Goal: Information Seeking & Learning: Learn about a topic

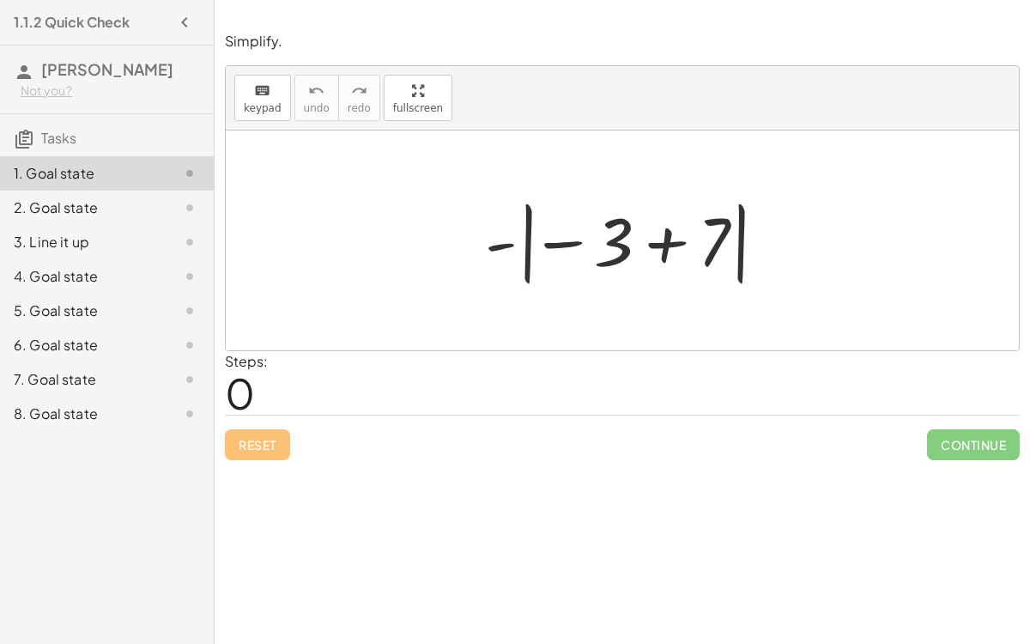
click at [138, 259] on div "2. Goal state" at bounding box center [107, 276] width 214 height 34
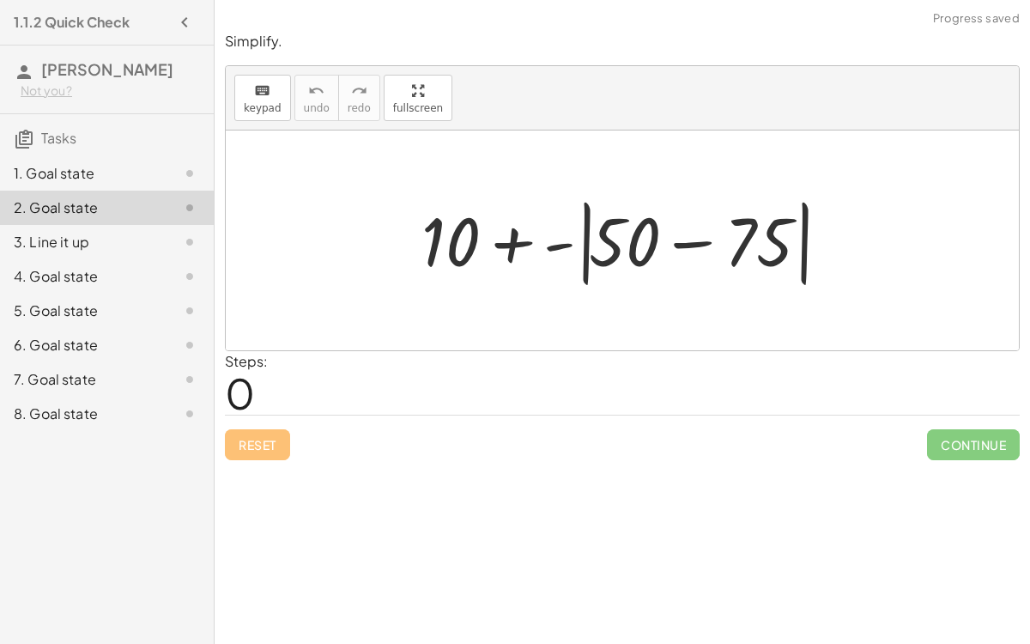
click at [162, 163] on div at bounding box center [176, 173] width 48 height 21
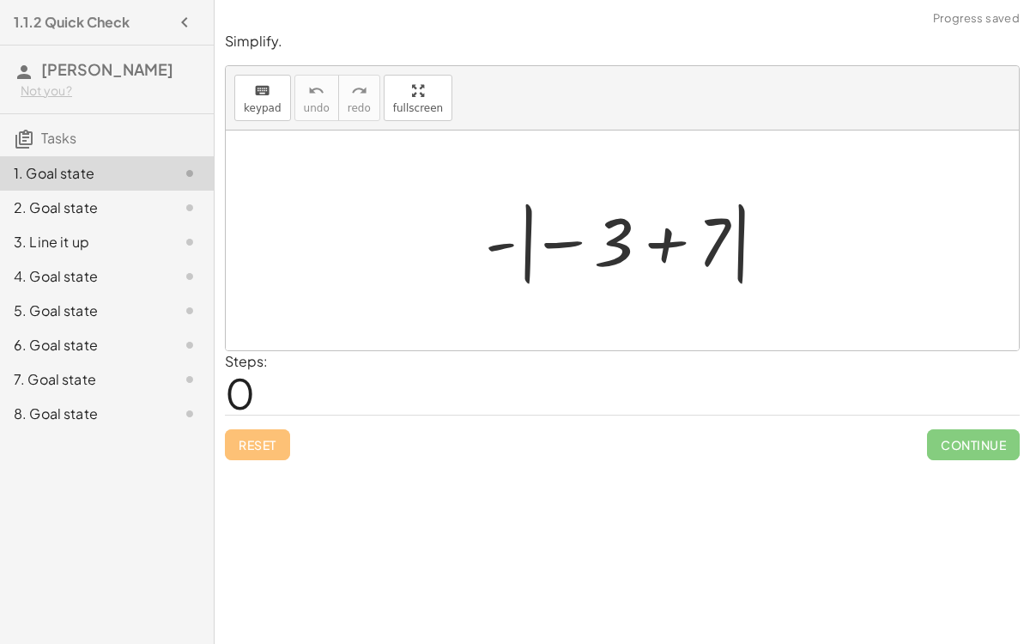
click at [650, 226] on div at bounding box center [629, 240] width 306 height 95
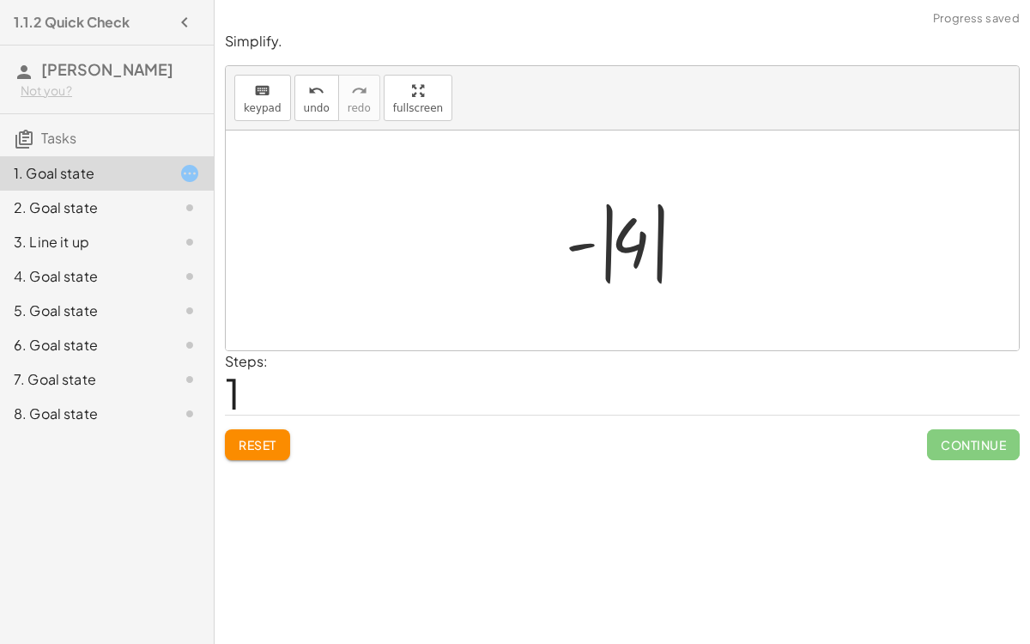
click at [631, 232] on div at bounding box center [629, 240] width 144 height 95
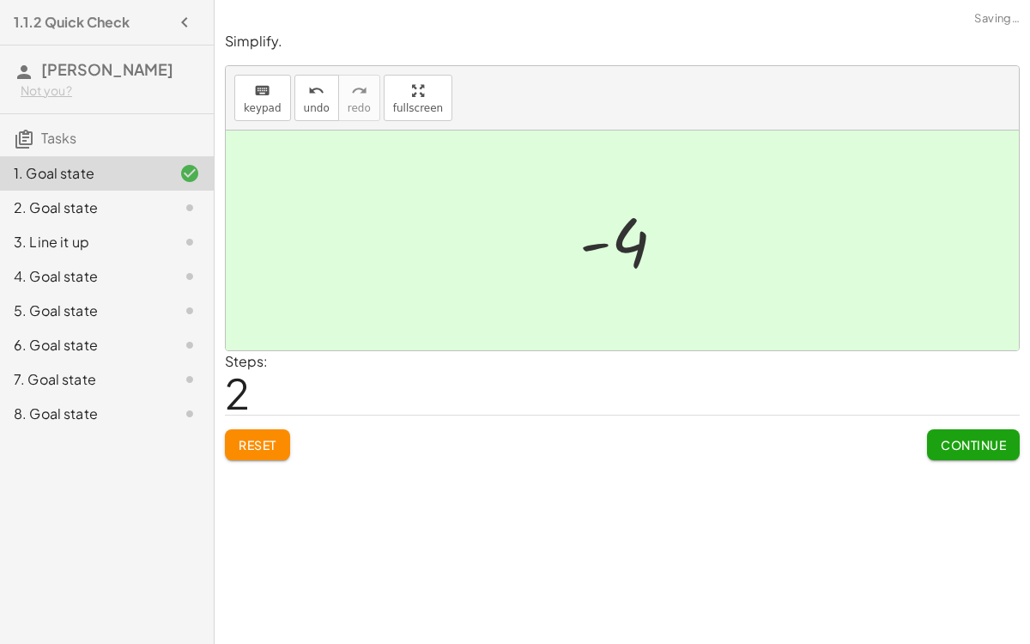
click at [988, 437] on span "Continue" at bounding box center [973, 444] width 65 height 15
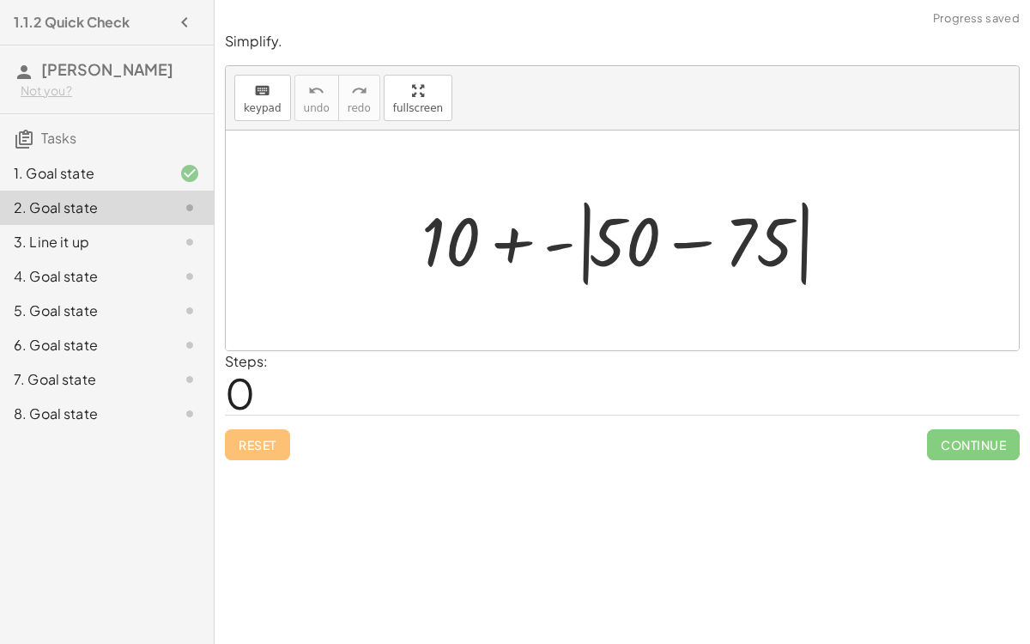
click at [633, 239] on div at bounding box center [629, 240] width 433 height 99
click at [691, 242] on div at bounding box center [629, 240] width 433 height 99
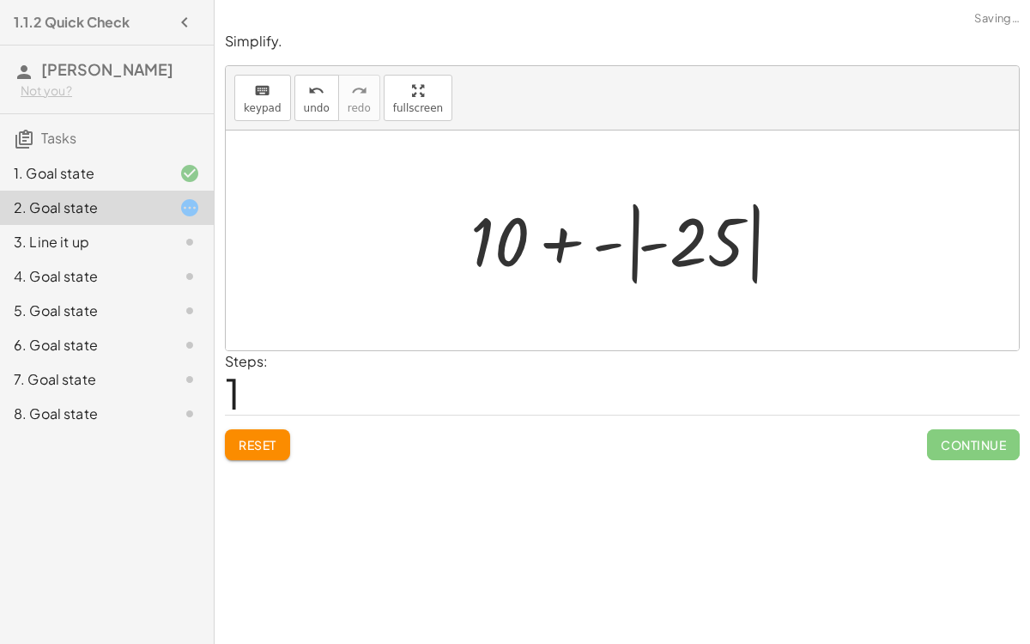
click at [678, 240] on div at bounding box center [629, 240] width 335 height 95
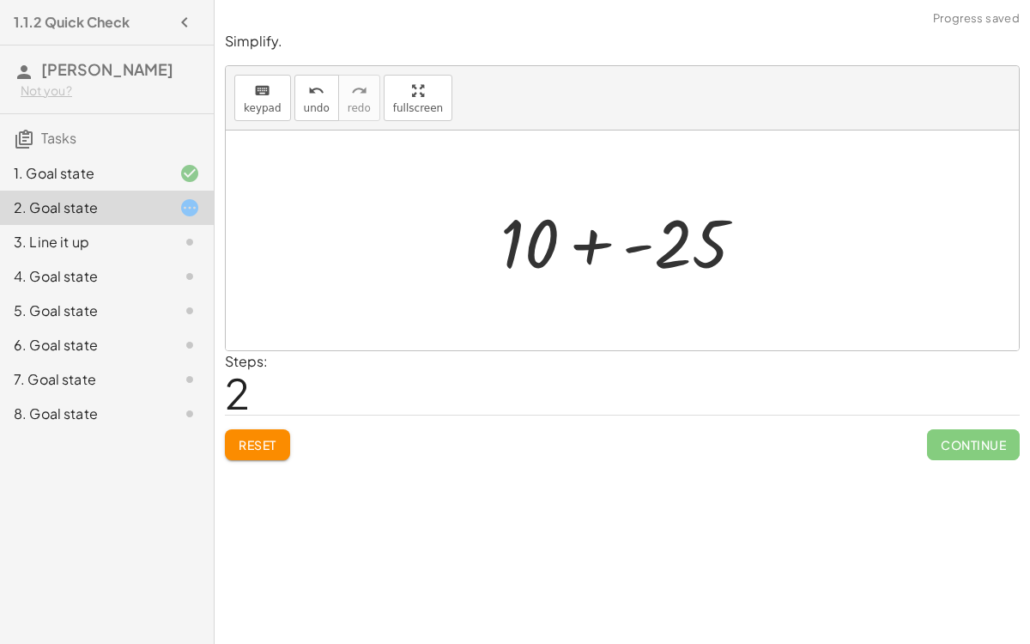
click at [601, 239] on div at bounding box center [629, 241] width 275 height 88
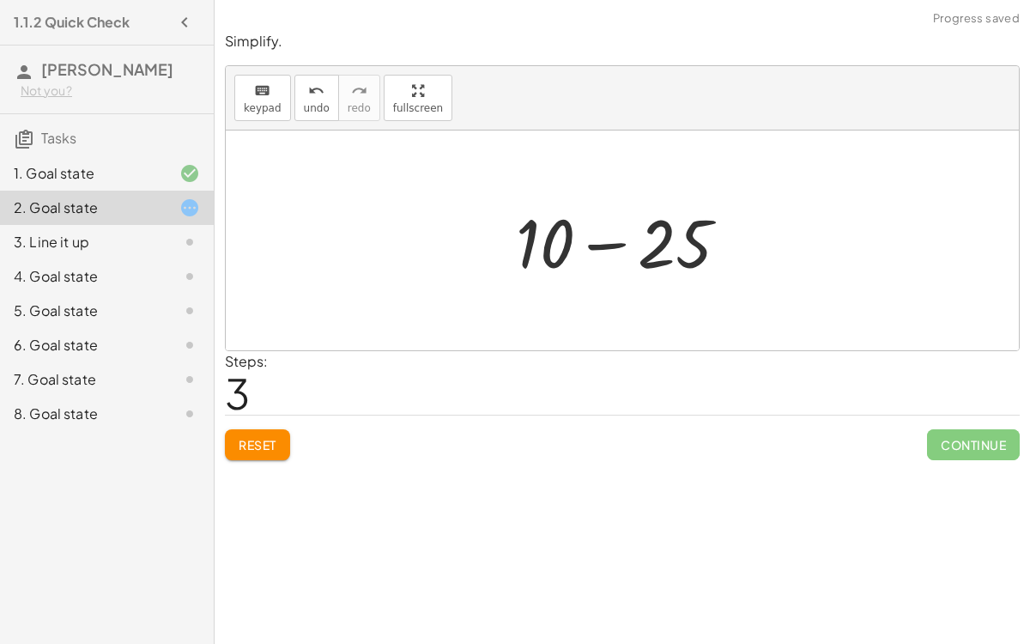
click at [667, 227] on div at bounding box center [629, 241] width 244 height 88
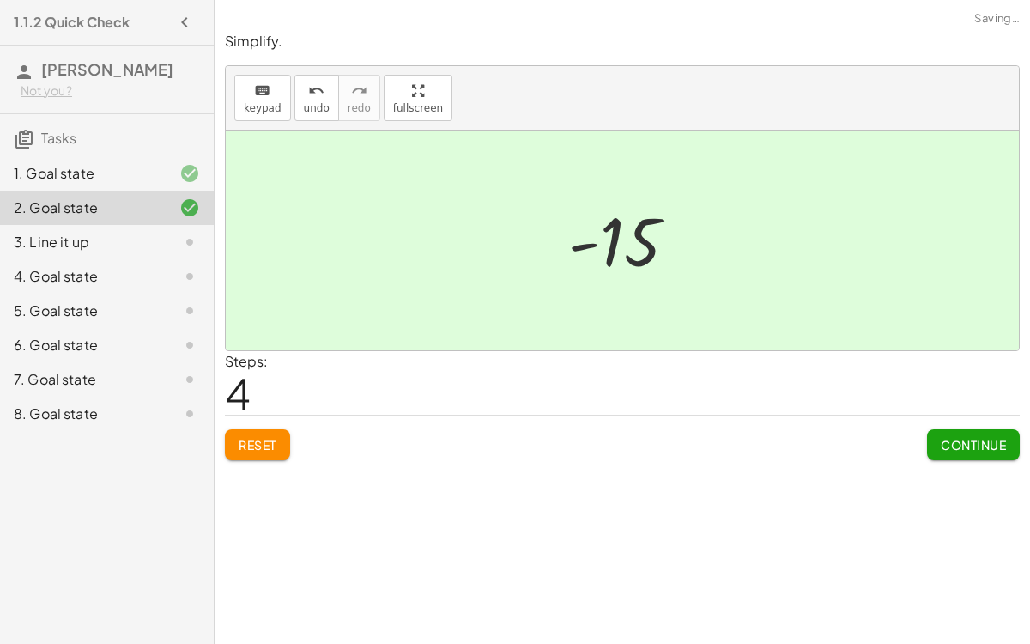
click at [988, 437] on span "Continue" at bounding box center [973, 444] width 65 height 15
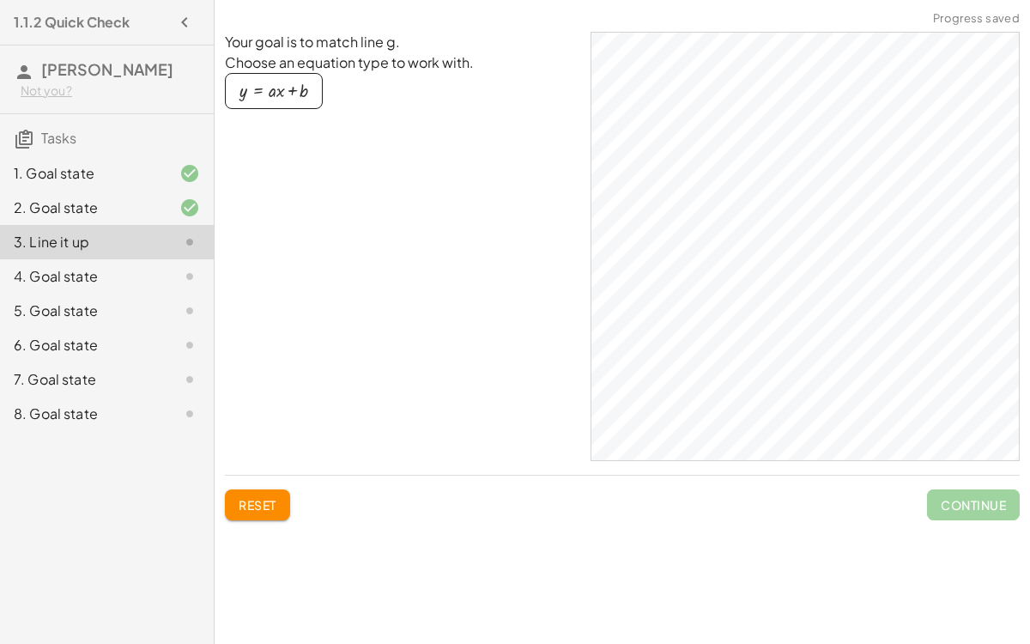
click at [280, 82] on div "button" at bounding box center [273, 91] width 69 height 19
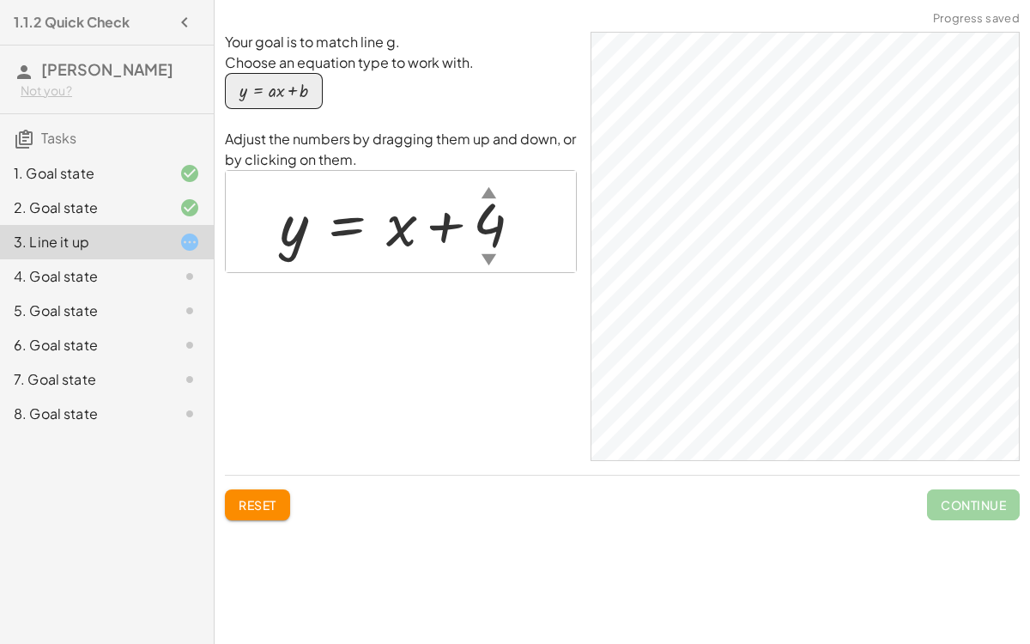
click at [492, 248] on div "▼" at bounding box center [488, 258] width 15 height 21
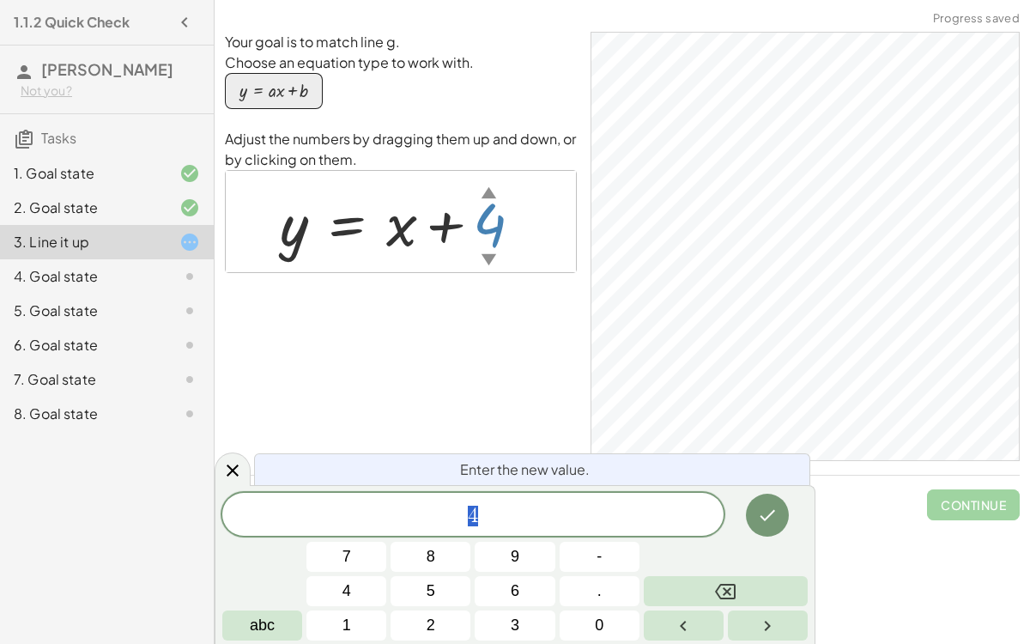
click at [489, 248] on div "▼" at bounding box center [488, 258] width 15 height 21
click at [516, 362] on div "Your goal is to match line g. Choose an equation type to work with. y = + · a ·…" at bounding box center [401, 246] width 352 height 429
click at [487, 248] on div "▼" at bounding box center [488, 258] width 15 height 21
click at [489, 181] on div "▲" at bounding box center [488, 191] width 15 height 21
click at [503, 515] on span "4 ​" at bounding box center [472, 516] width 501 height 24
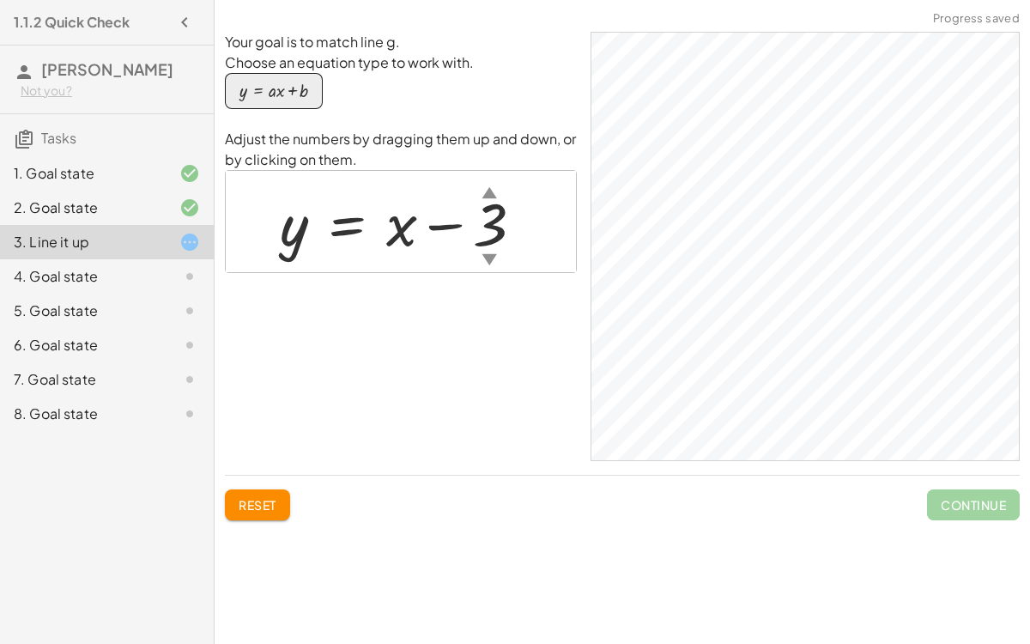
click at [398, 215] on div at bounding box center [408, 222] width 275 height 78
click at [444, 209] on div at bounding box center [408, 222] width 275 height 78
click at [383, 215] on div at bounding box center [408, 222] width 275 height 78
click at [345, 214] on div at bounding box center [408, 222] width 275 height 78
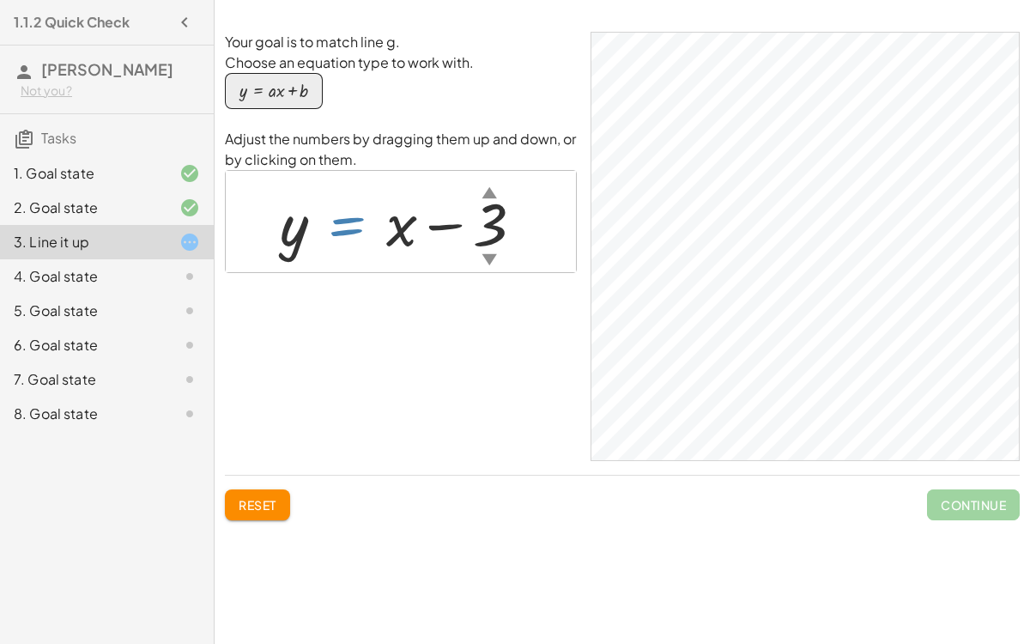
click at [345, 214] on div at bounding box center [408, 222] width 275 height 78
click at [257, 82] on div "button" at bounding box center [273, 91] width 69 height 19
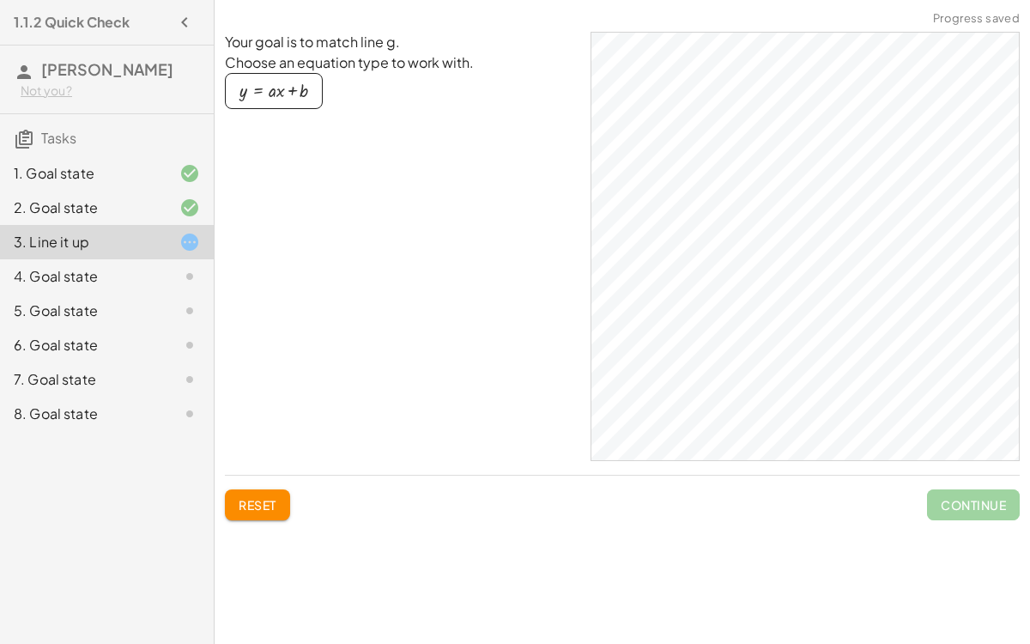
click at [257, 82] on div "button" at bounding box center [273, 91] width 69 height 19
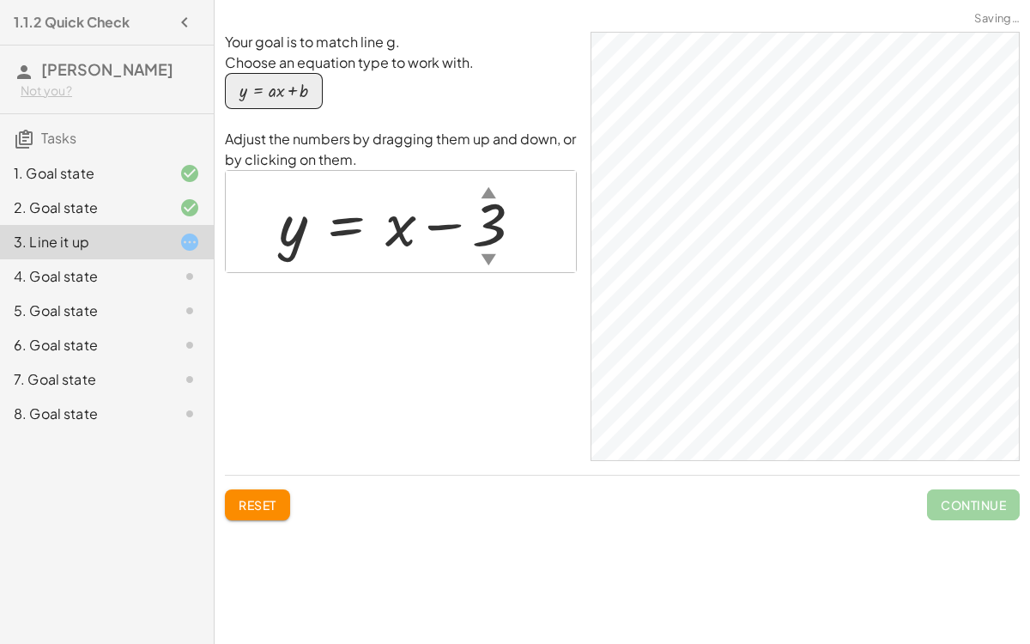
click at [482, 181] on div "▲" at bounding box center [488, 191] width 15 height 21
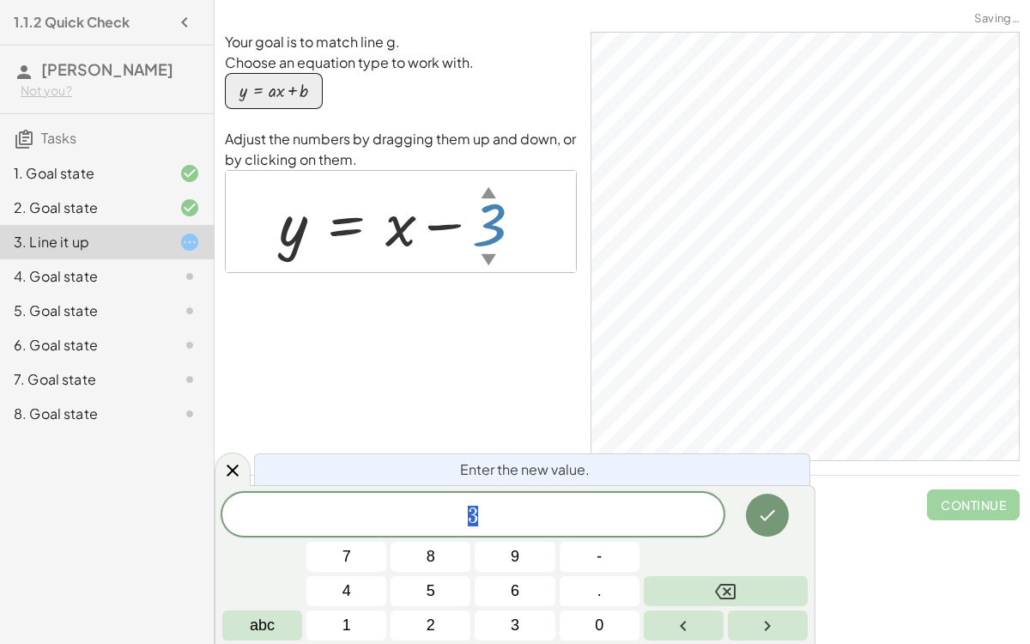
click at [483, 181] on div "▲" at bounding box center [488, 191] width 15 height 21
click at [501, 515] on span "3" at bounding box center [472, 516] width 501 height 24
click at [723, 539] on icon "Backspace" at bounding box center [725, 591] width 21 height 21
click at [345, 539] on span "1" at bounding box center [346, 625] width 9 height 23
click at [572, 539] on button "." at bounding box center [600, 591] width 80 height 30
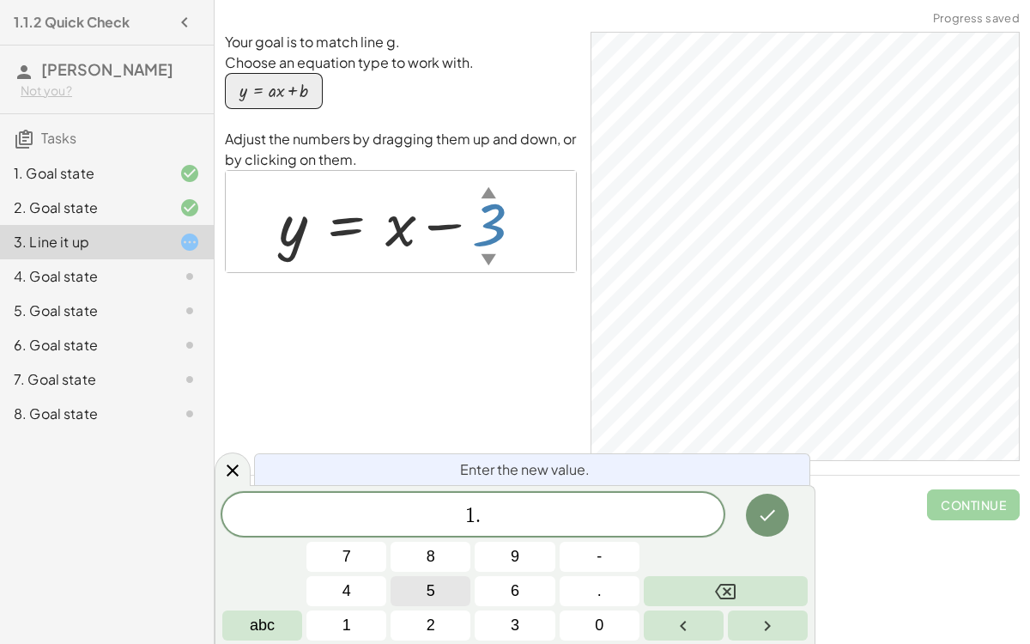
click at [447, 539] on button "5" at bounding box center [430, 591] width 80 height 30
click at [778, 517] on button "Done" at bounding box center [767, 514] width 43 height 43
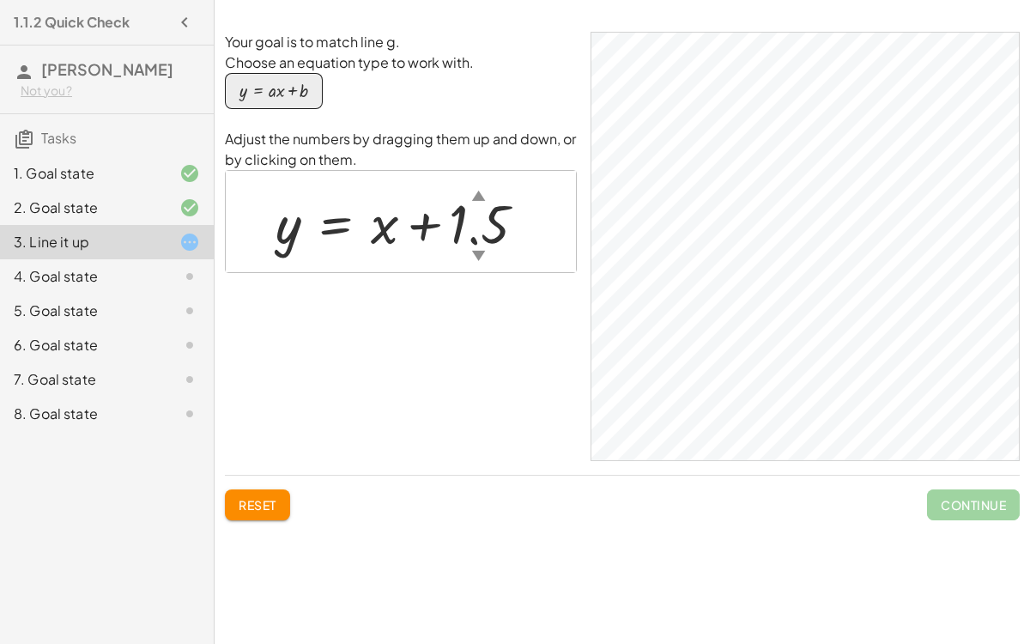
click at [487, 215] on div at bounding box center [407, 221] width 281 height 71
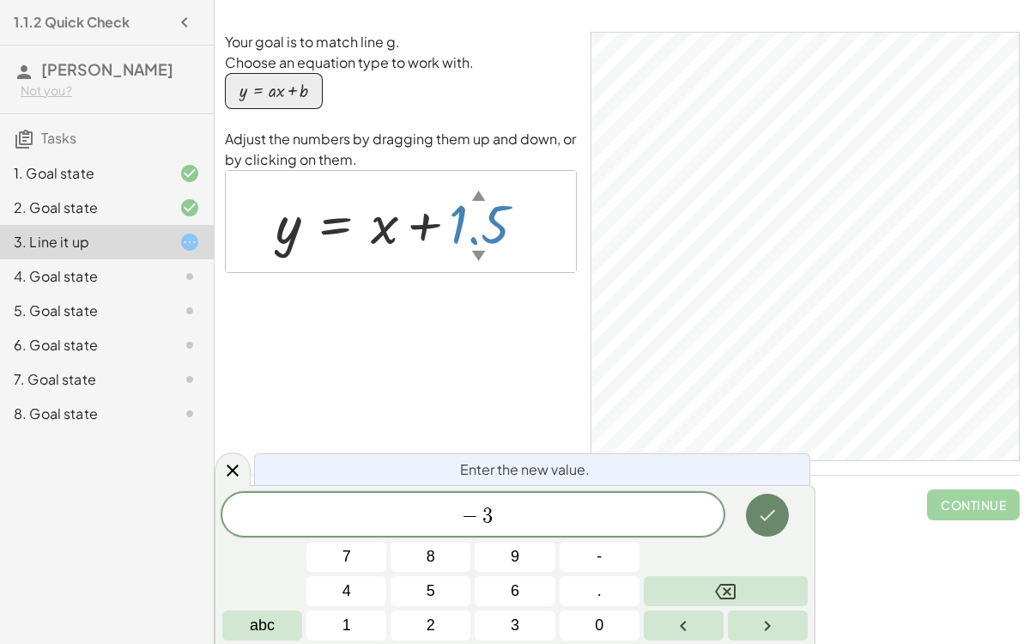
click at [763, 501] on button "Done" at bounding box center [767, 514] width 43 height 43
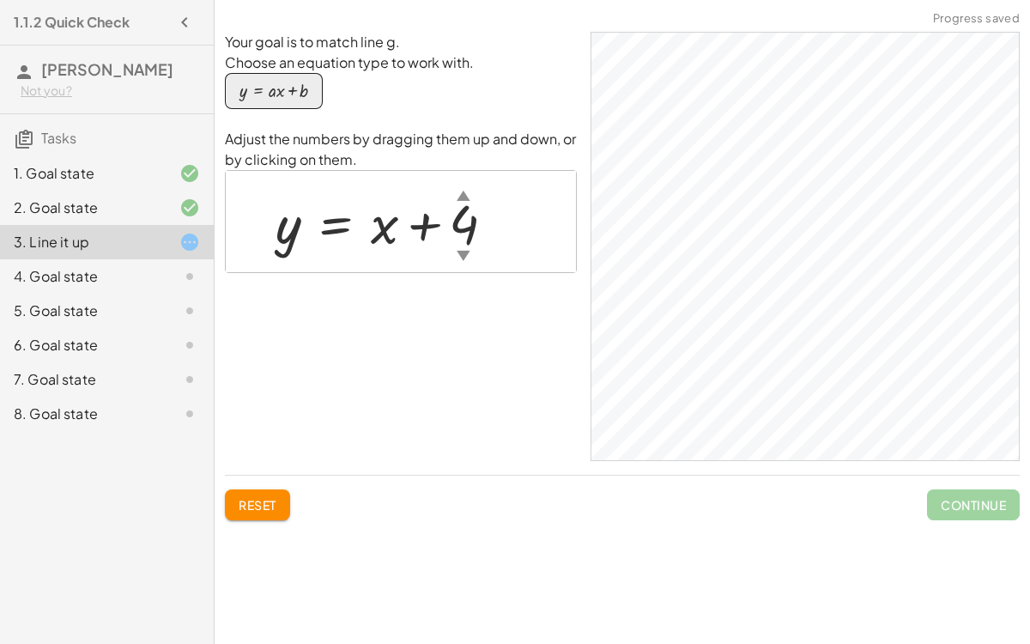
click at [469, 215] on div at bounding box center [392, 221] width 251 height 71
click at [258, 506] on button "Reset" at bounding box center [257, 504] width 65 height 31
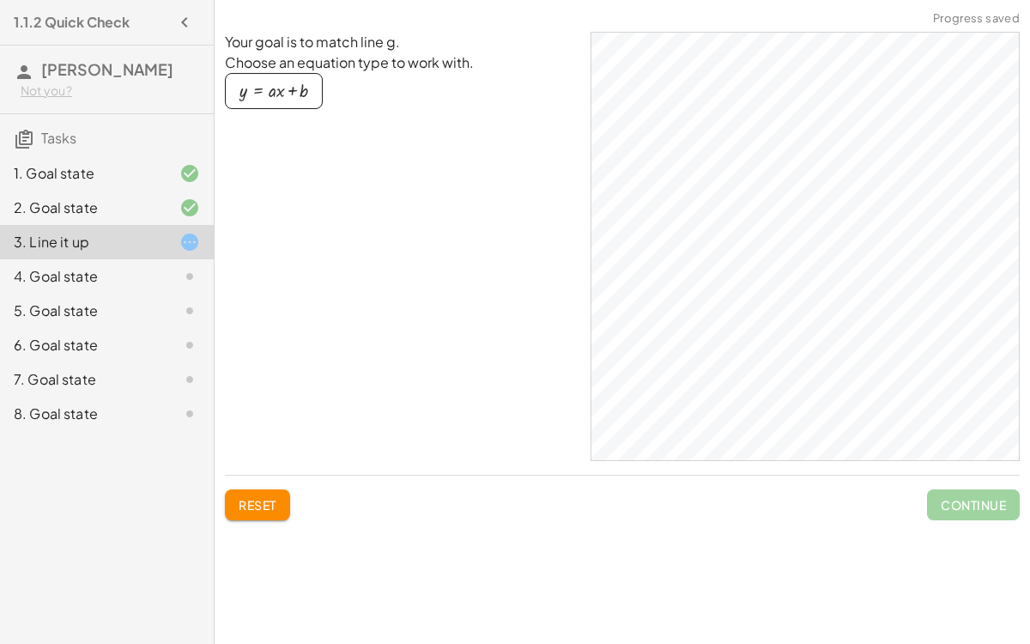
click at [270, 82] on div "button" at bounding box center [273, 91] width 69 height 19
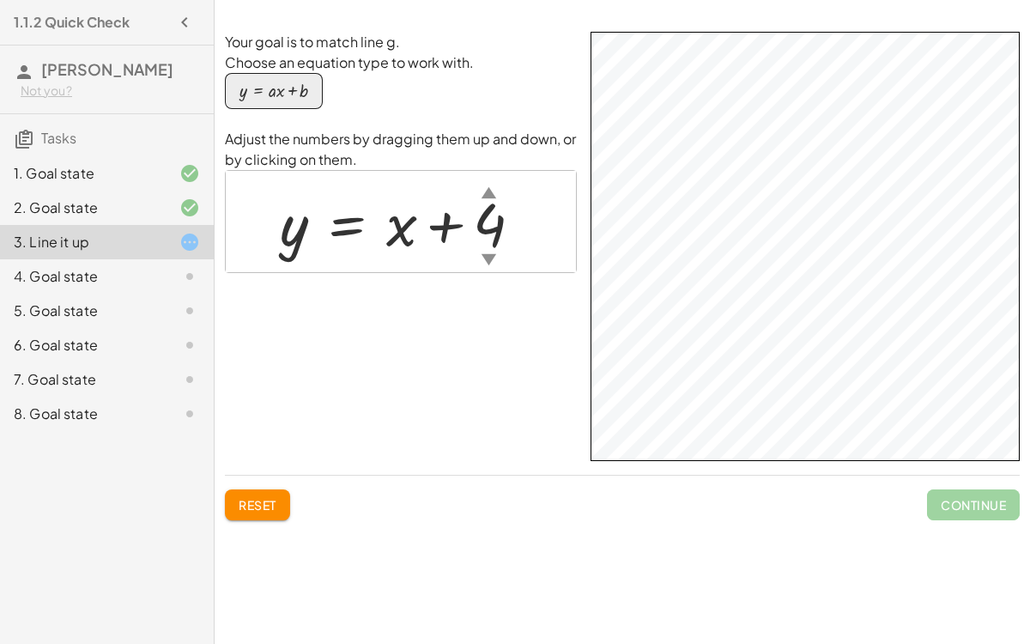
click at [136, 266] on div "4. Goal state" at bounding box center [83, 276] width 138 height 21
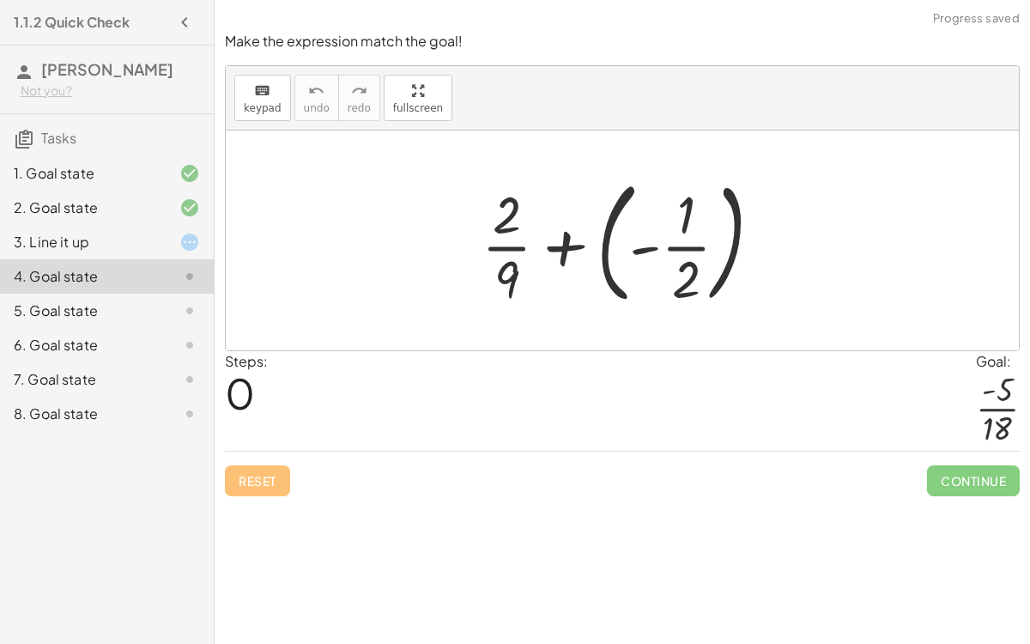
click at [687, 226] on div at bounding box center [629, 240] width 312 height 142
click at [520, 245] on div at bounding box center [629, 240] width 312 height 142
click at [558, 238] on div at bounding box center [629, 240] width 312 height 142
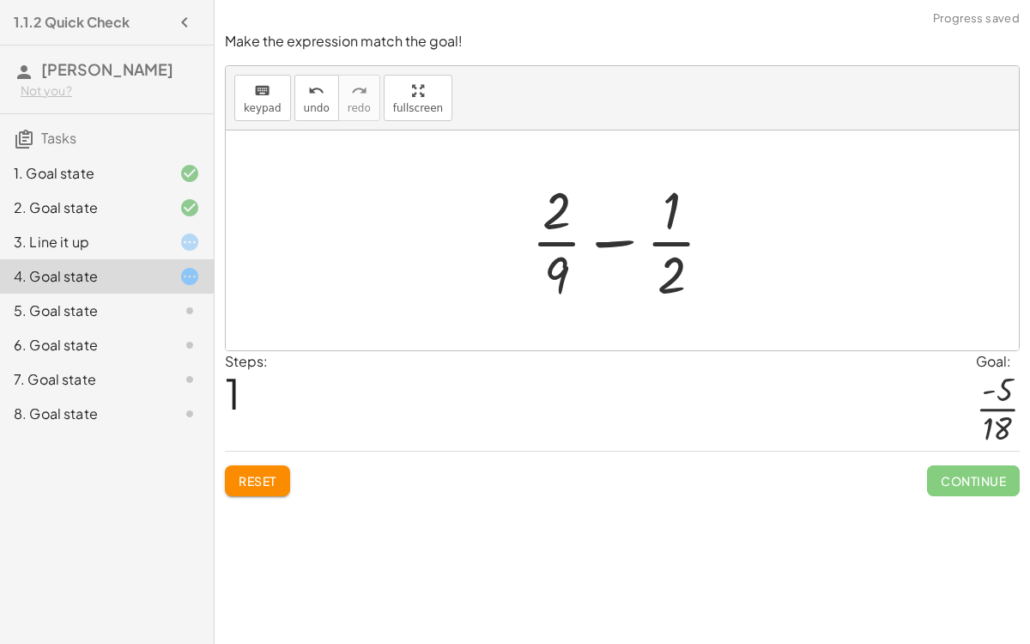
click at [632, 240] on div at bounding box center [629, 240] width 213 height 132
click at [626, 235] on div at bounding box center [629, 240] width 213 height 132
click at [665, 244] on div at bounding box center [629, 240] width 213 height 132
drag, startPoint x: 669, startPoint y: 263, endPoint x: 672, endPoint y: 198, distance: 64.4
click at [672, 198] on div at bounding box center [629, 240] width 213 height 132
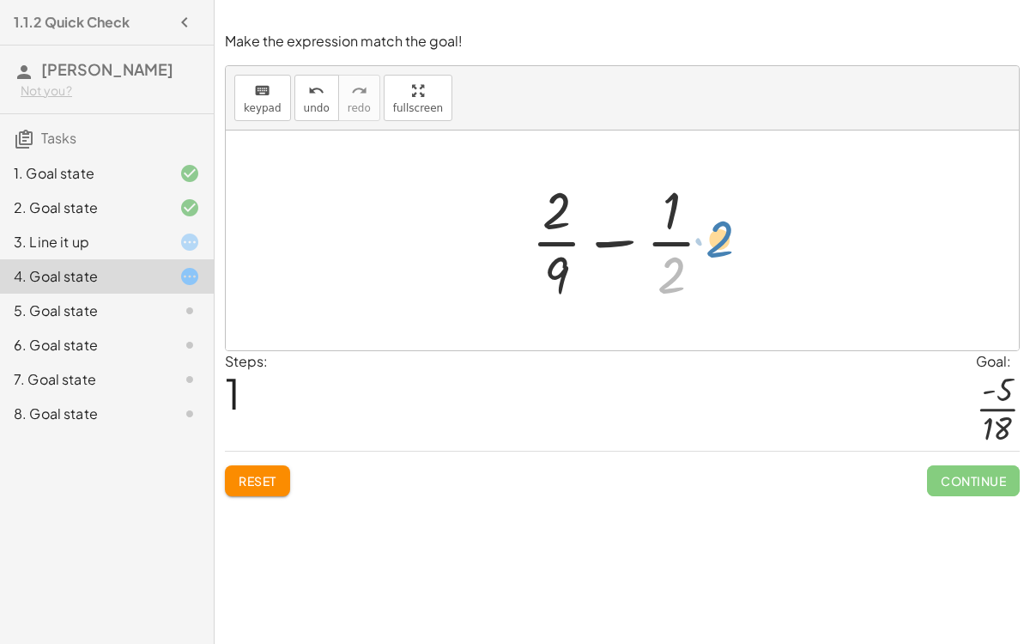
drag, startPoint x: 673, startPoint y: 265, endPoint x: 730, endPoint y: 223, distance: 71.2
click at [730, 223] on div at bounding box center [629, 240] width 213 height 132
drag, startPoint x: 551, startPoint y: 263, endPoint x: 488, endPoint y: 211, distance: 81.1
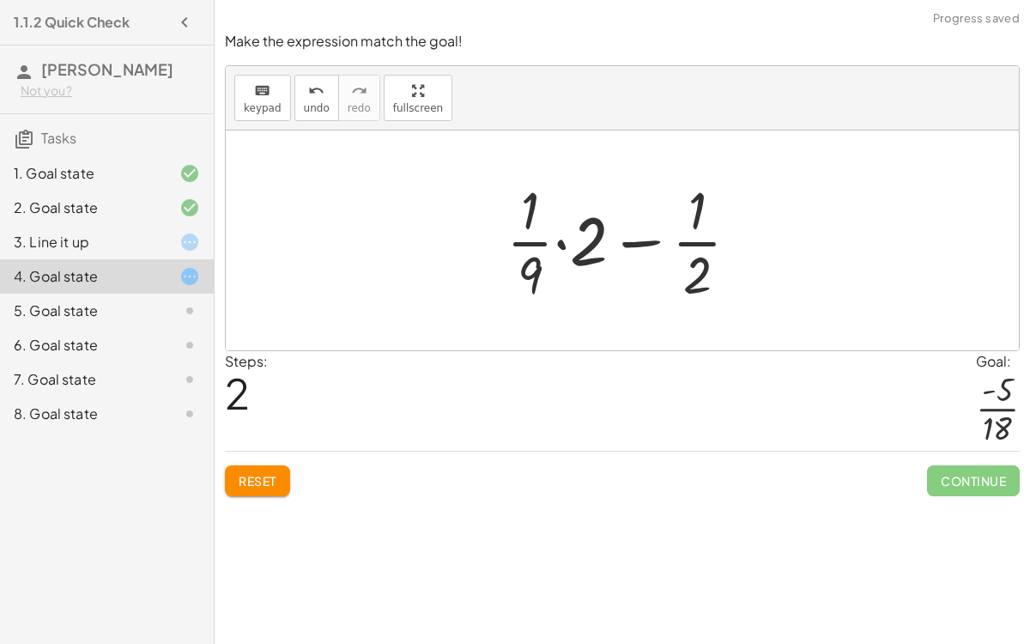
click at [559, 239] on div at bounding box center [629, 240] width 263 height 132
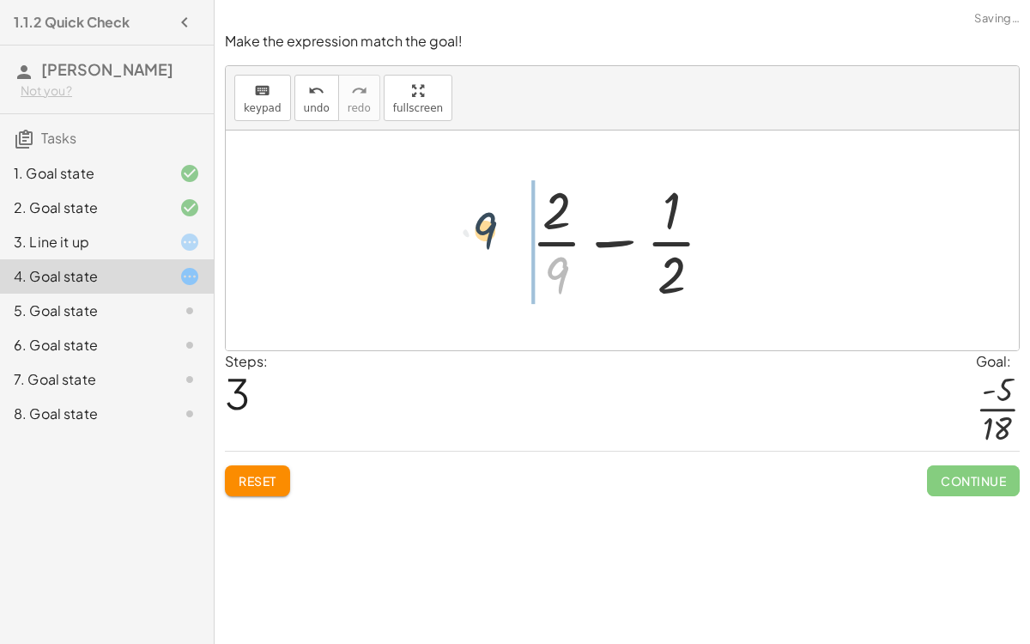
drag, startPoint x: 566, startPoint y: 269, endPoint x: 494, endPoint y: 224, distance: 84.5
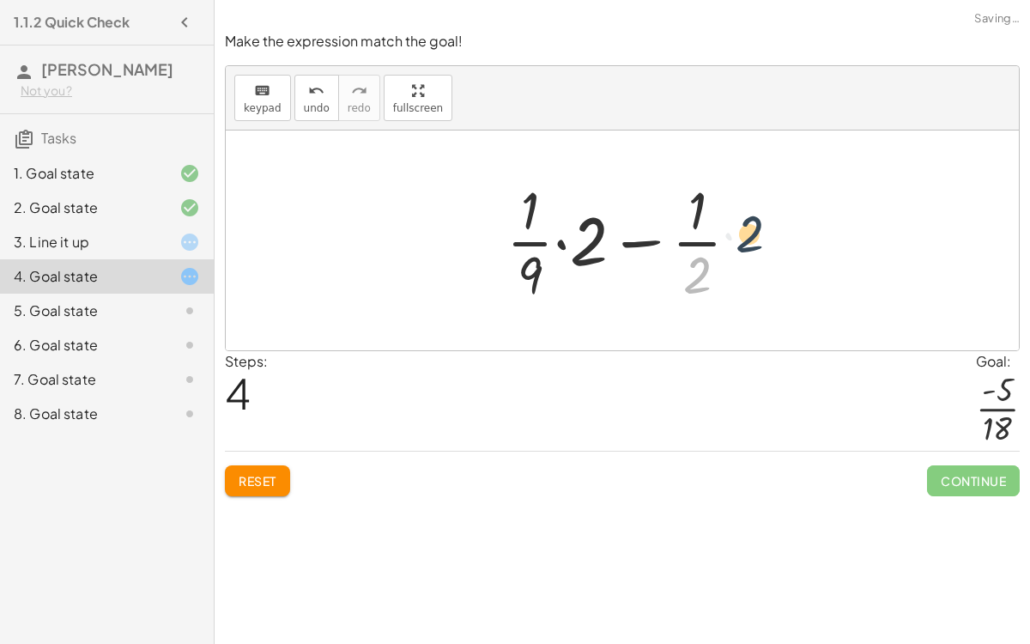
drag, startPoint x: 698, startPoint y: 271, endPoint x: 752, endPoint y: 227, distance: 69.6
click at [752, 227] on div at bounding box center [629, 240] width 263 height 132
drag, startPoint x: 693, startPoint y: 205, endPoint x: 744, endPoint y: 238, distance: 60.9
click at [744, 238] on div at bounding box center [629, 240] width 263 height 132
click at [620, 233] on div at bounding box center [629, 240] width 263 height 132
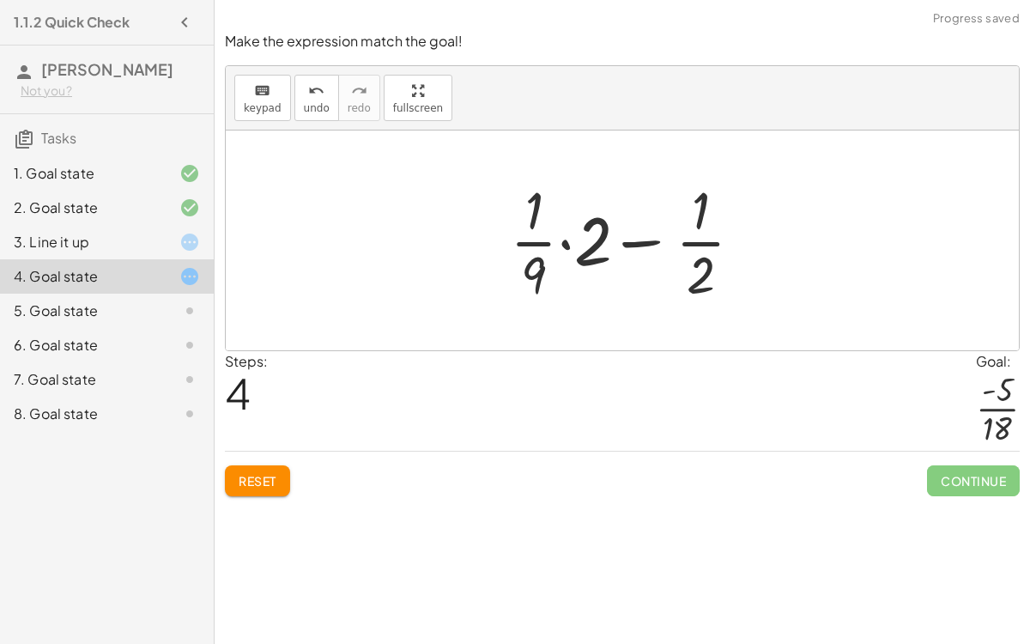
click at [588, 235] on div at bounding box center [629, 240] width 263 height 132
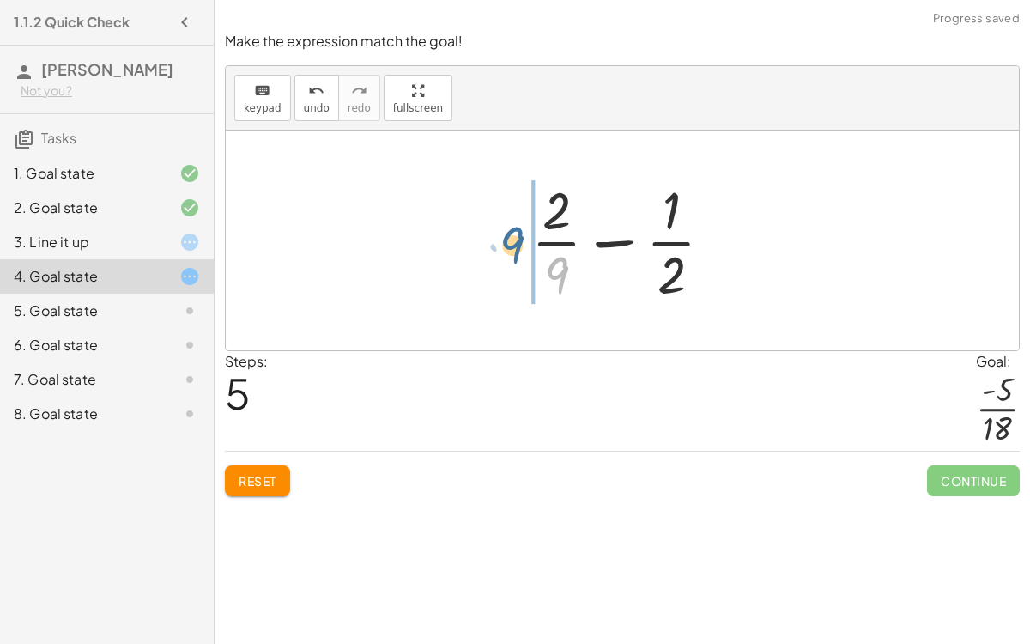
drag, startPoint x: 558, startPoint y: 255, endPoint x: 516, endPoint y: 227, distance: 50.7
click at [516, 227] on div "+ · 2 · 9 + ( - · 1 · 2 ) + · 2 · 9 − · 1 · 2 + · · 1 · 9 · 2 − · 1 · 2 + · 1 ·…" at bounding box center [622, 240] width 234 height 141
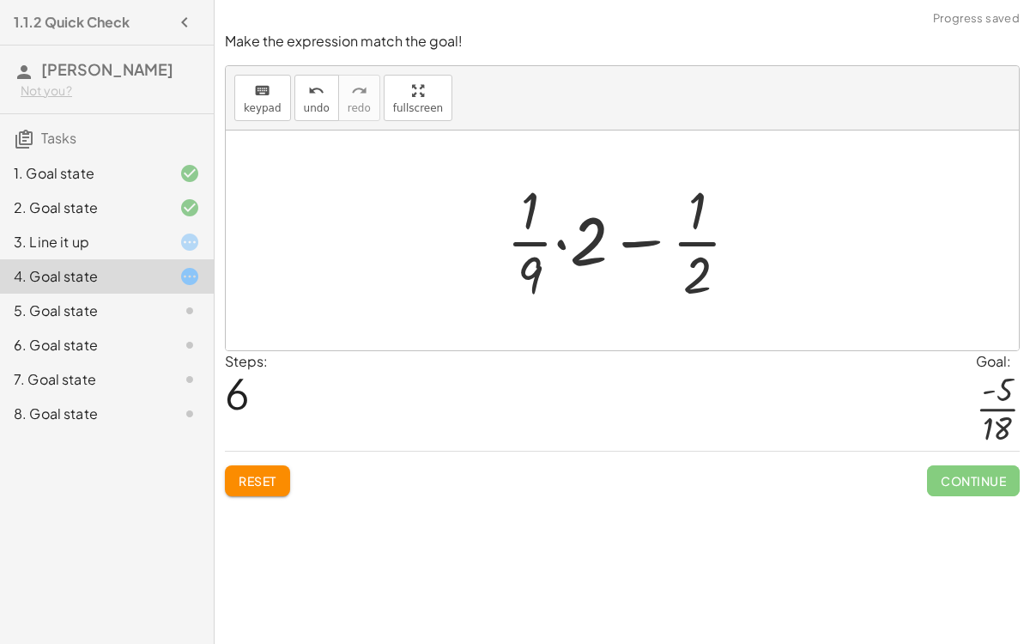
click at [577, 245] on div at bounding box center [629, 240] width 263 height 132
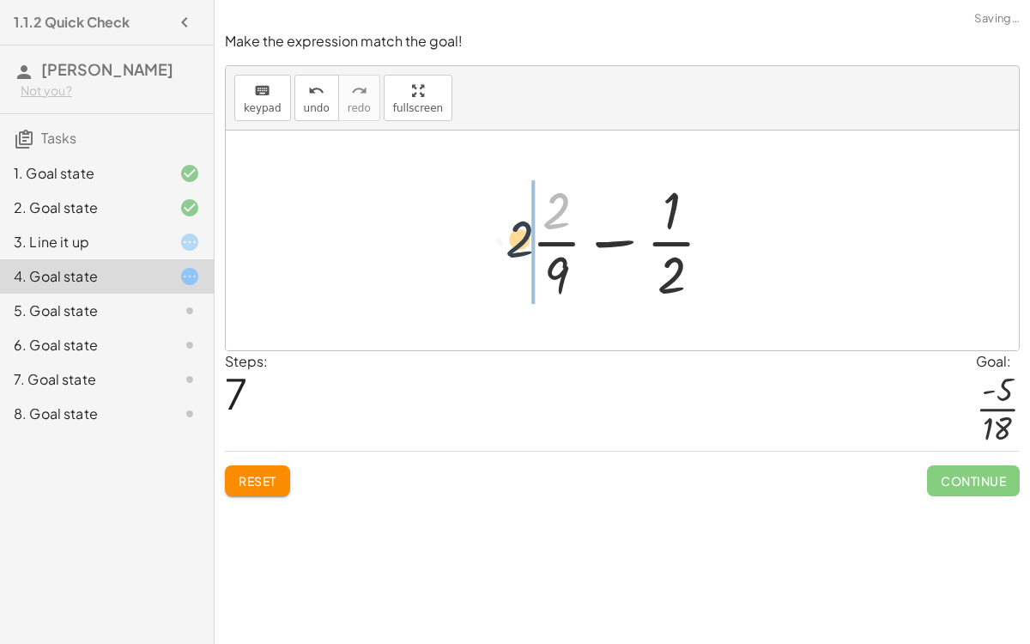
drag, startPoint x: 551, startPoint y: 204, endPoint x: 511, endPoint y: 236, distance: 51.3
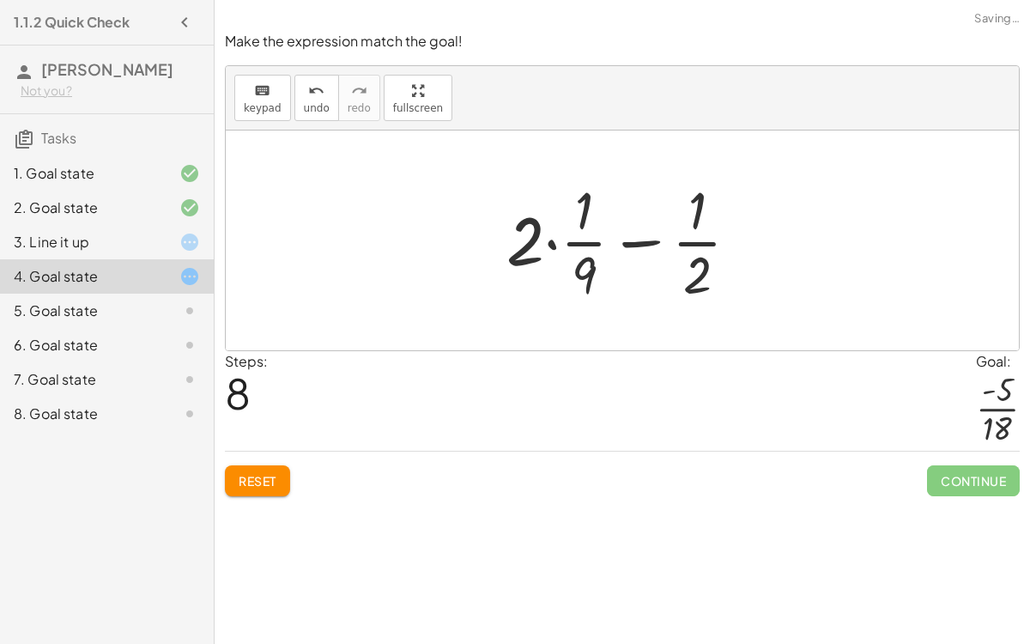
click at [552, 237] on div at bounding box center [629, 240] width 263 height 132
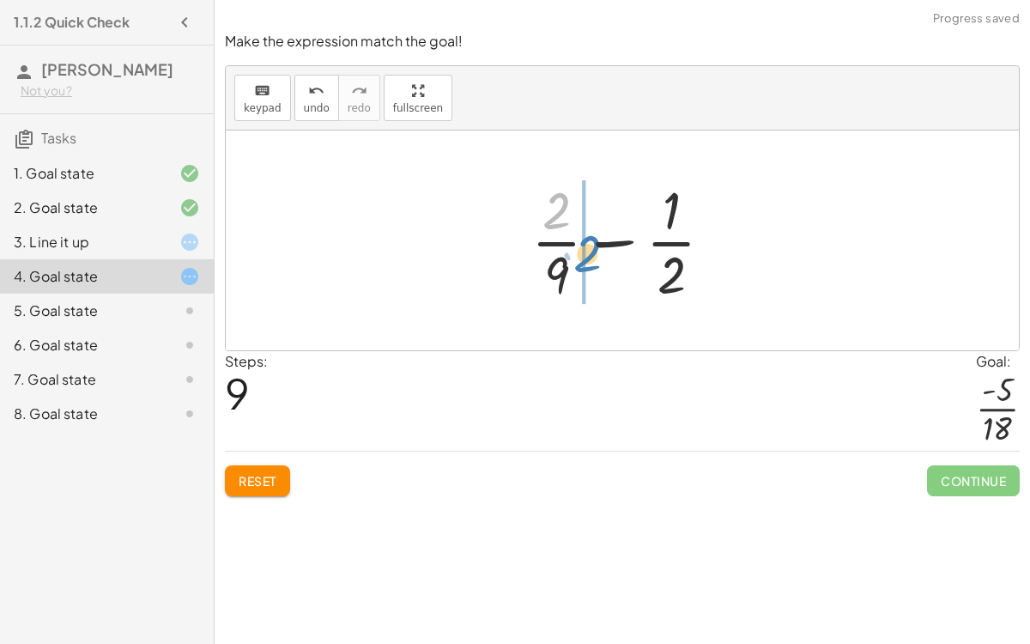
drag, startPoint x: 566, startPoint y: 203, endPoint x: 596, endPoint y: 244, distance: 50.5
click at [596, 244] on div at bounding box center [629, 240] width 213 height 132
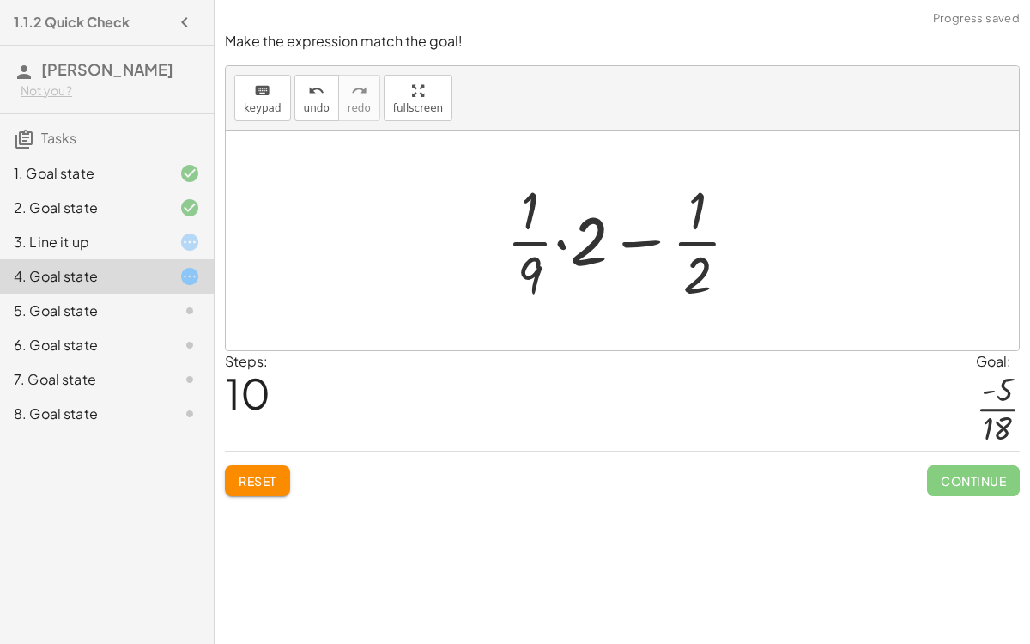
click at [554, 240] on div at bounding box center [629, 240] width 263 height 132
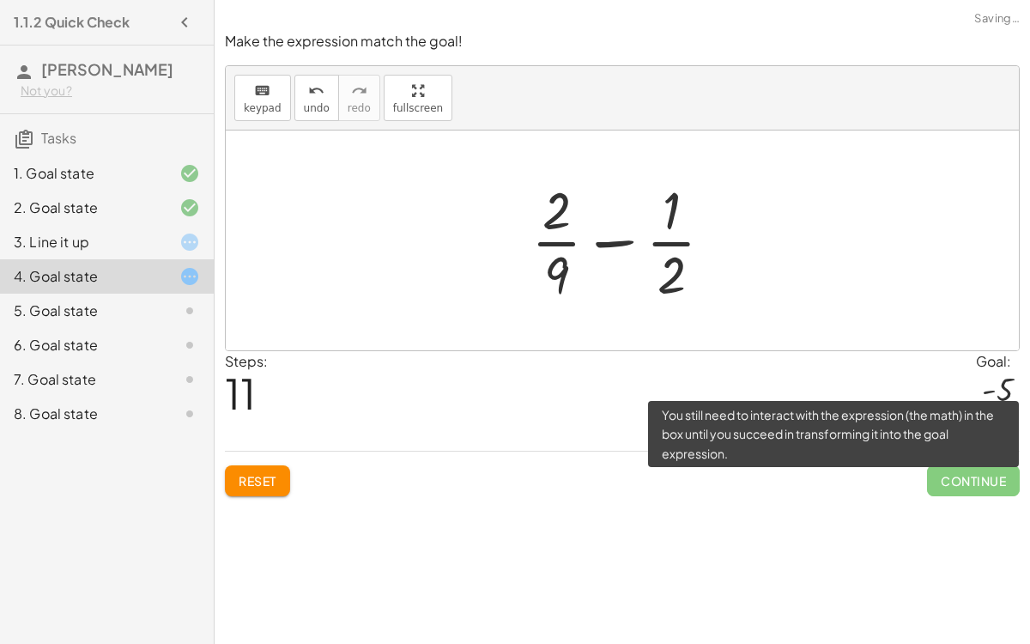
click at [978, 469] on span "Continue" at bounding box center [973, 480] width 93 height 31
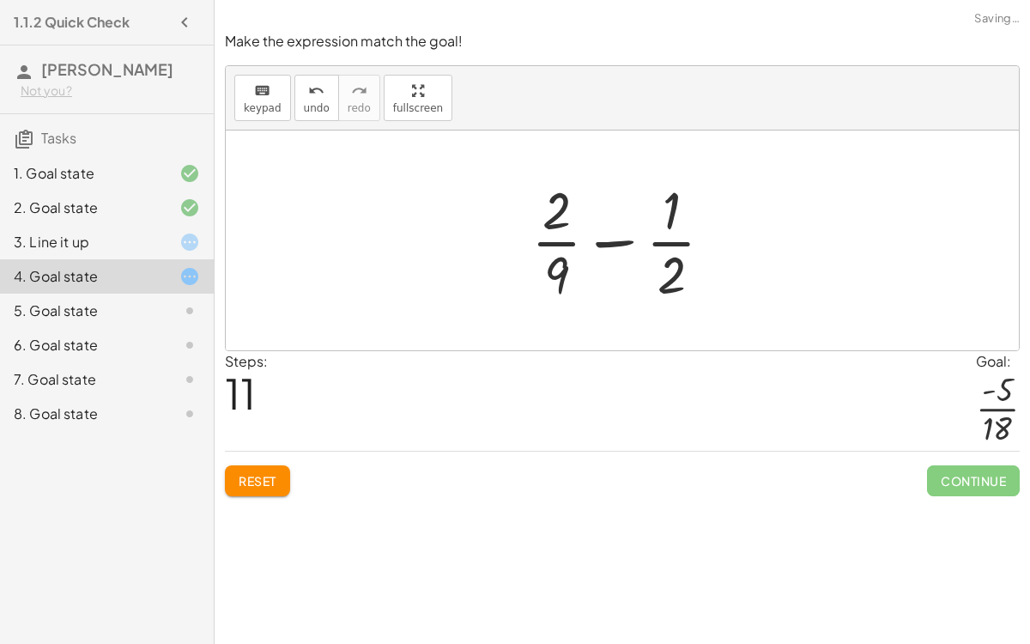
click at [687, 275] on div at bounding box center [629, 240] width 213 height 132
click at [88, 300] on div "5. Goal state" at bounding box center [83, 310] width 138 height 21
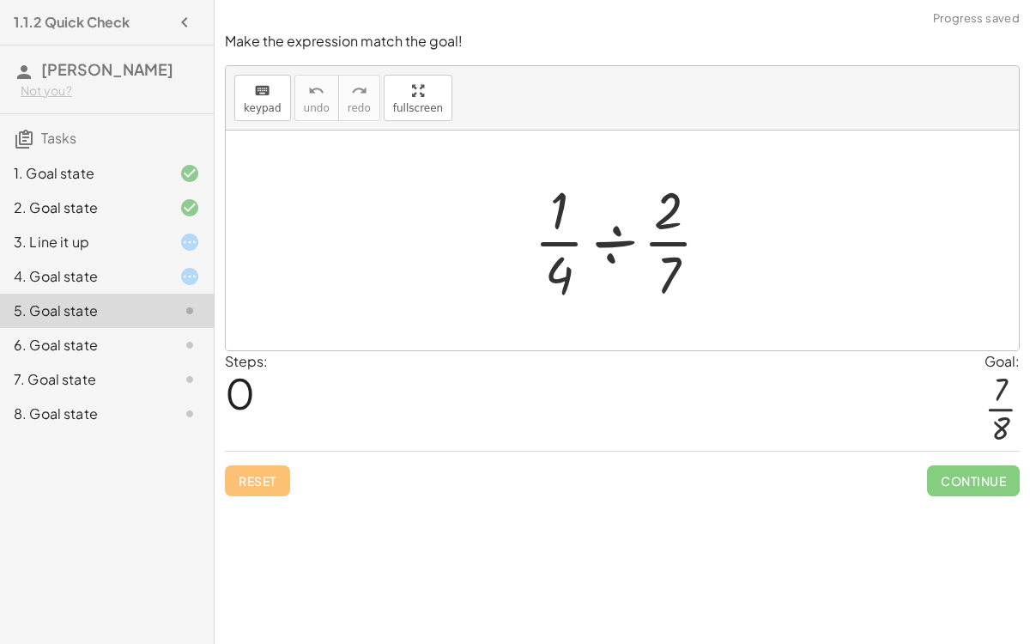
click at [614, 233] on div at bounding box center [628, 240] width 207 height 132
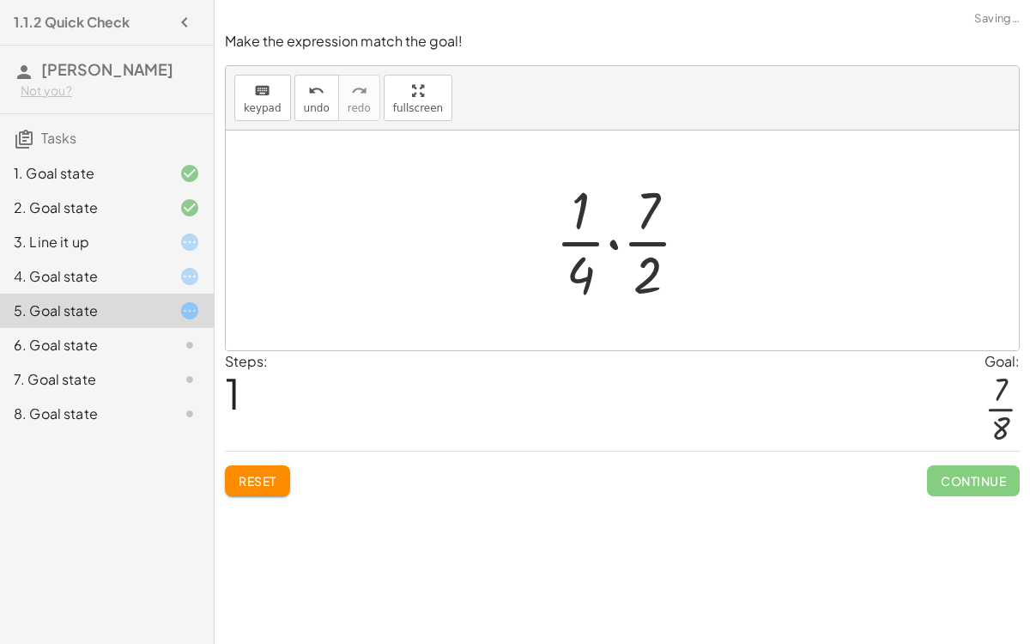
click at [610, 238] on div at bounding box center [629, 240] width 165 height 132
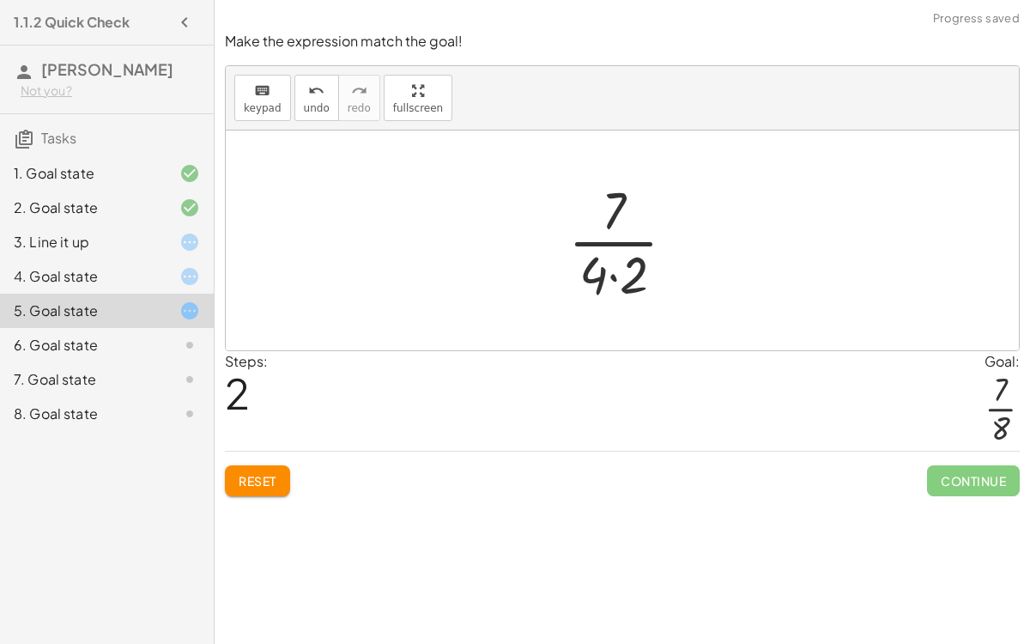
click at [614, 265] on div at bounding box center [629, 240] width 138 height 132
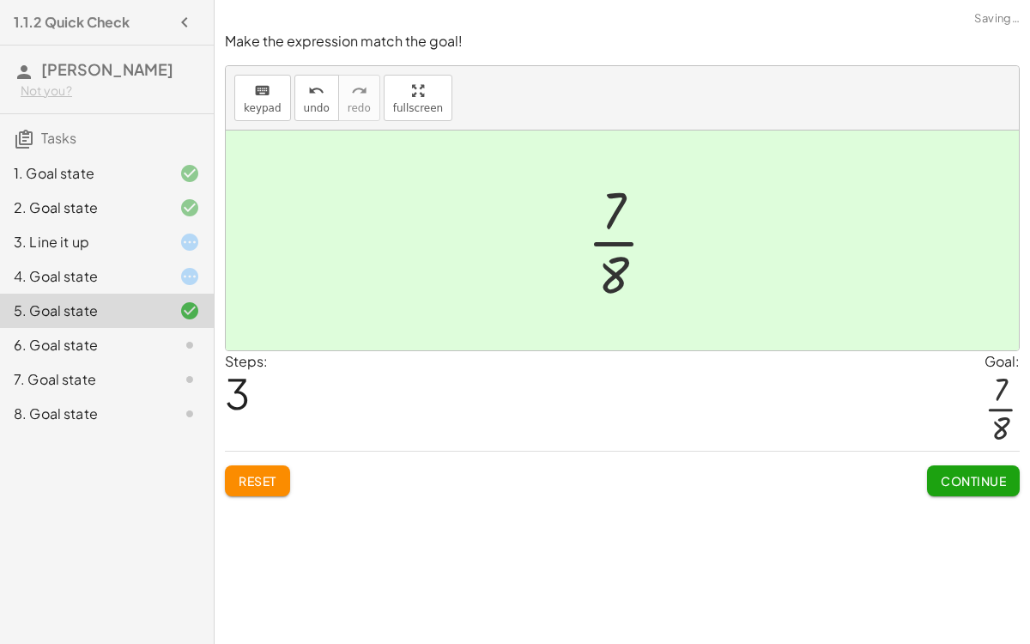
click at [965, 475] on button "Continue" at bounding box center [973, 480] width 93 height 31
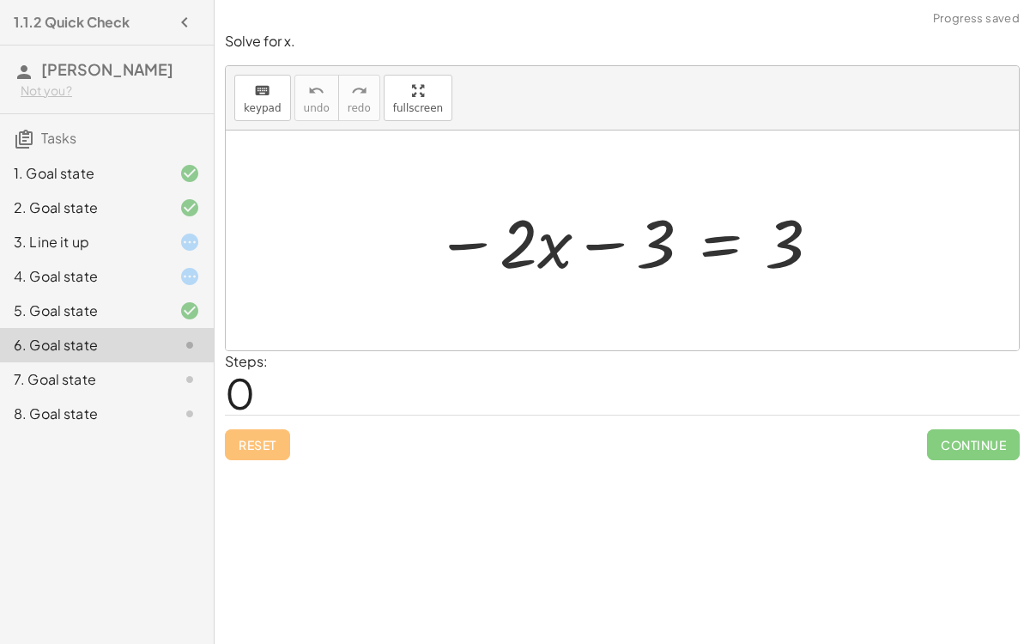
click at [598, 245] on div at bounding box center [629, 241] width 404 height 88
click at [479, 239] on div at bounding box center [629, 241] width 404 height 88
click at [713, 235] on div at bounding box center [629, 241] width 404 height 88
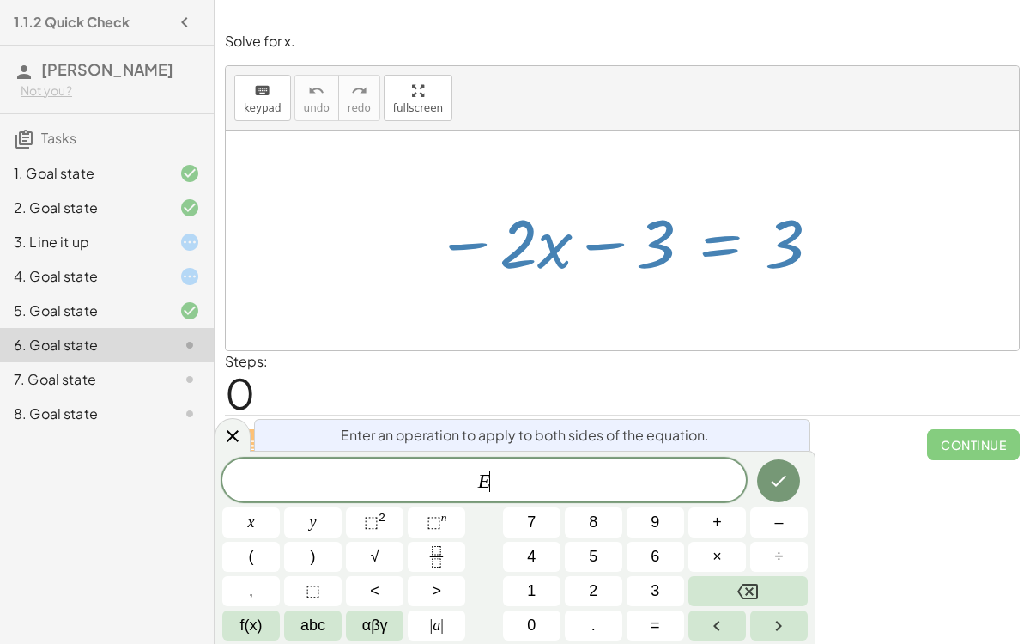
click at [717, 371] on div "Steps: 0" at bounding box center [622, 383] width 795 height 64
click at [774, 481] on icon "Done" at bounding box center [778, 480] width 21 height 21
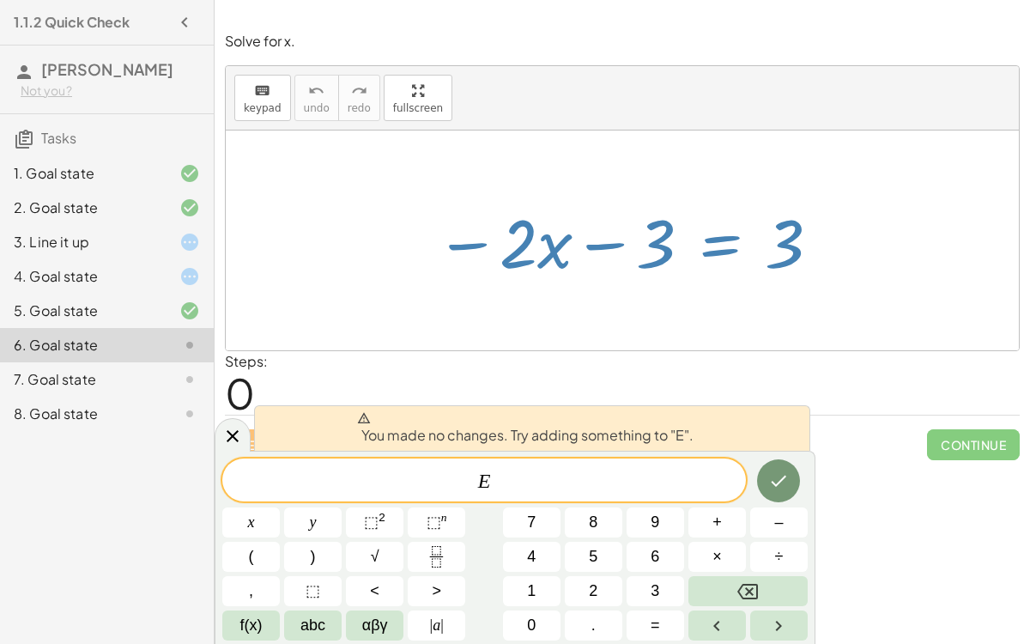
click at [233, 417] on div "Reset Continue" at bounding box center [622, 436] width 795 height 45
click at [227, 427] on icon at bounding box center [232, 436] width 21 height 21
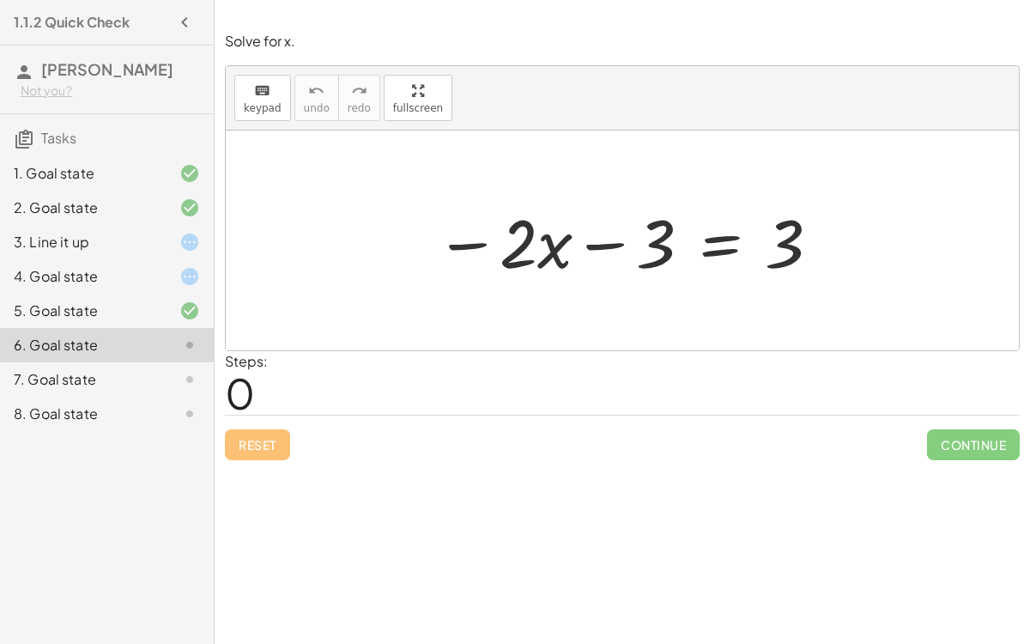
click at [616, 239] on div at bounding box center [629, 241] width 404 height 88
drag, startPoint x: 510, startPoint y: 243, endPoint x: 689, endPoint y: 232, distance: 179.7
click at [689, 232] on div at bounding box center [629, 241] width 404 height 88
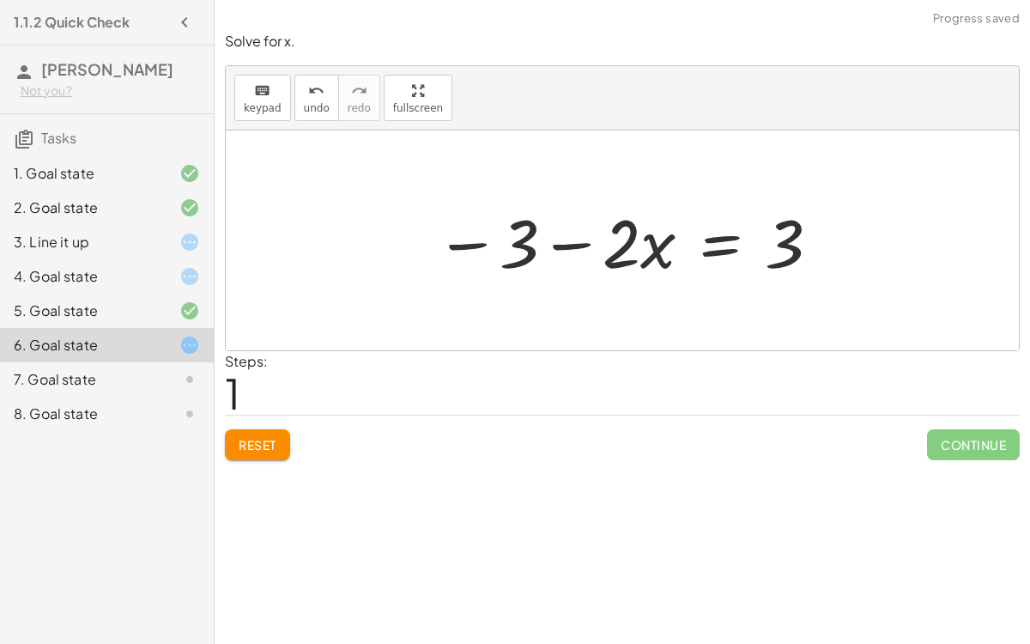
click at [501, 272] on div at bounding box center [629, 241] width 404 height 88
click at [568, 229] on div at bounding box center [629, 241] width 404 height 88
click at [654, 244] on div at bounding box center [629, 241] width 404 height 88
click at [729, 249] on div at bounding box center [629, 241] width 404 height 88
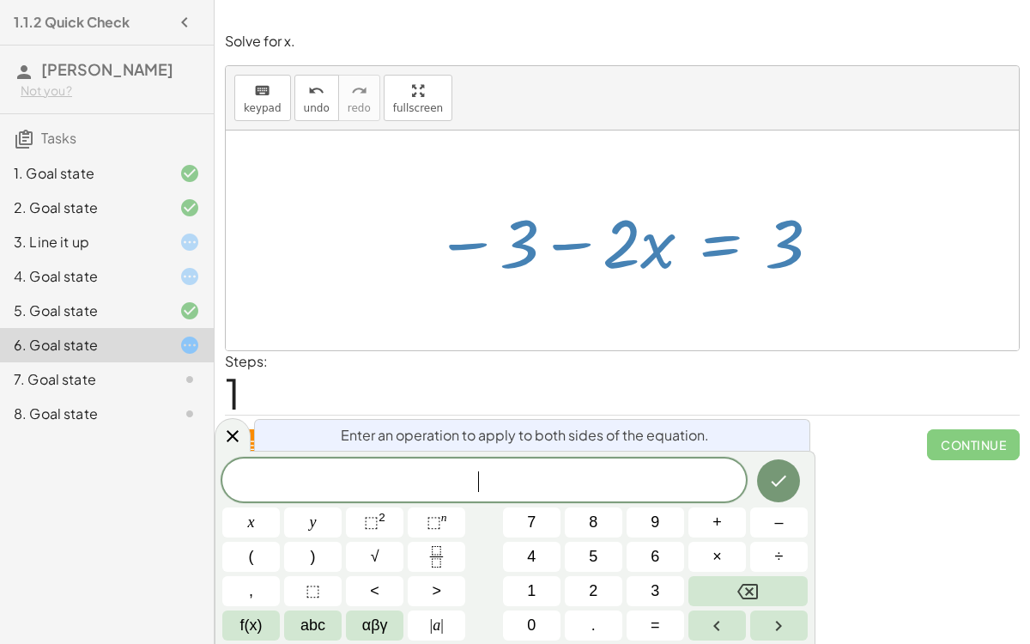
click at [386, 269] on div at bounding box center [622, 240] width 793 height 220
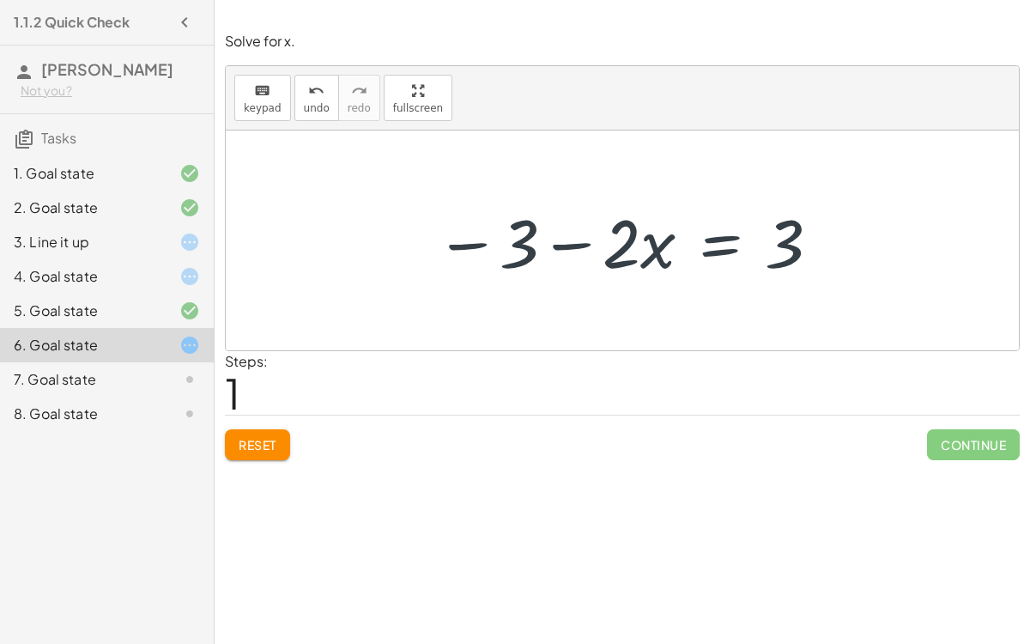
click at [181, 369] on div at bounding box center [176, 379] width 48 height 21
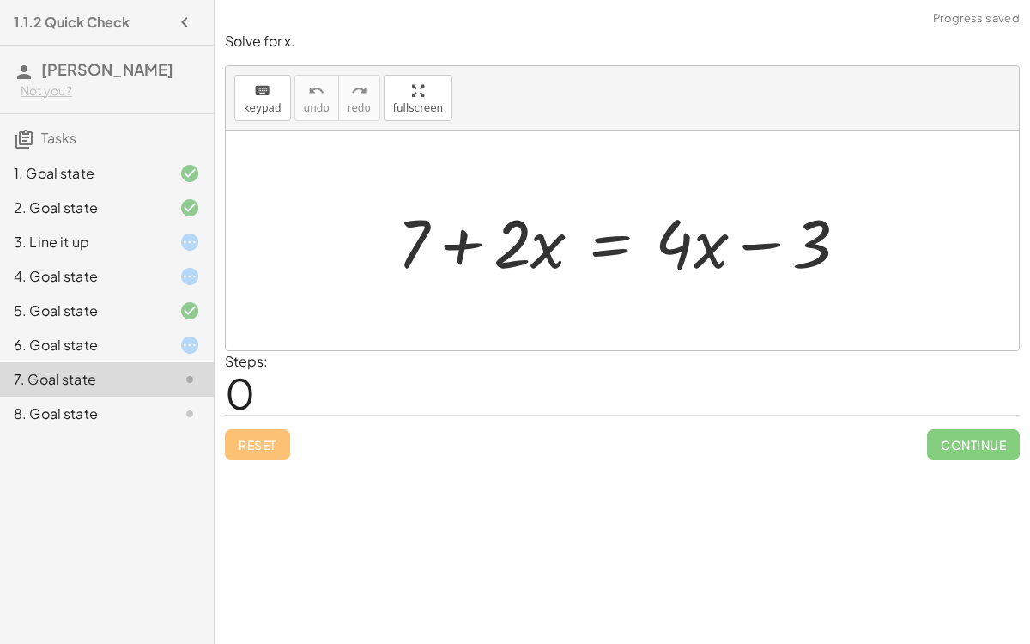
click at [477, 243] on div at bounding box center [629, 241] width 481 height 88
click at [771, 233] on div at bounding box center [629, 241] width 481 height 88
drag, startPoint x: 540, startPoint y: 244, endPoint x: 513, endPoint y: 257, distance: 29.6
click at [513, 257] on div at bounding box center [629, 241] width 481 height 88
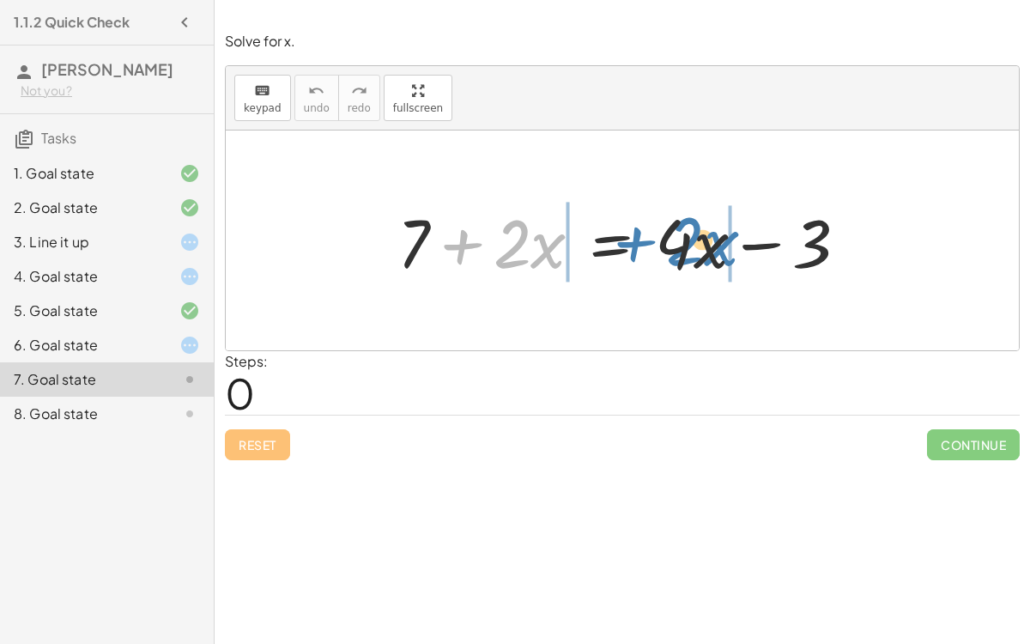
drag, startPoint x: 505, startPoint y: 247, endPoint x: 677, endPoint y: 249, distance: 171.6
click at [677, 249] on div at bounding box center [629, 241] width 481 height 88
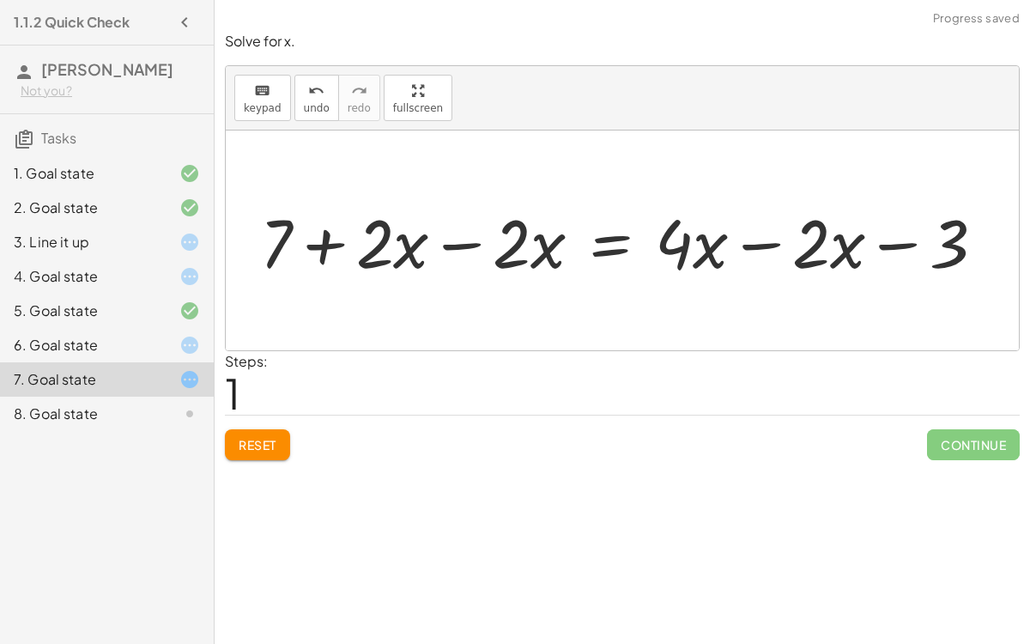
click at [747, 241] on div at bounding box center [628, 241] width 755 height 88
click at [457, 232] on div at bounding box center [560, 241] width 619 height 88
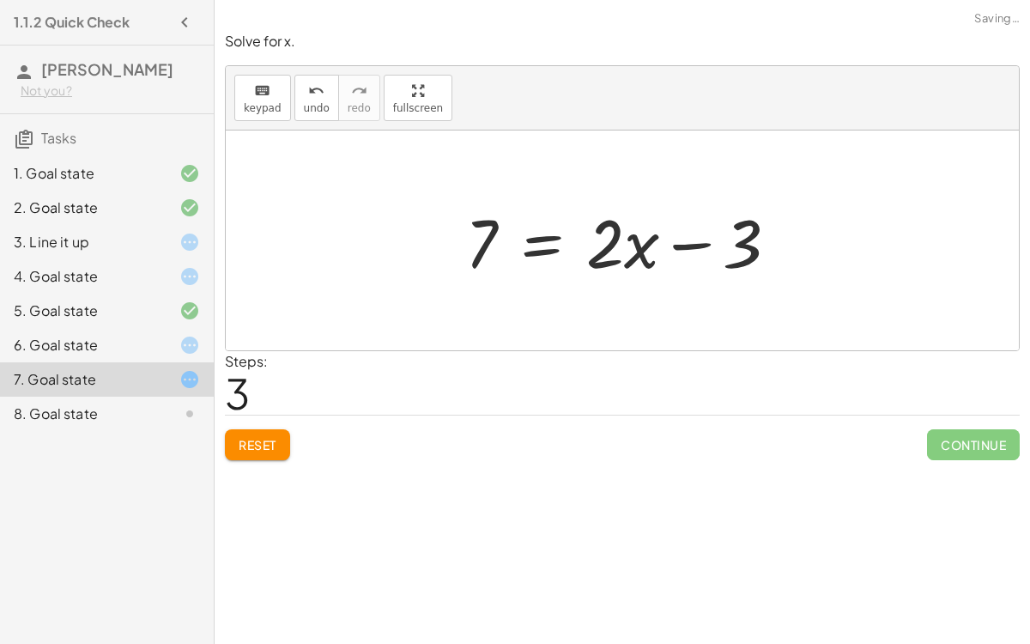
click at [697, 248] on div at bounding box center [629, 241] width 344 height 88
click at [499, 239] on div at bounding box center [629, 241] width 344 height 88
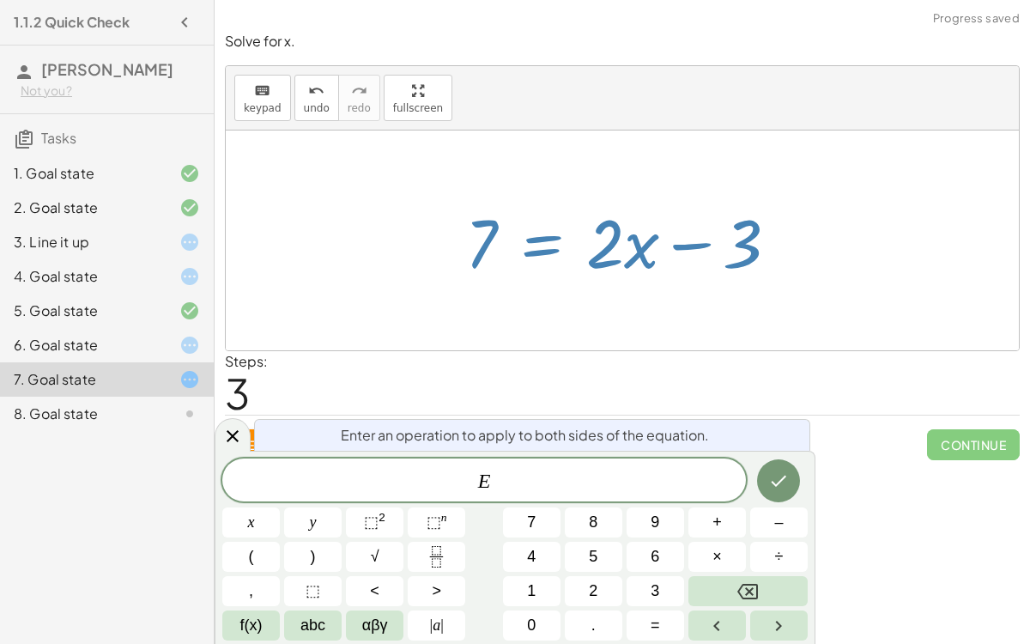
click at [700, 236] on div at bounding box center [629, 241] width 344 height 88
click at [747, 241] on div at bounding box center [629, 241] width 344 height 88
click at [777, 475] on icon "Done" at bounding box center [778, 480] width 21 height 21
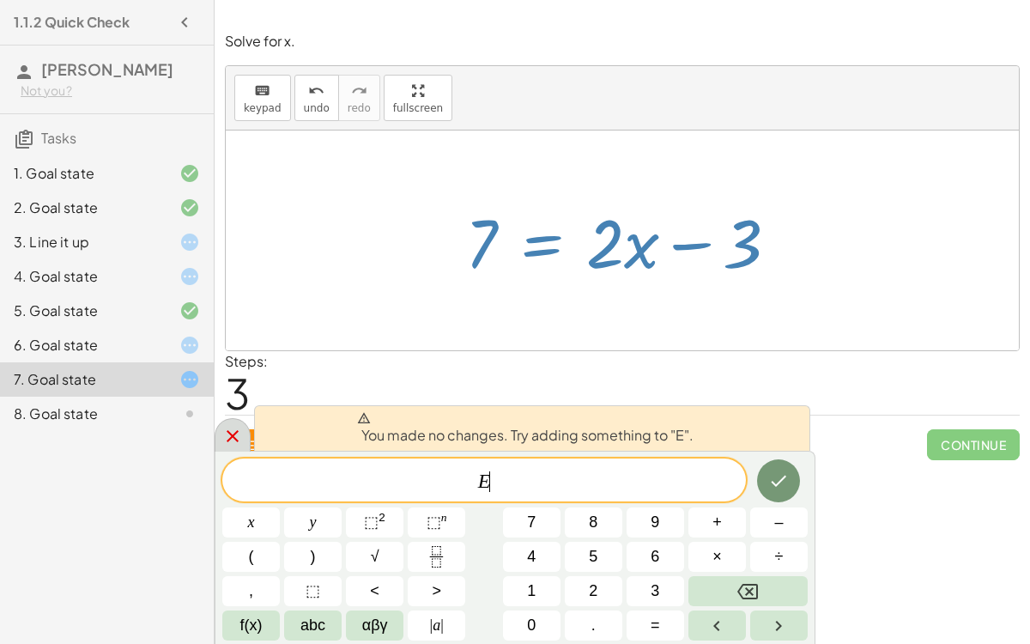
click at [232, 436] on icon at bounding box center [233, 436] width 12 height 12
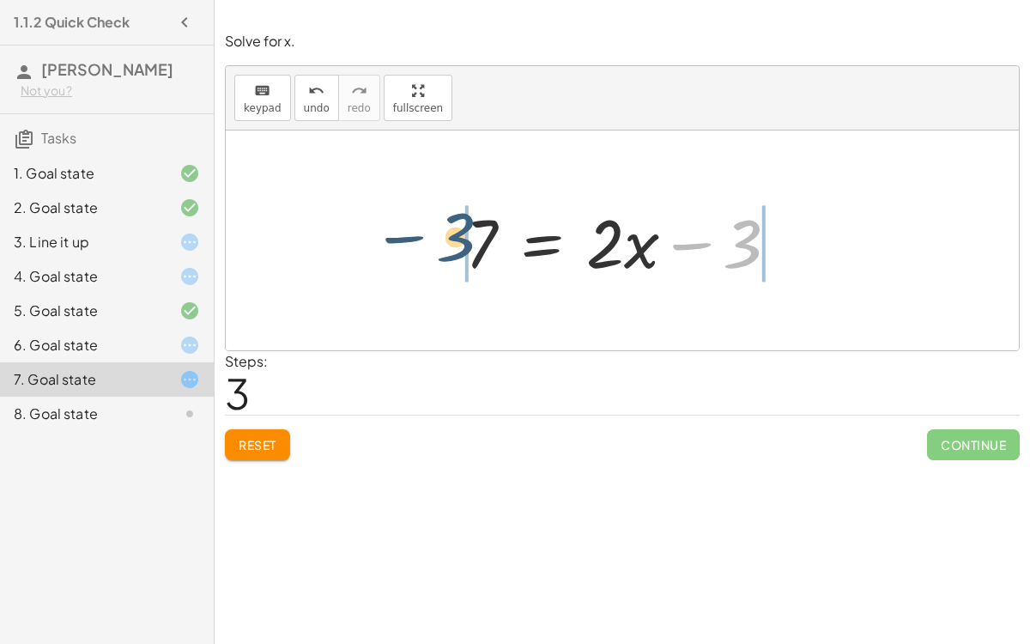
drag, startPoint x: 759, startPoint y: 217, endPoint x: 467, endPoint y: 210, distance: 291.9
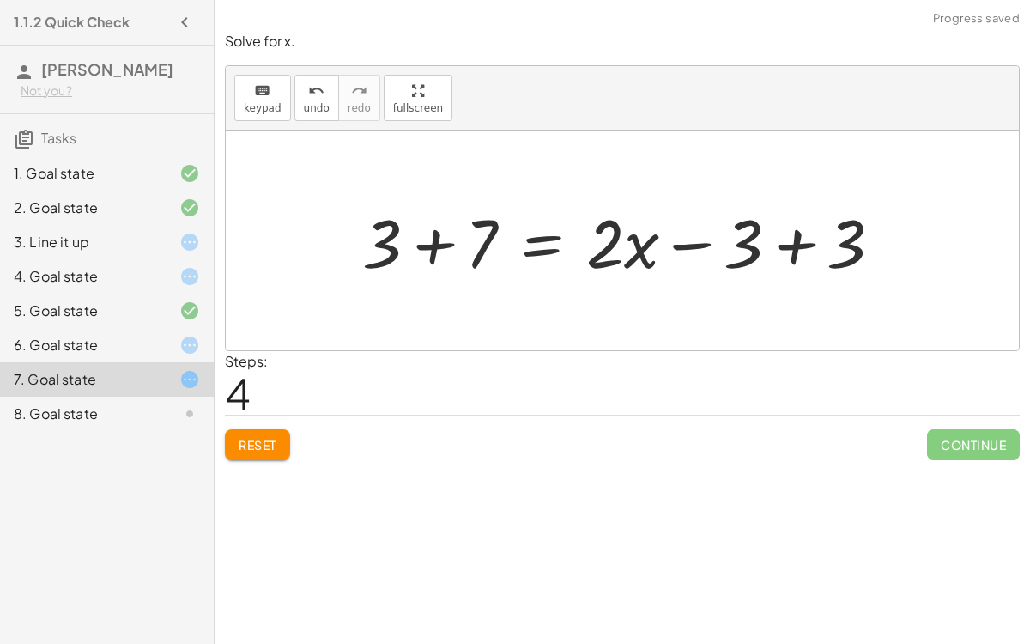
click at [435, 238] on div at bounding box center [629, 241] width 551 height 88
click at [813, 246] on div at bounding box center [668, 241] width 474 height 88
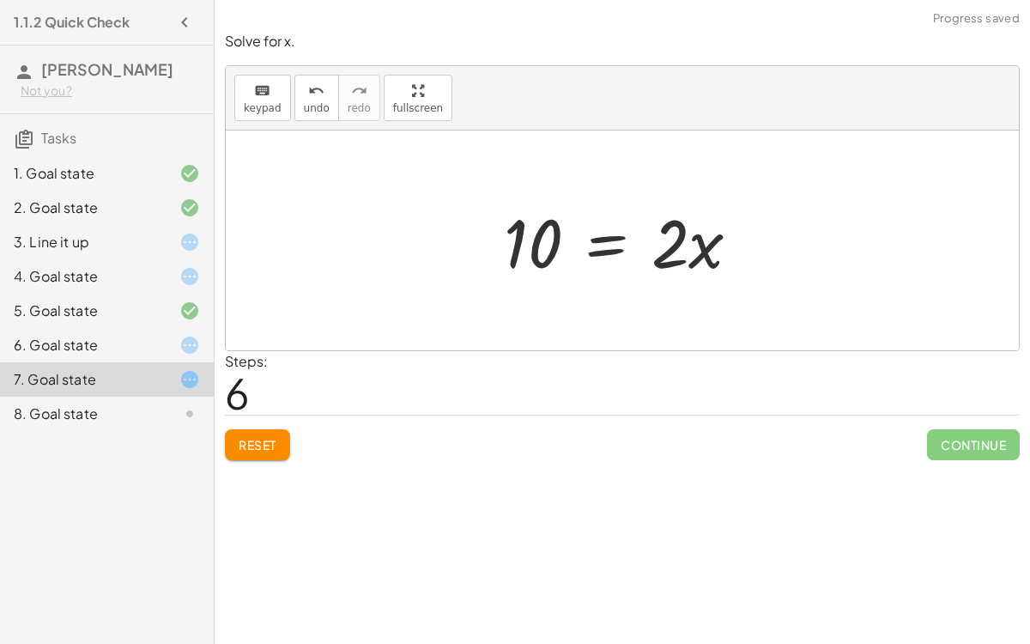
click at [660, 241] on div at bounding box center [629, 241] width 268 height 88
drag, startPoint x: 673, startPoint y: 246, endPoint x: 508, endPoint y: 304, distance: 174.5
click at [508, 304] on div "+ 7 + · 2 · x = + · 4 · x − 3 + 7 + · 2 · x − · 2 · x = + · 4 · x − · 2 · x − 3…" at bounding box center [622, 240] width 793 height 220
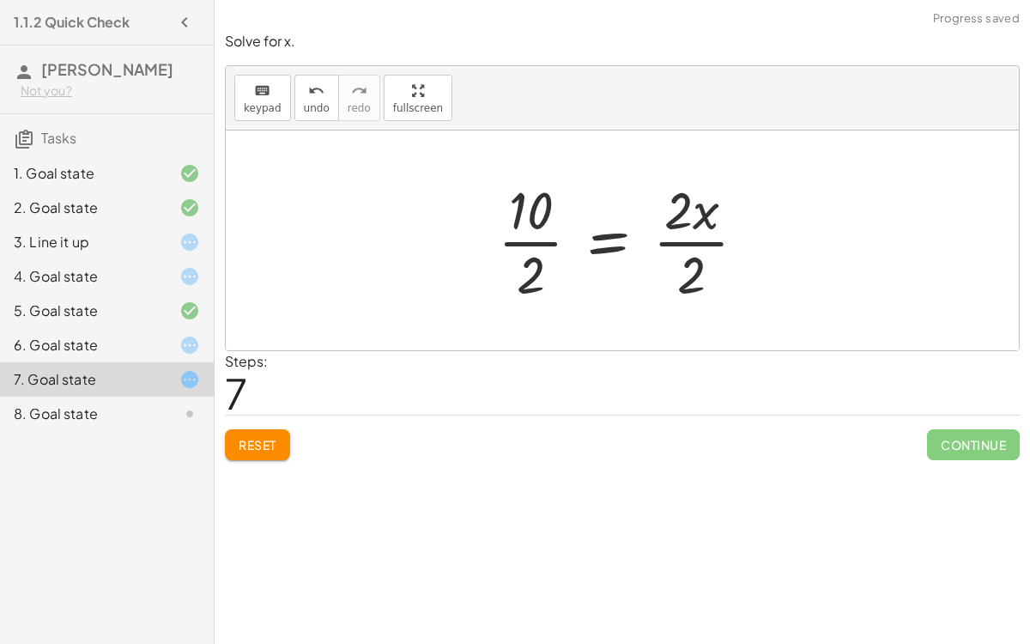
click at [663, 233] on div at bounding box center [628, 240] width 279 height 132
click at [554, 234] on div at bounding box center [608, 240] width 238 height 132
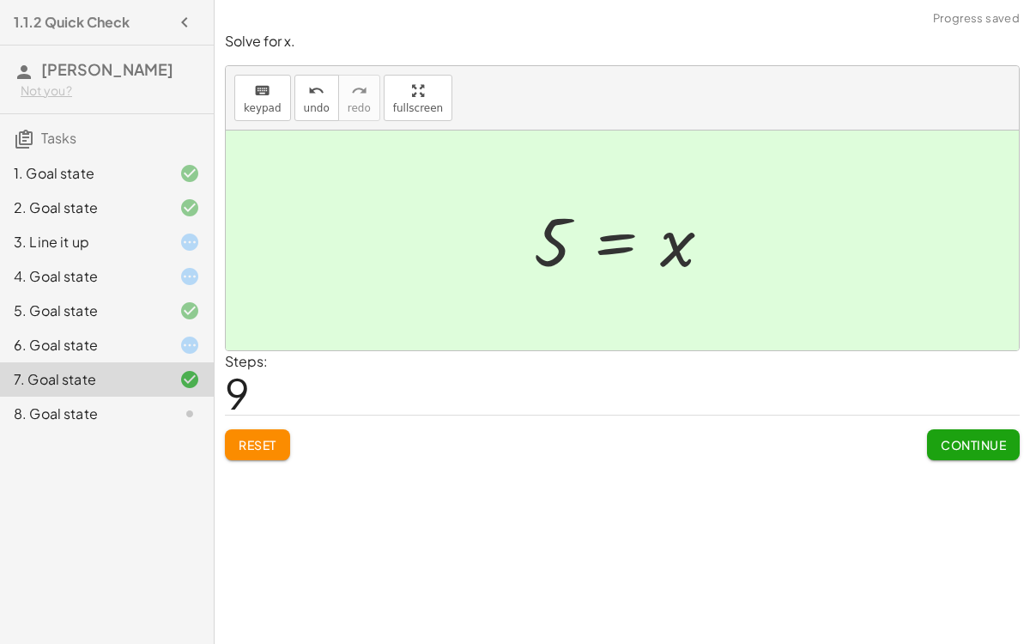
click at [185, 335] on icon at bounding box center [189, 345] width 21 height 21
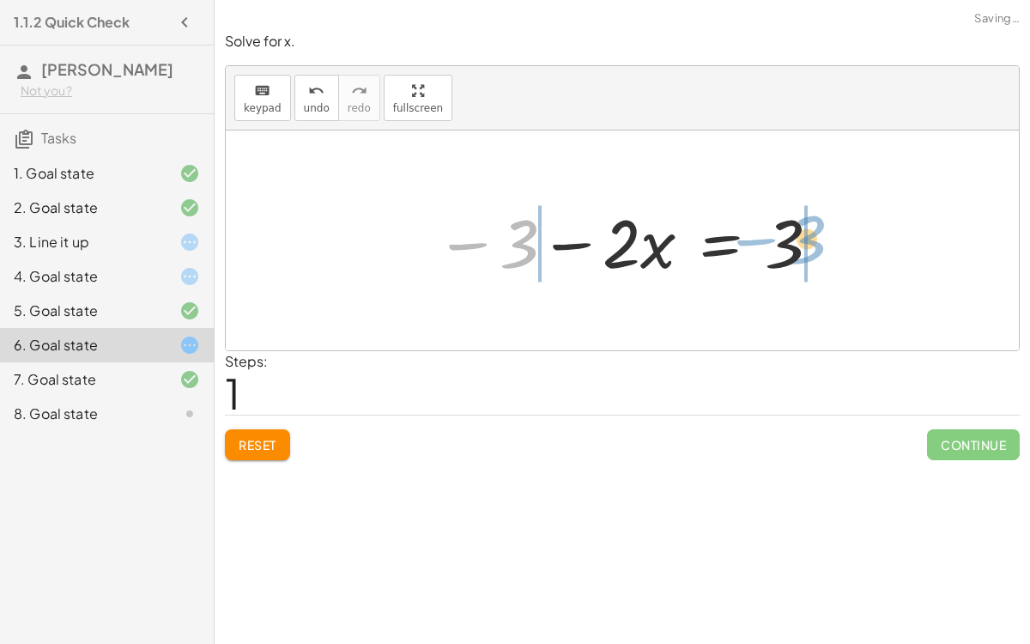
drag, startPoint x: 522, startPoint y: 221, endPoint x: 813, endPoint y: 215, distance: 291.0
click at [813, 215] on div at bounding box center [629, 241] width 404 height 88
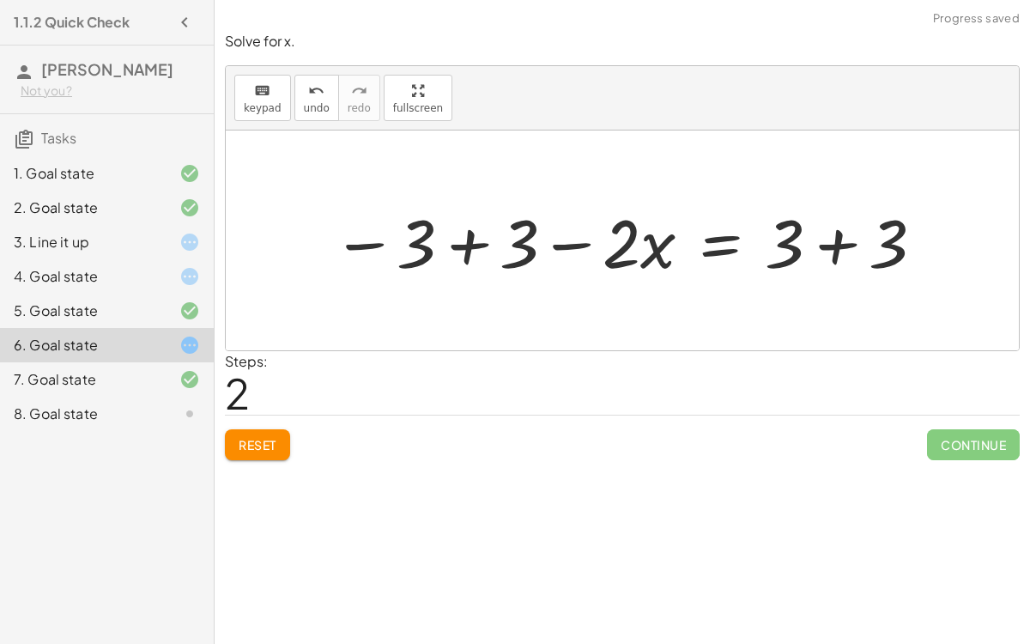
click at [466, 243] on div at bounding box center [629, 241] width 611 height 88
click at [840, 252] on div at bounding box center [755, 241] width 384 height 88
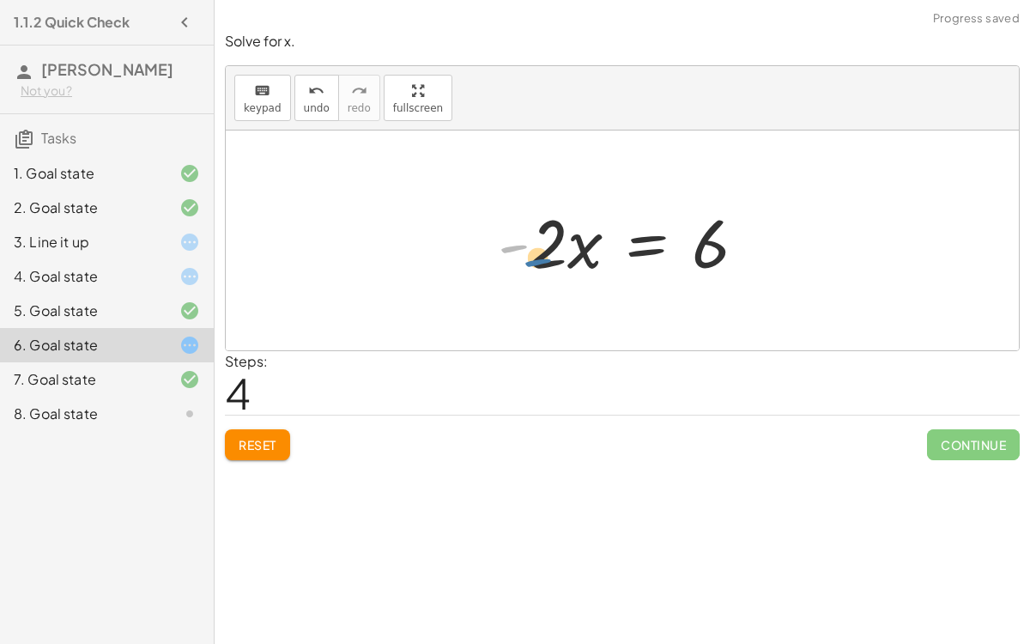
drag, startPoint x: 506, startPoint y: 248, endPoint x: 531, endPoint y: 260, distance: 27.6
click at [531, 260] on div at bounding box center [628, 241] width 279 height 88
drag, startPoint x: 546, startPoint y: 248, endPoint x: 719, endPoint y: 301, distance: 181.3
click at [719, 301] on div "− · 2 · x − 3 = 3 − 3 − · 2 · x = 3 − 3 + 3 − · 2 · x = + 3 + 3 + 0 − · 2 · x =…" at bounding box center [622, 240] width 793 height 220
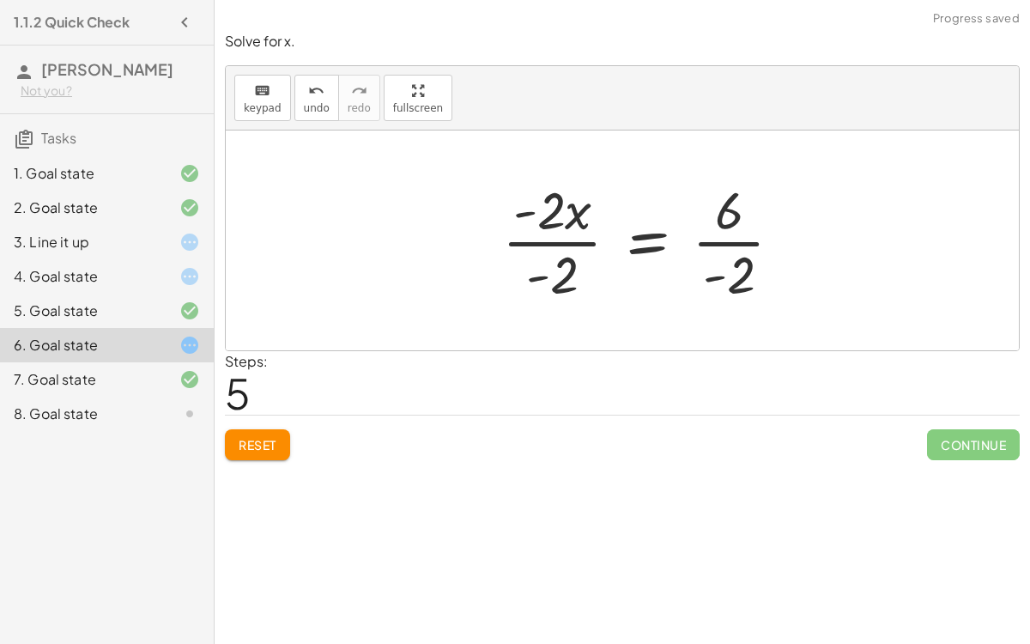
click at [556, 239] on div at bounding box center [649, 240] width 312 height 132
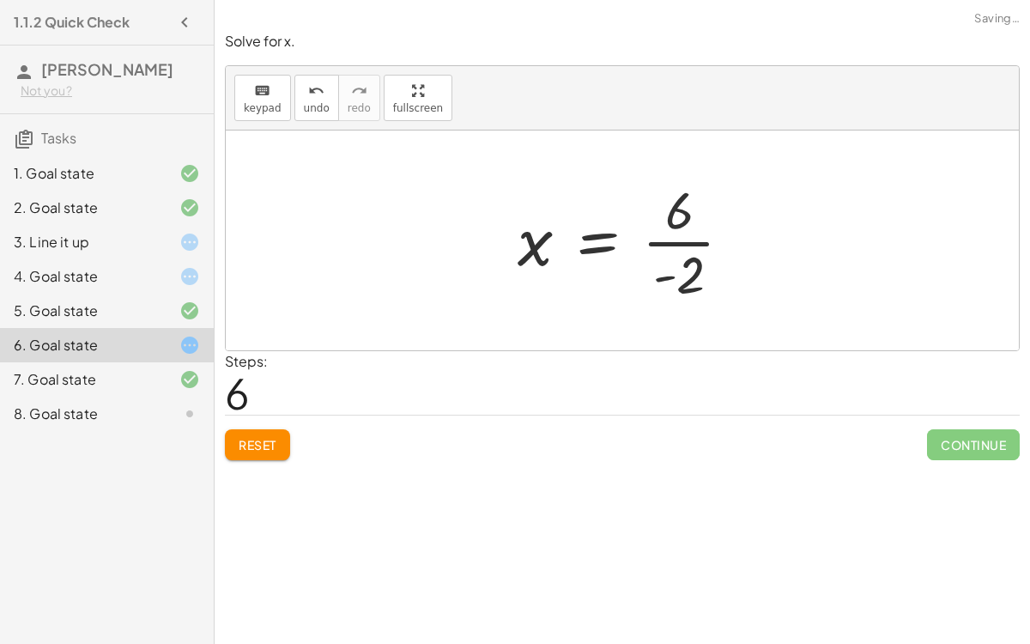
click at [715, 234] on div at bounding box center [631, 240] width 245 height 132
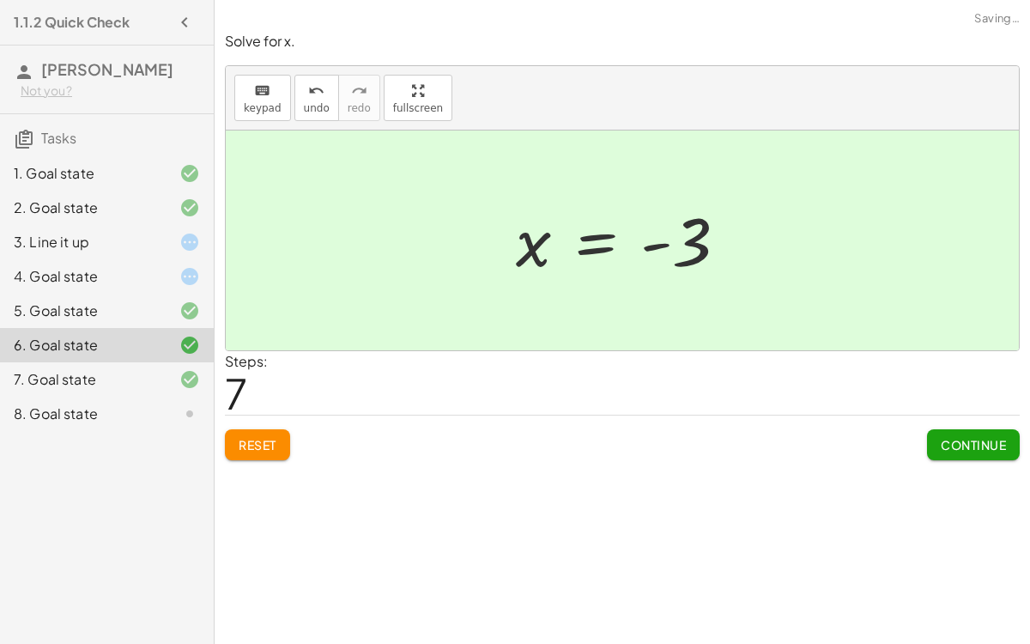
click at [964, 429] on button "Continue" at bounding box center [973, 444] width 93 height 31
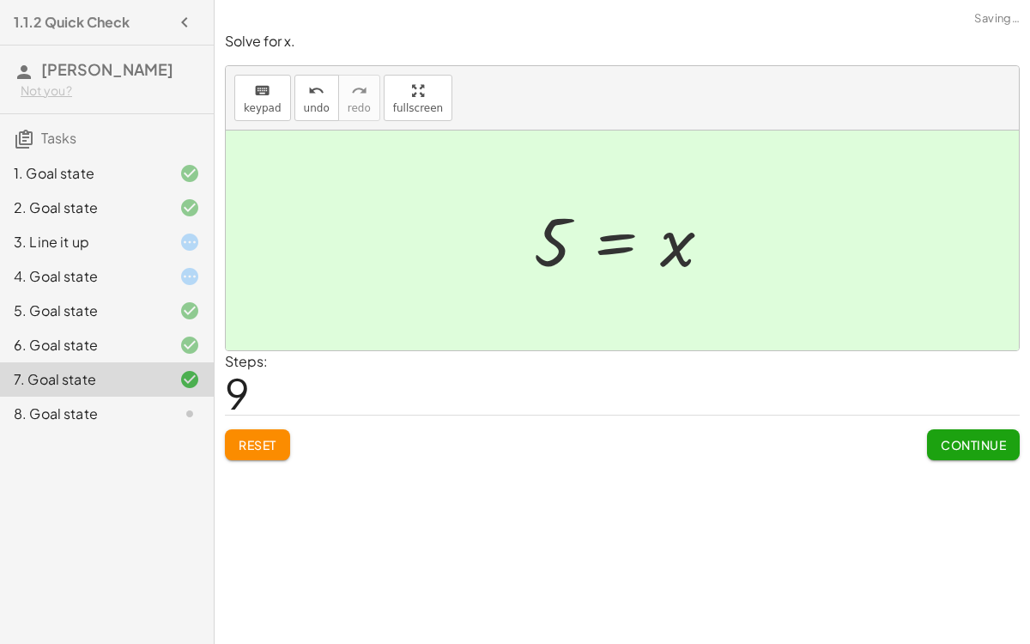
click at [185, 403] on icon at bounding box center [189, 413] width 21 height 21
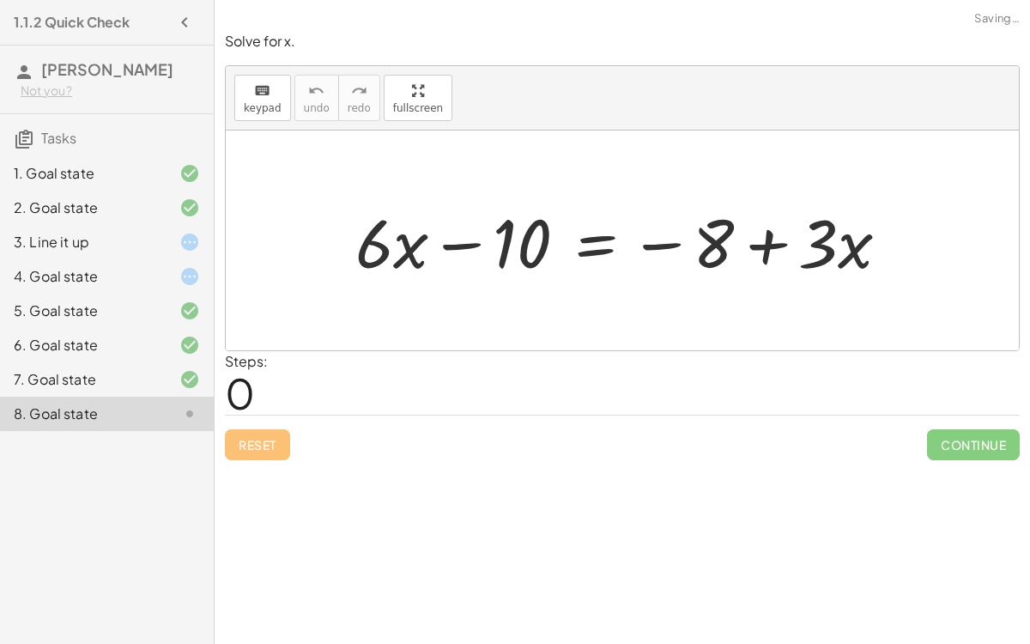
click at [464, 237] on div at bounding box center [629, 241] width 565 height 88
drag, startPoint x: 382, startPoint y: 245, endPoint x: 938, endPoint y: 243, distance: 556.1
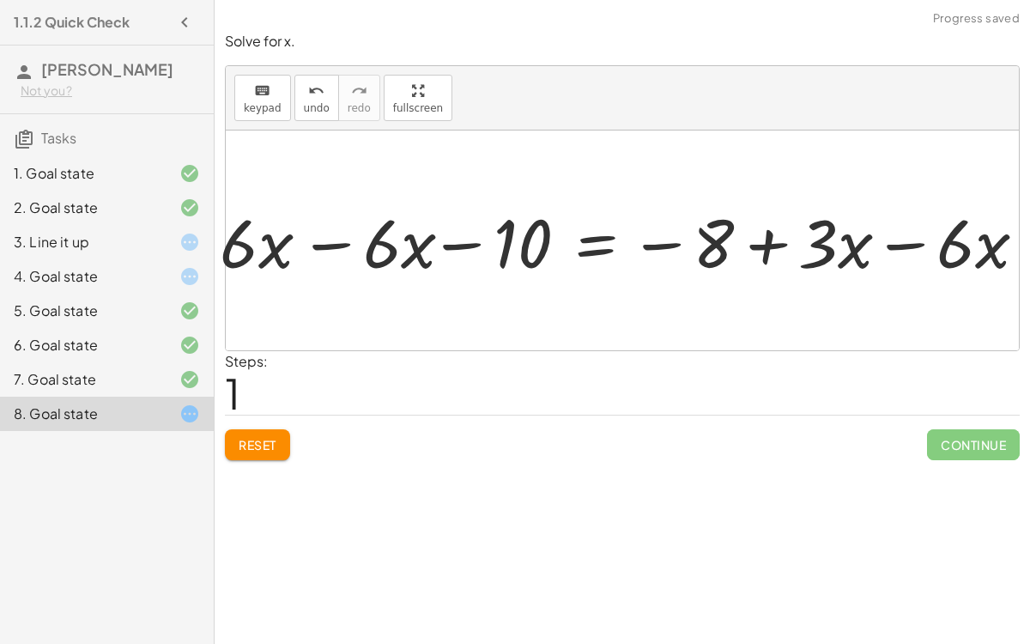
click at [866, 238] on div at bounding box center [628, 241] width 839 height 88
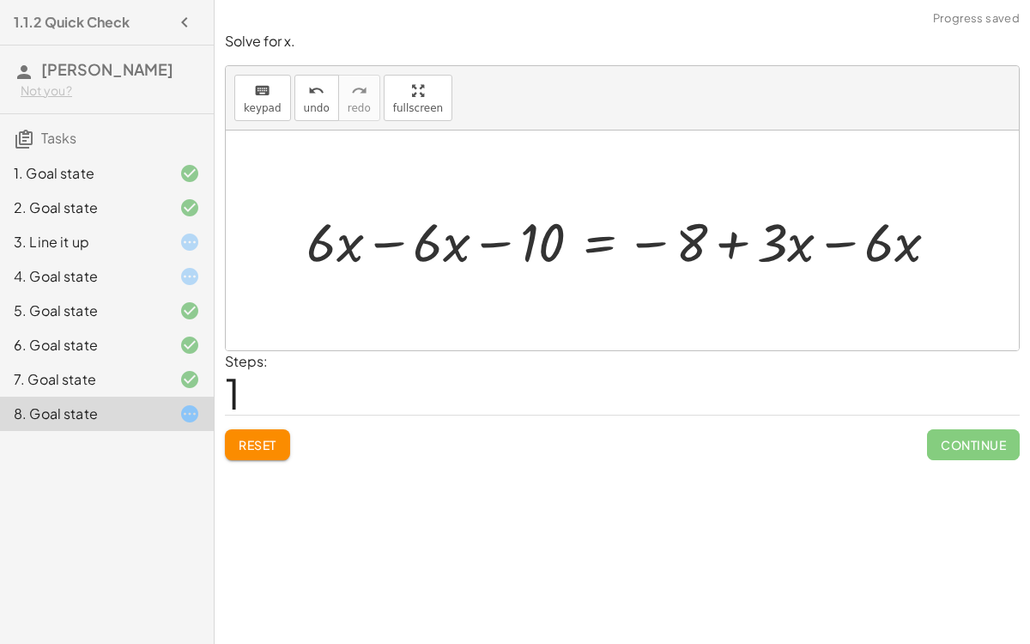
click at [382, 238] on div at bounding box center [629, 240] width 663 height 70
click at [839, 229] on div at bounding box center [723, 240] width 473 height 70
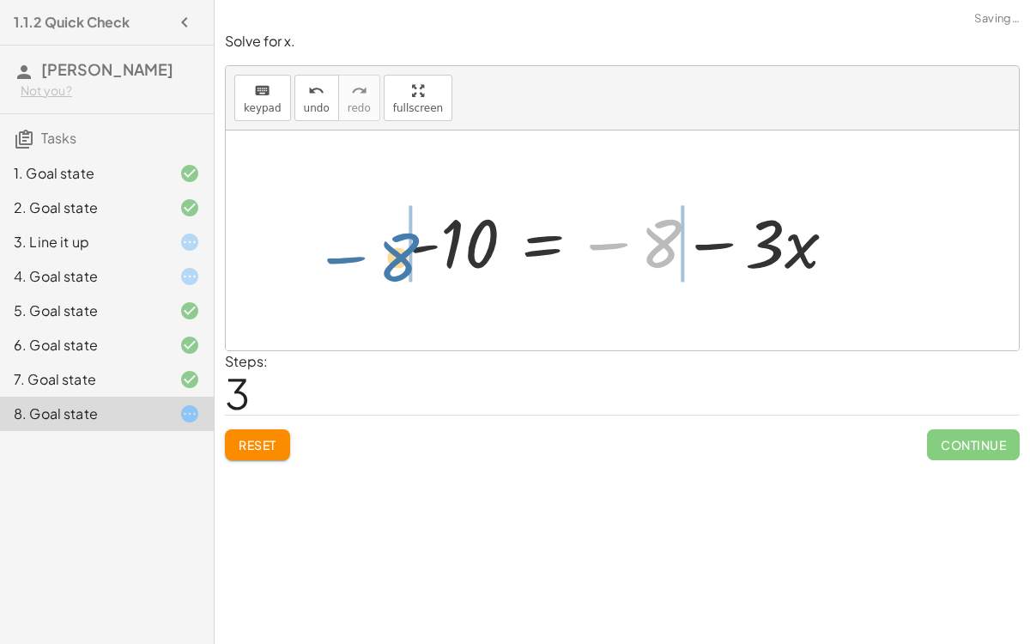
drag, startPoint x: 656, startPoint y: 237, endPoint x: 394, endPoint y: 251, distance: 262.1
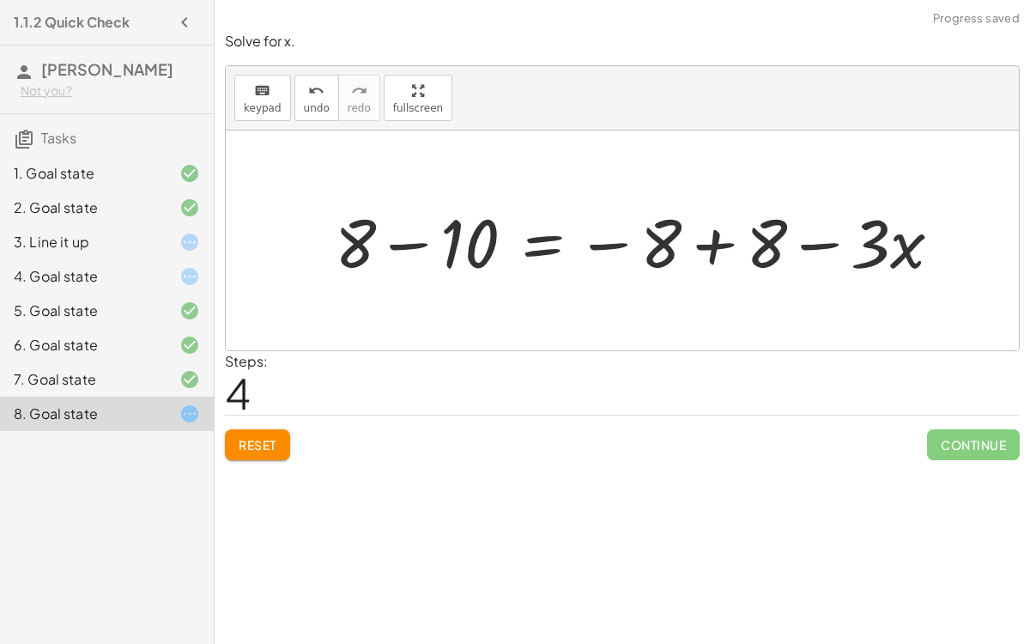
click at [410, 245] on div at bounding box center [645, 241] width 638 height 88
click at [729, 245] on div at bounding box center [692, 241] width 543 height 88
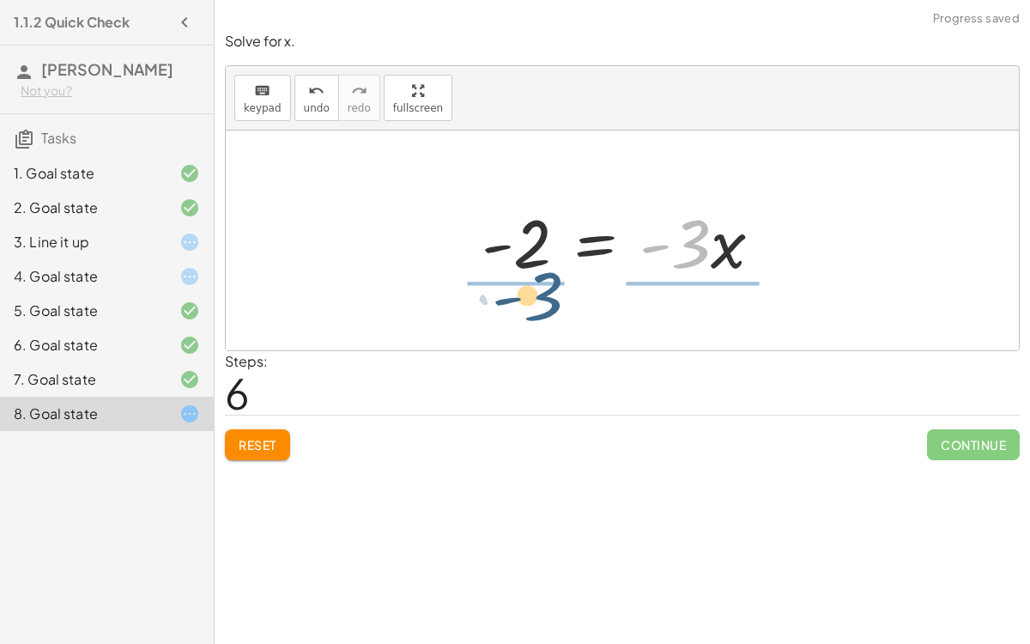
drag, startPoint x: 687, startPoint y: 242, endPoint x: 538, endPoint y: 296, distance: 158.8
click at [538, 296] on div "+ · 6 · x − 10 = − 8 + · 3 · x + · 6 · x − · 6 · x − 10 = − 8 + · 3 · x − · 6 ·…" at bounding box center [622, 240] width 793 height 220
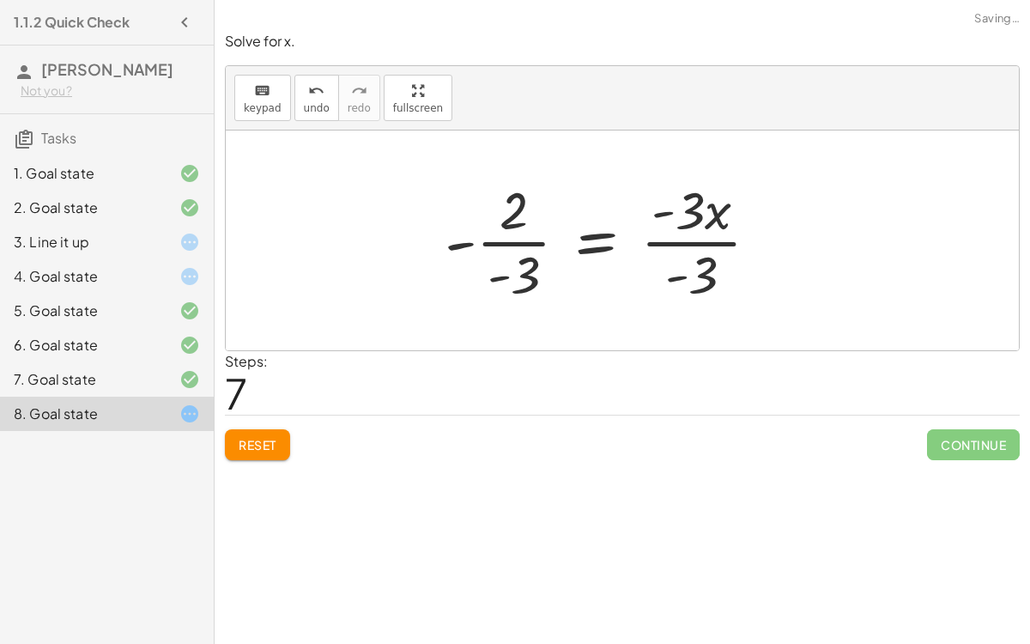
click at [659, 241] on div at bounding box center [608, 240] width 345 height 132
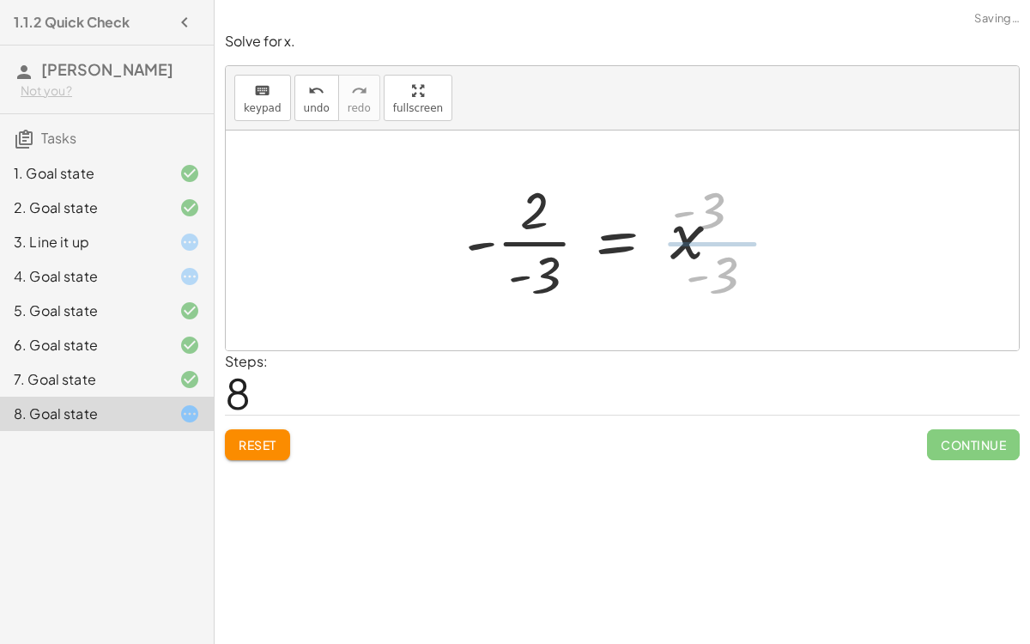
click at [543, 239] on div at bounding box center [596, 240] width 278 height 132
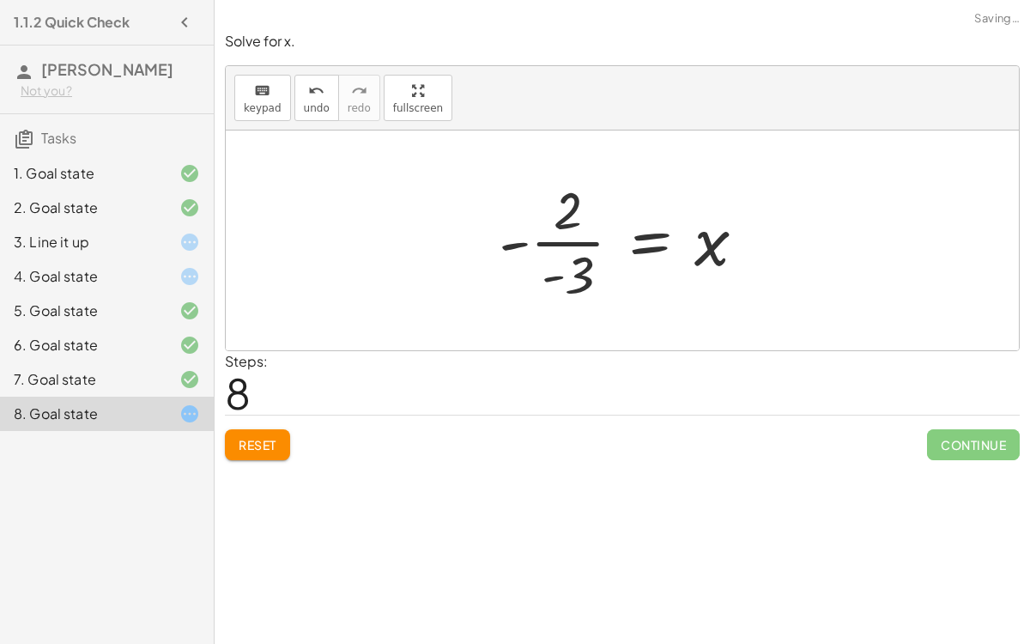
click at [565, 245] on div at bounding box center [629, 240] width 278 height 132
click at [541, 235] on div at bounding box center [629, 240] width 278 height 132
drag, startPoint x: 511, startPoint y: 239, endPoint x: 557, endPoint y: 205, distance: 56.5
click at [557, 205] on div at bounding box center [629, 240] width 278 height 132
click at [579, 257] on div at bounding box center [644, 240] width 247 height 132
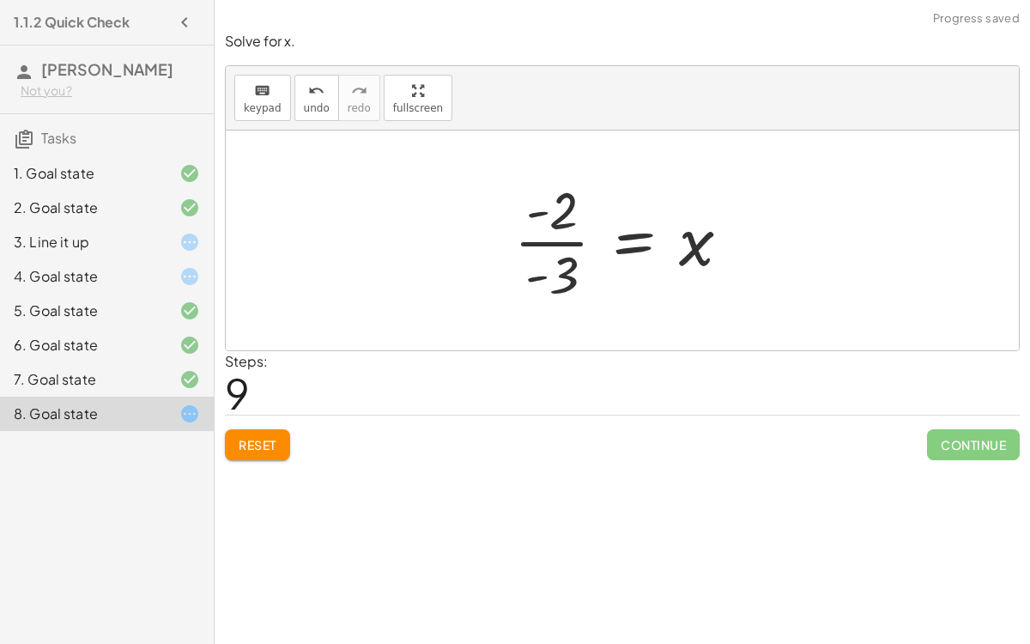
click at [562, 237] on div at bounding box center [628, 240] width 247 height 132
click at [265, 434] on button "Reset" at bounding box center [257, 444] width 65 height 31
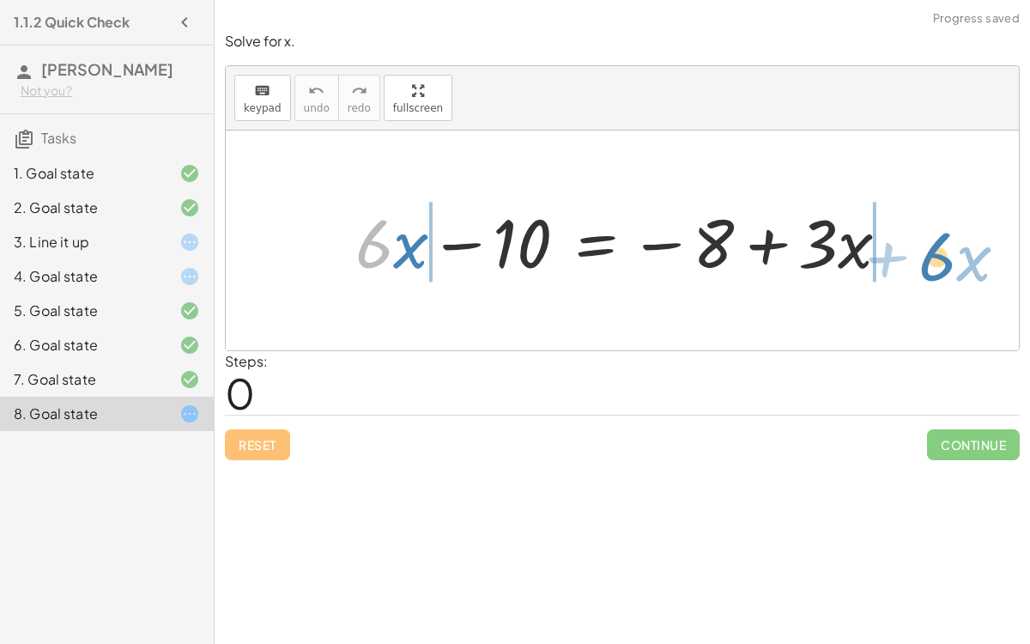
drag, startPoint x: 365, startPoint y: 245, endPoint x: 925, endPoint y: 257, distance: 560.5
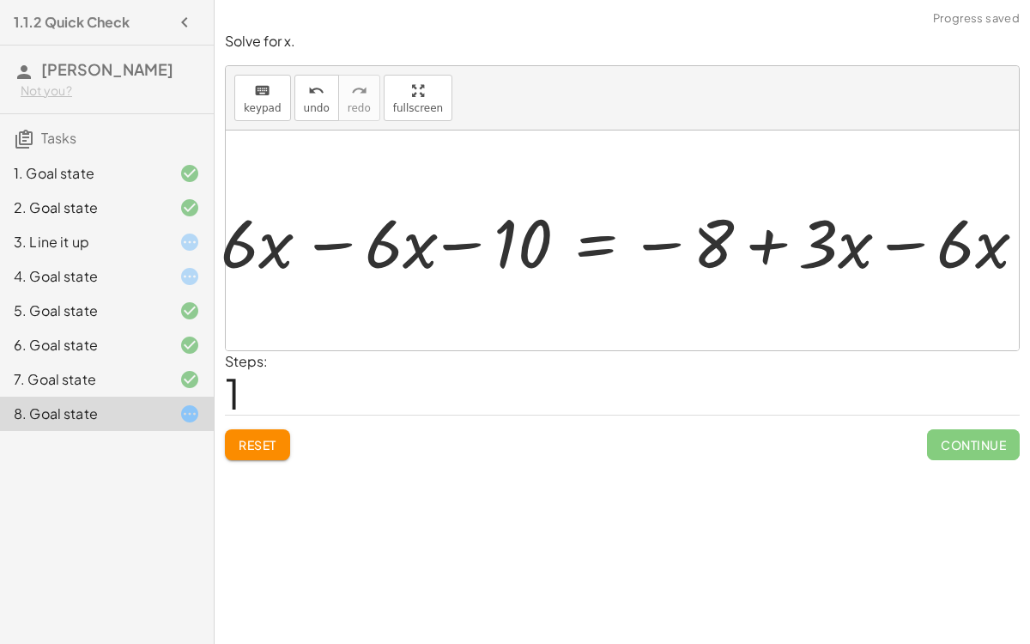
click at [866, 247] on div at bounding box center [628, 241] width 839 height 88
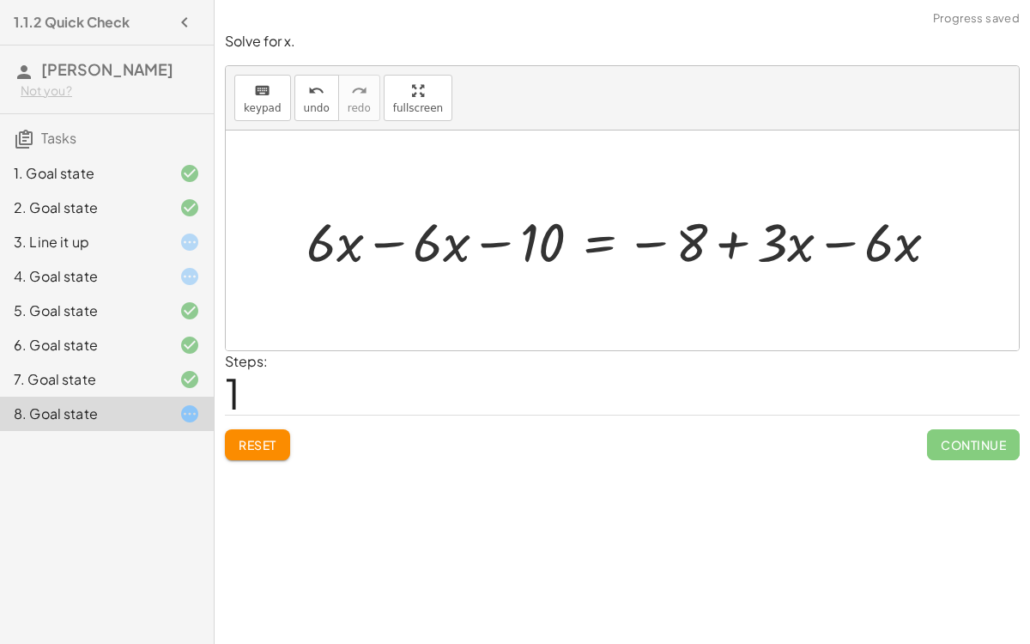
click at [348, 225] on div at bounding box center [629, 240] width 663 height 70
click at [384, 232] on div at bounding box center [629, 240] width 663 height 70
click at [836, 239] on div at bounding box center [723, 240] width 473 height 70
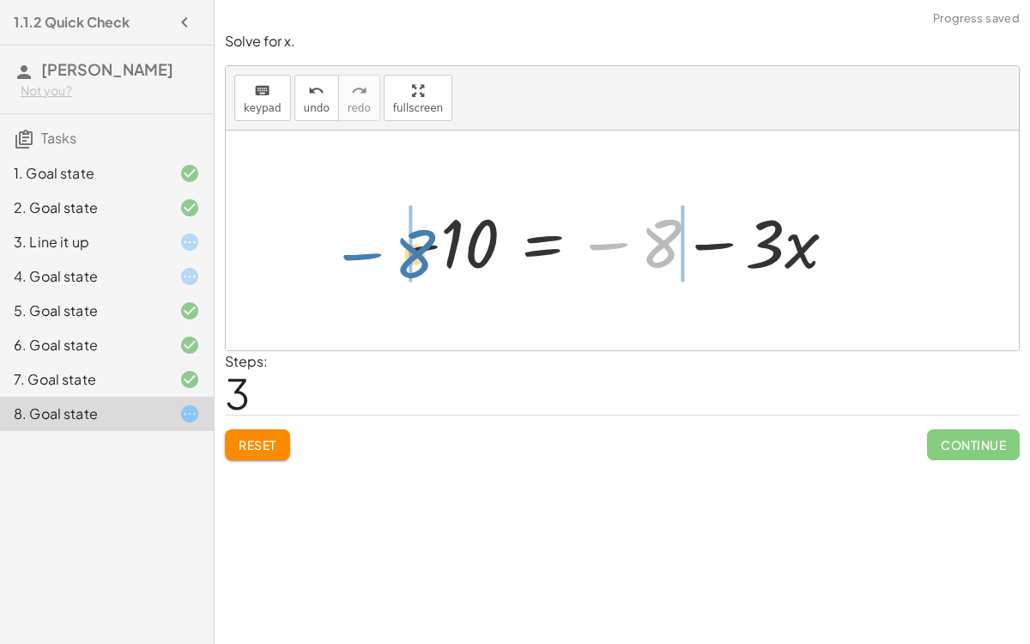
drag, startPoint x: 659, startPoint y: 237, endPoint x: 413, endPoint y: 248, distance: 246.5
click at [413, 248] on div at bounding box center [629, 241] width 458 height 88
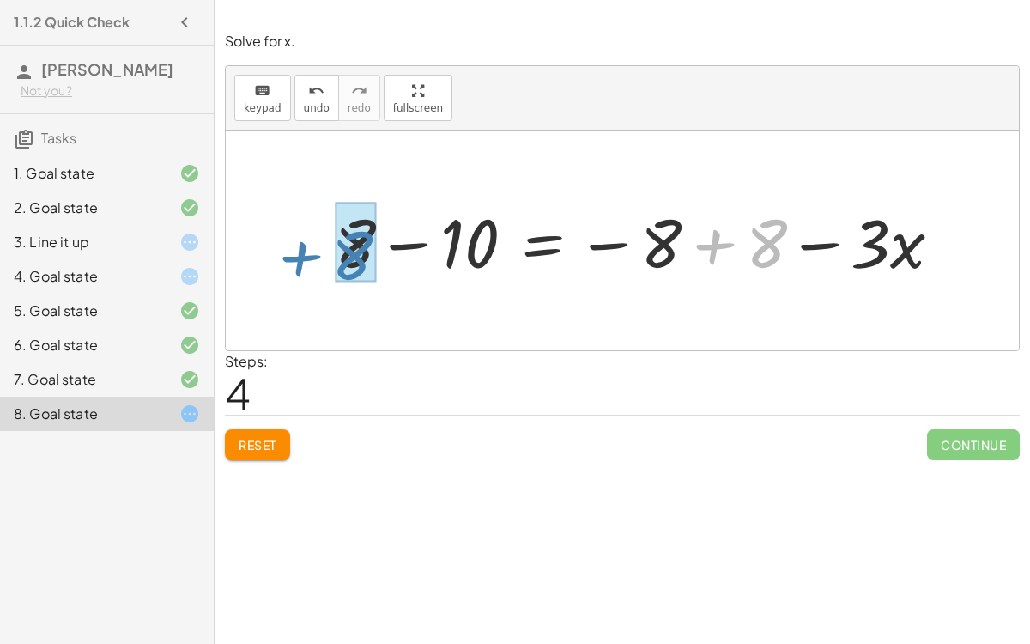
drag, startPoint x: 760, startPoint y: 241, endPoint x: 349, endPoint y: 252, distance: 411.2
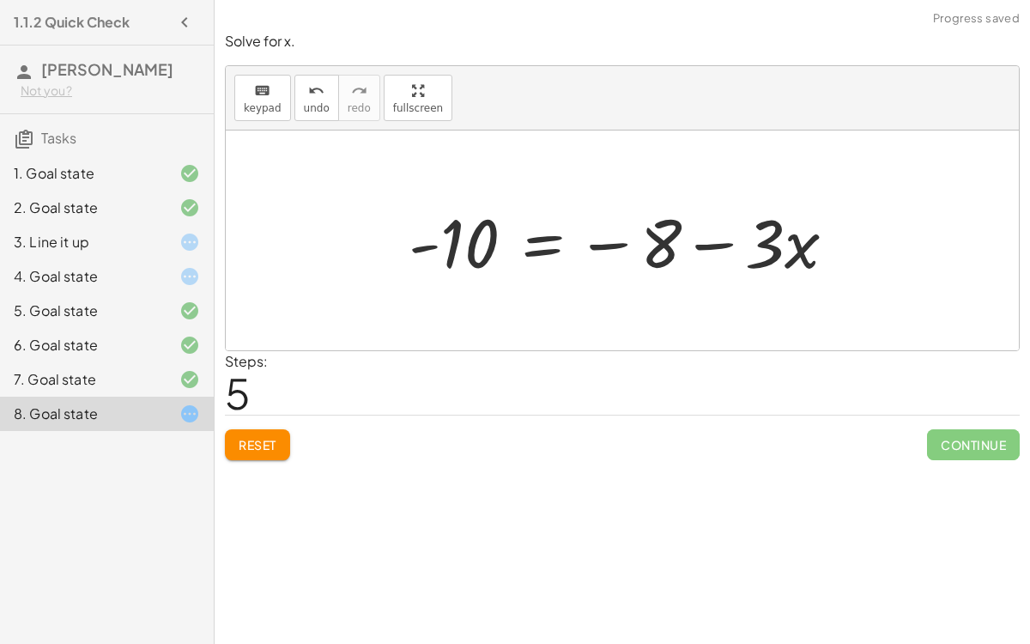
click at [656, 238] on div at bounding box center [629, 241] width 458 height 88
drag, startPoint x: 656, startPoint y: 238, endPoint x: 331, endPoint y: 255, distance: 325.7
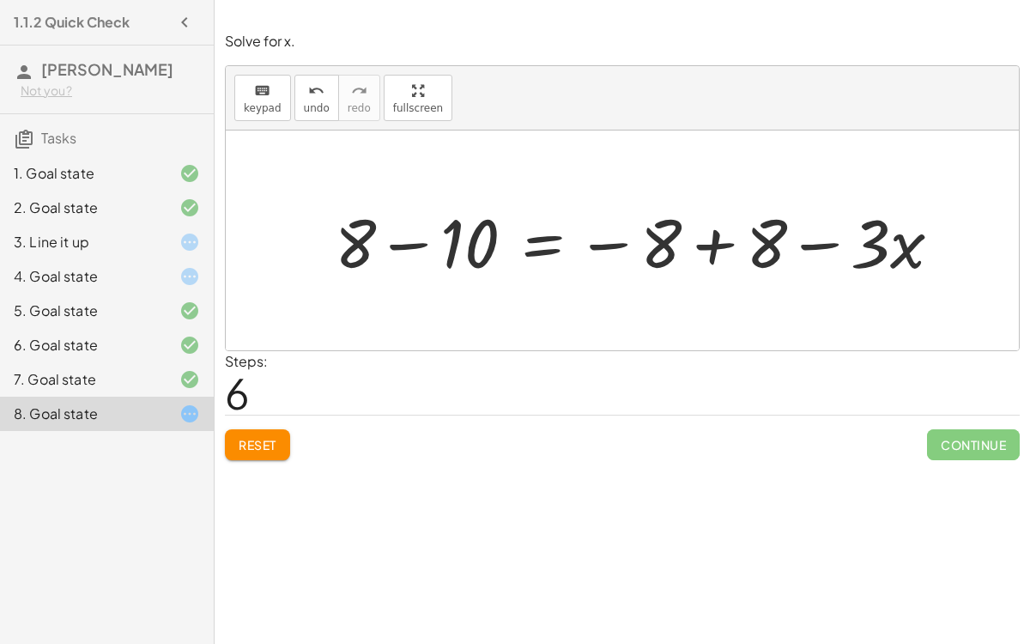
click at [420, 240] on div at bounding box center [645, 241] width 638 height 88
click at [717, 232] on div at bounding box center [692, 241] width 543 height 88
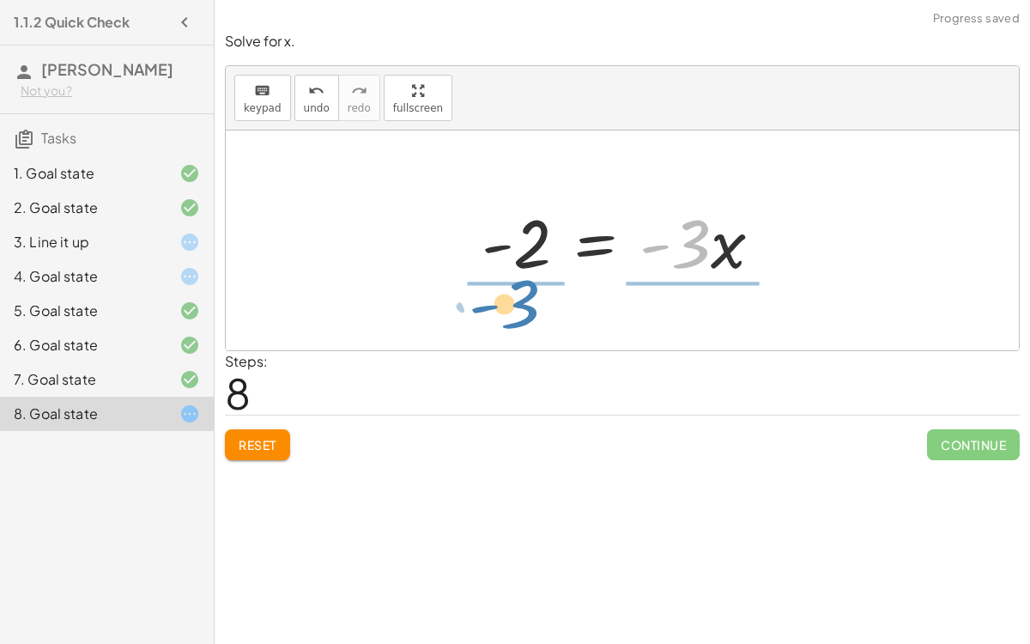
drag, startPoint x: 698, startPoint y: 241, endPoint x: 527, endPoint y: 300, distance: 180.7
click at [527, 300] on div "+ · 6 · x − 10 = − 8 + · 3 · x + · 6 · x − · 6 · x − 10 = − 8 + · 3 · x − · 6 ·…" at bounding box center [622, 240] width 793 height 220
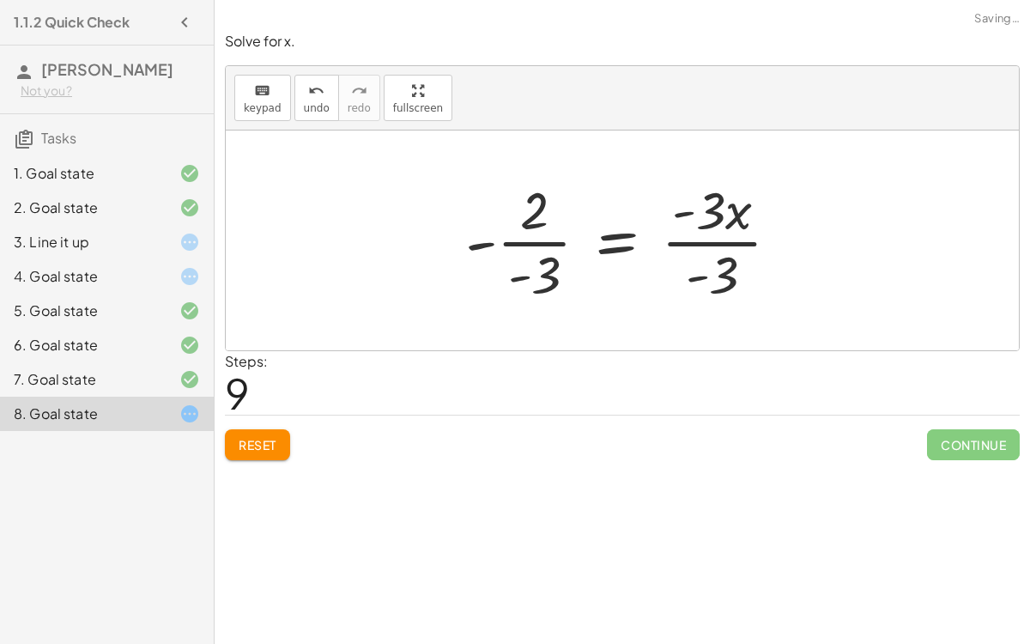
click at [539, 237] on div at bounding box center [629, 240] width 345 height 132
click at [312, 102] on span "undo" at bounding box center [317, 108] width 26 height 12
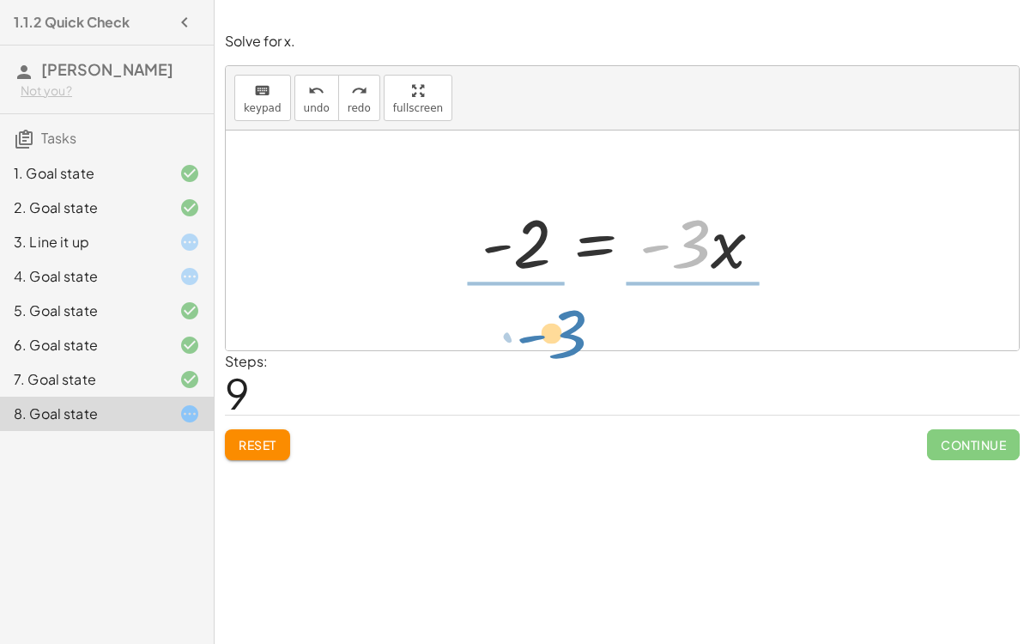
drag, startPoint x: 704, startPoint y: 234, endPoint x: 575, endPoint y: 325, distance: 157.6
click at [575, 325] on div "+ · 6 · x − 10 = − 8 + · 3 · x + · 6 · x − · 6 · x − 10 = − 8 + · 3 · x − · 6 ·…" at bounding box center [622, 240] width 793 height 220
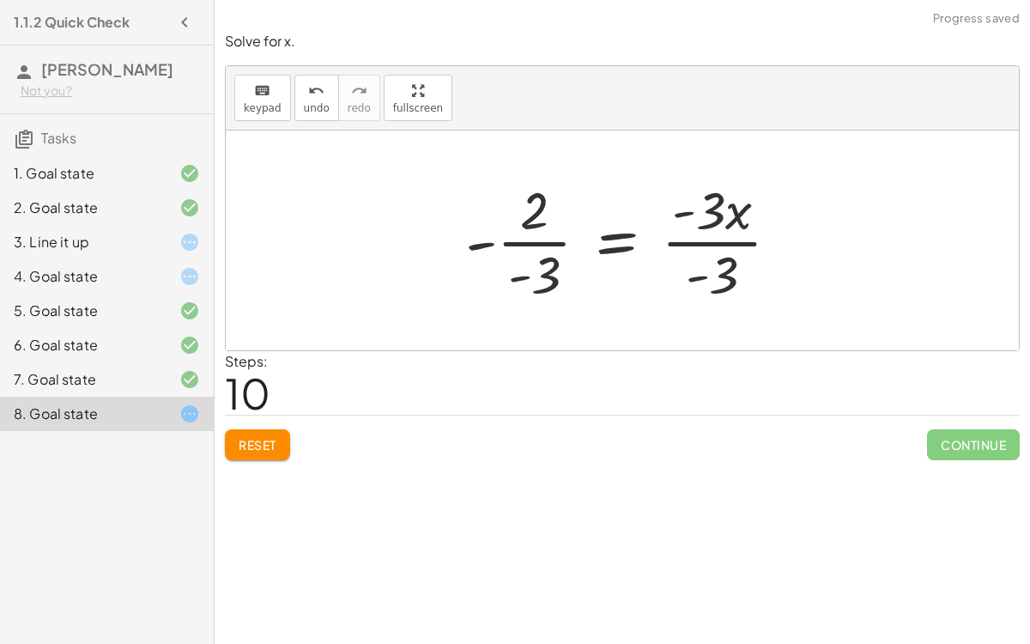
click at [521, 238] on div at bounding box center [629, 240] width 345 height 132
click at [556, 241] on div at bounding box center [629, 240] width 345 height 132
click at [694, 234] on div at bounding box center [629, 240] width 345 height 132
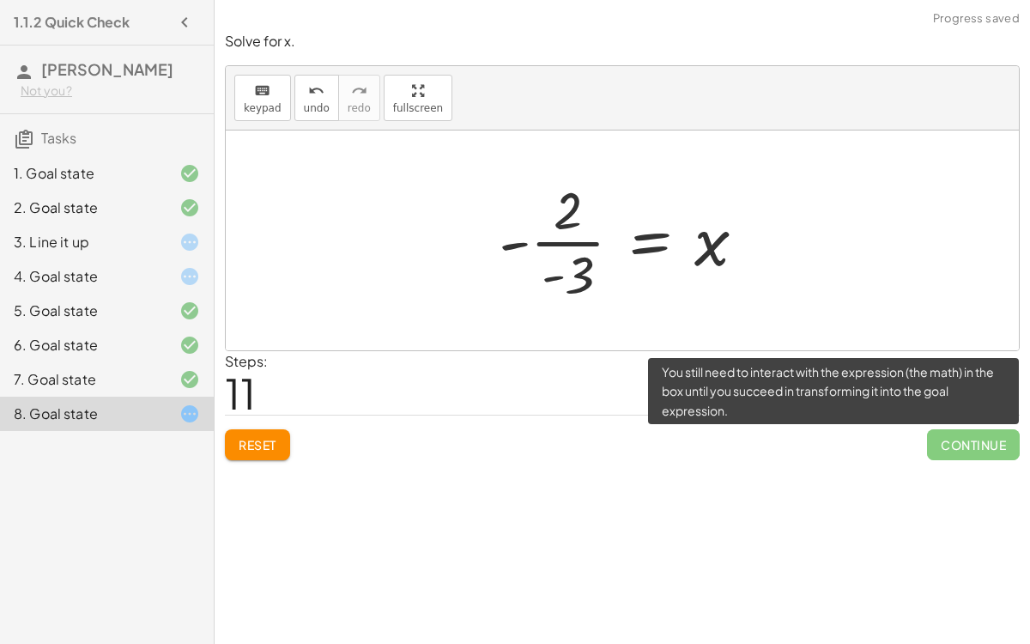
click at [959, 429] on span "Continue" at bounding box center [973, 444] width 93 height 31
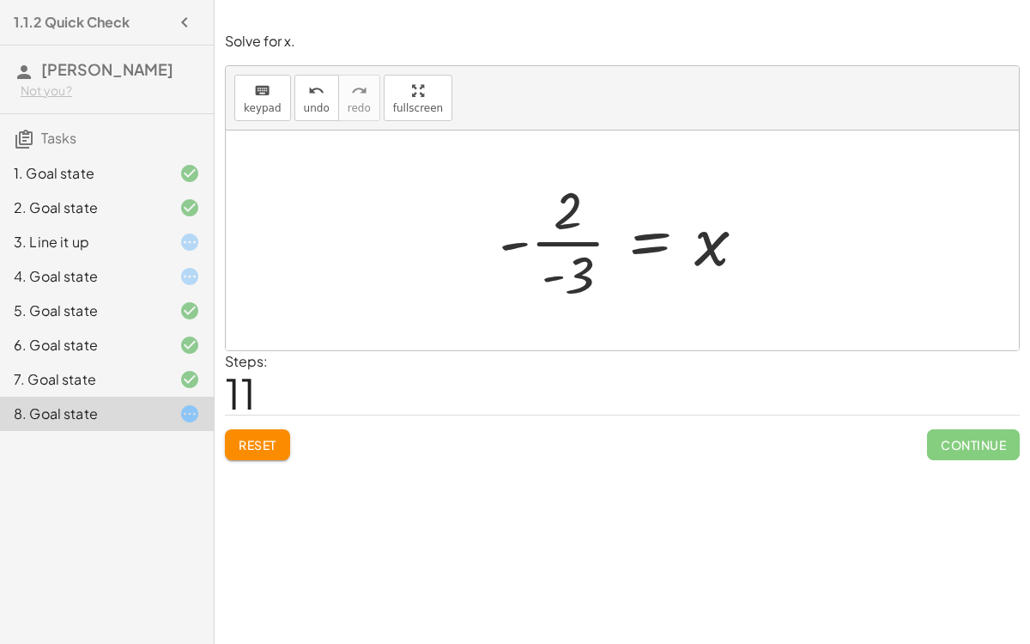
click at [266, 429] on button "Reset" at bounding box center [257, 444] width 65 height 31
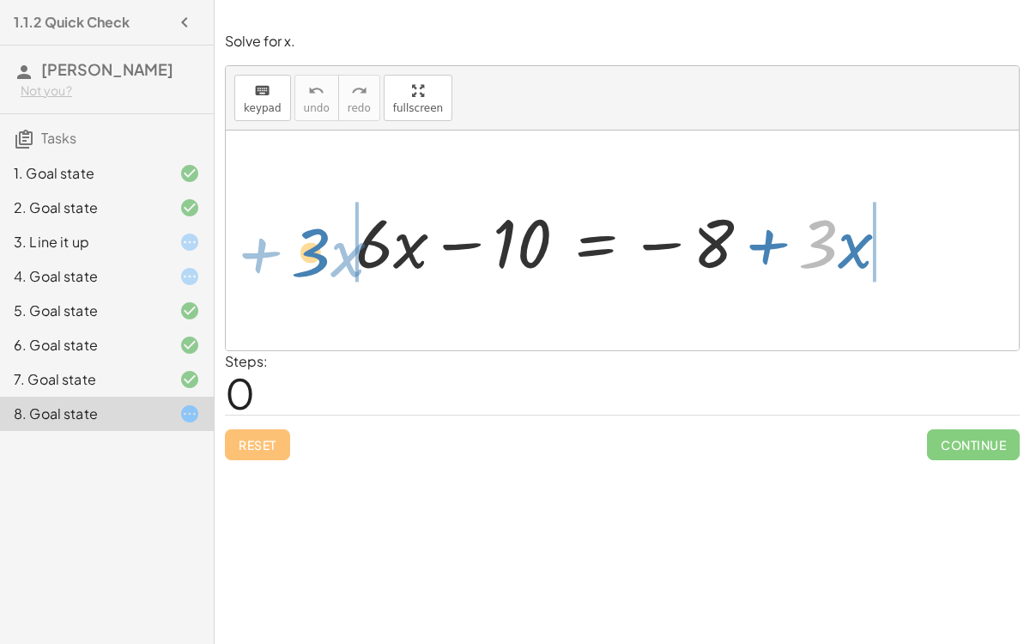
drag, startPoint x: 827, startPoint y: 230, endPoint x: 323, endPoint y: 237, distance: 504.6
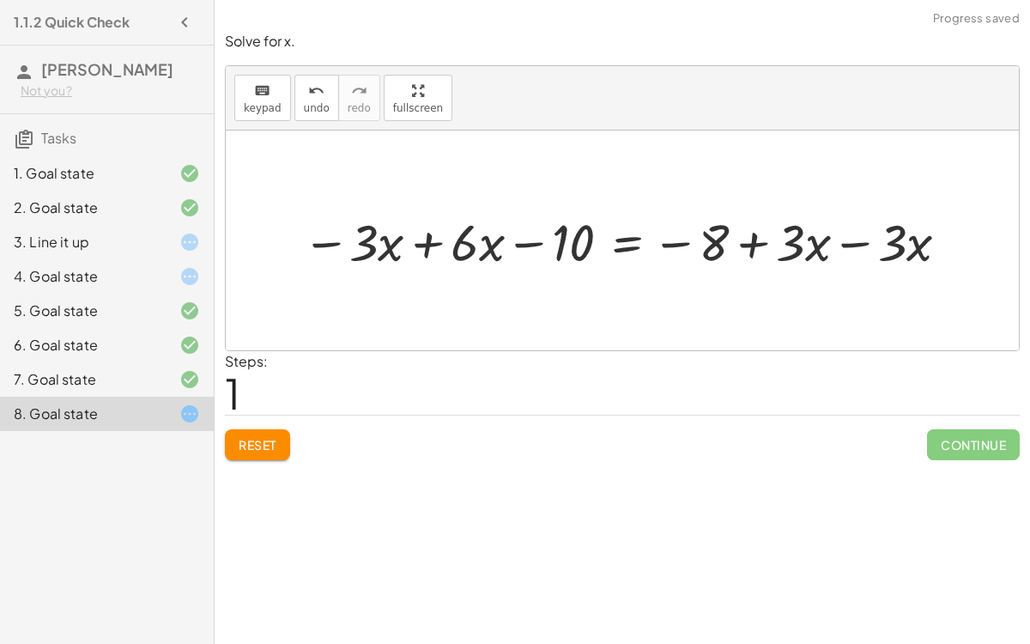
click at [320, 244] on div at bounding box center [628, 240] width 664 height 67
click at [430, 236] on div at bounding box center [629, 240] width 664 height 67
click at [851, 236] on div at bounding box center [707, 240] width 526 height 67
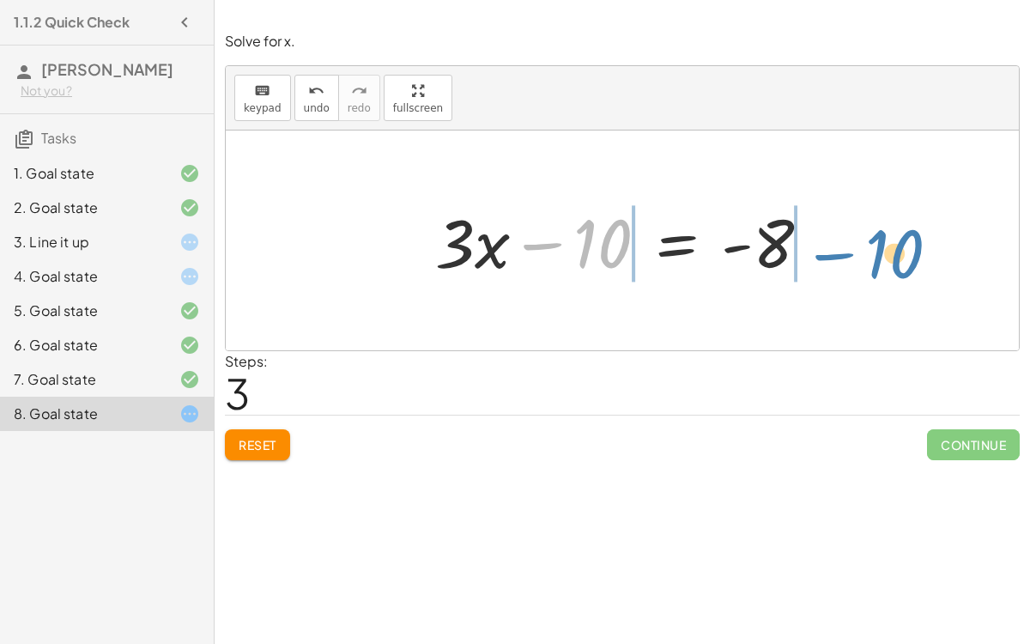
drag, startPoint x: 588, startPoint y: 243, endPoint x: 882, endPoint y: 248, distance: 294.4
click at [882, 248] on div "+ · 6 · x − 10 = − 8 + · 3 · x − · 3 · x + · 6 · x − 10 = − 8 + · 3 · x − · 3 ·…" at bounding box center [622, 240] width 793 height 220
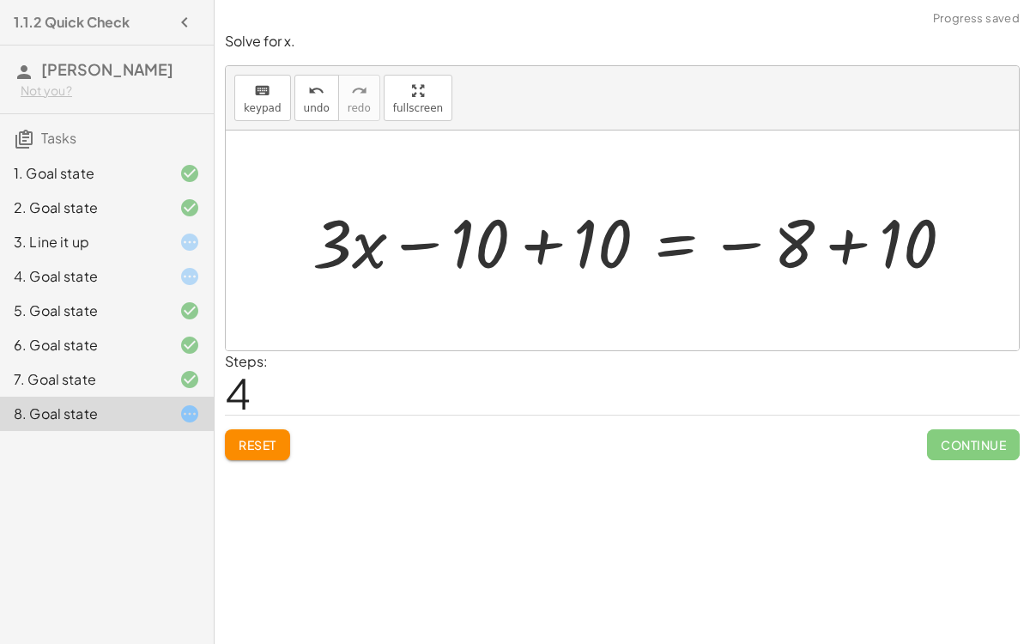
click at [832, 244] on div at bounding box center [639, 241] width 671 height 88
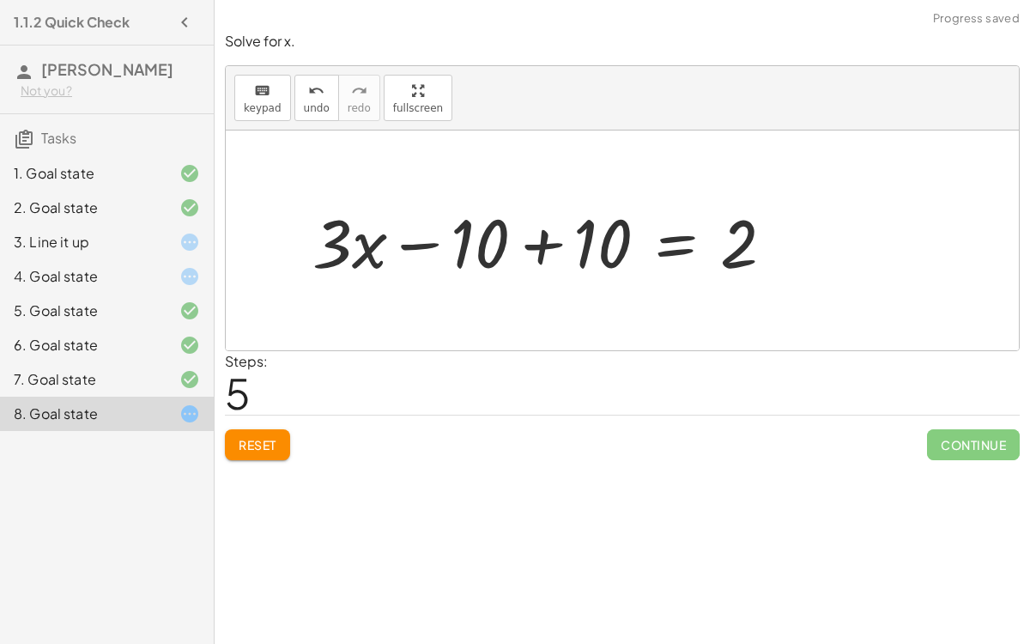
click at [532, 239] on div at bounding box center [550, 241] width 493 height 88
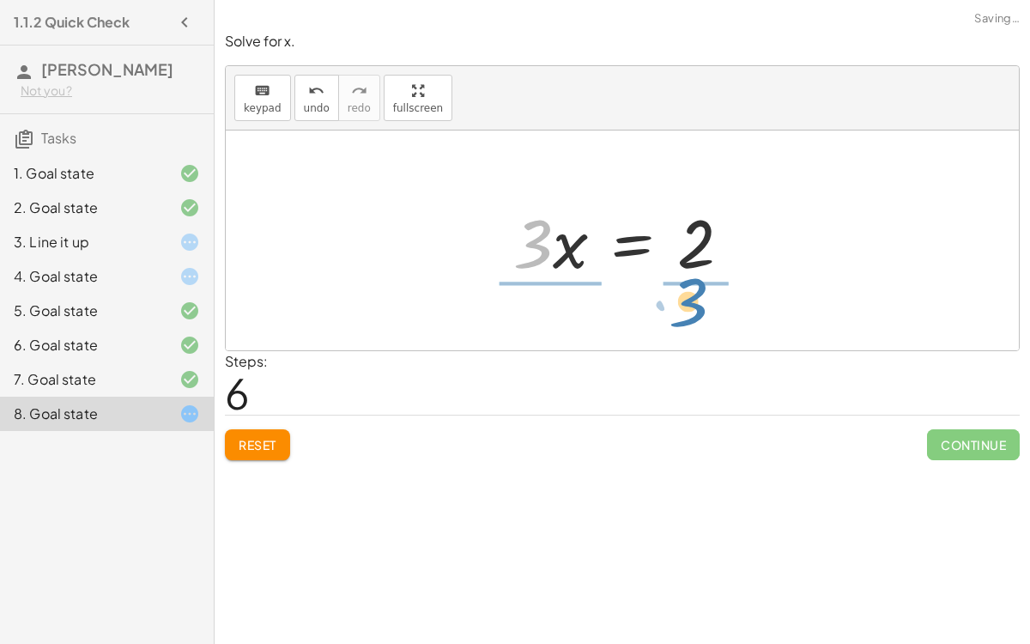
drag, startPoint x: 542, startPoint y: 245, endPoint x: 706, endPoint y: 315, distance: 178.4
click at [706, 315] on div "+ · 6 · x − 10 = − 8 + · 3 · x − · 3 · x + · 6 · x − 10 = − 8 + · 3 · x − · 3 ·…" at bounding box center [622, 240] width 793 height 220
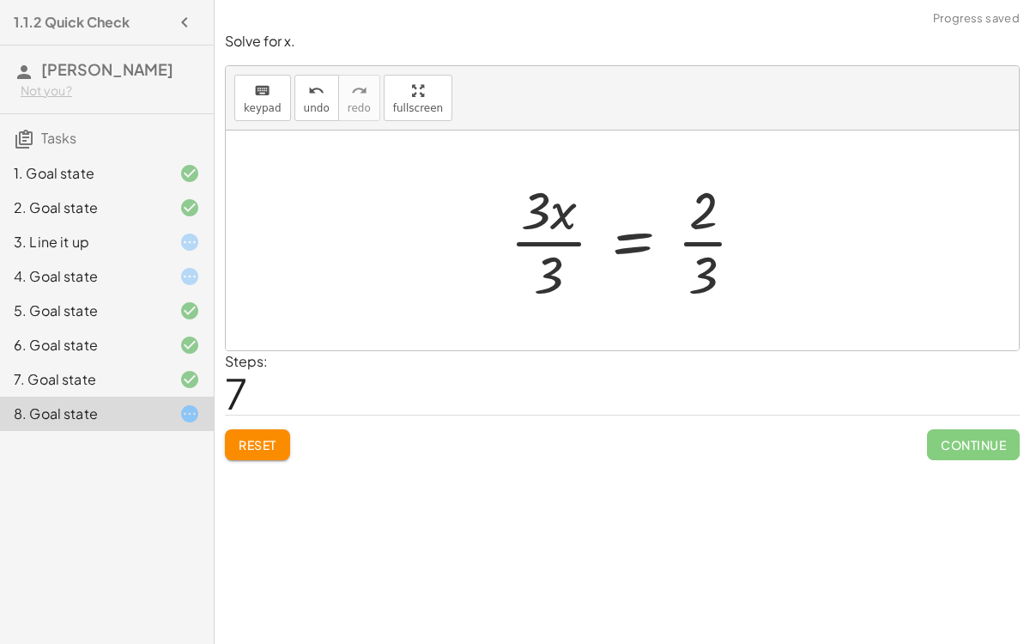
click at [702, 235] on div at bounding box center [634, 240] width 266 height 132
click at [554, 236] on div at bounding box center [629, 240] width 266 height 132
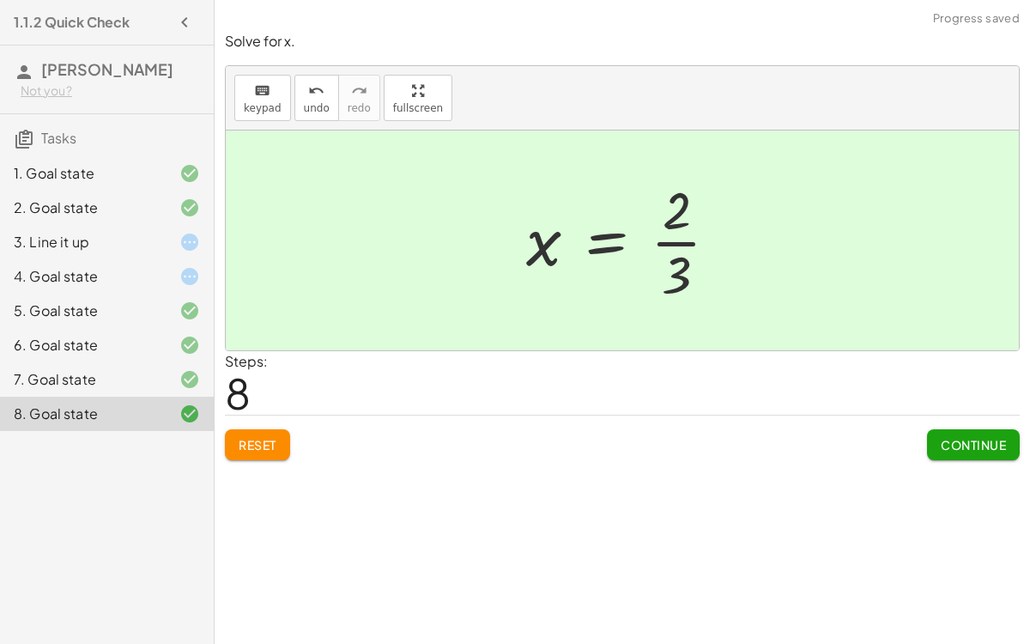
click at [100, 266] on div "4. Goal state" at bounding box center [83, 276] width 138 height 21
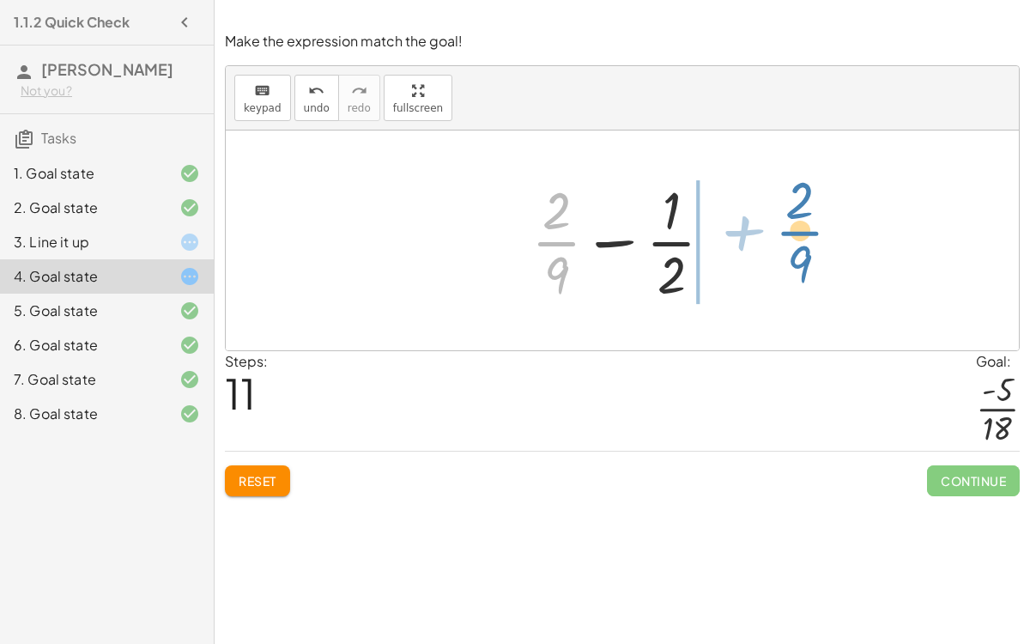
drag, startPoint x: 544, startPoint y: 250, endPoint x: 786, endPoint y: 241, distance: 242.2
click at [786, 241] on div "+ · 2 · 9 + ( - · 1 · 2 ) + · 2 · 9 − · 1 · 2 + · · 1 · 9 · 2 − · 1 · 2 + · 1 ·…" at bounding box center [622, 240] width 793 height 220
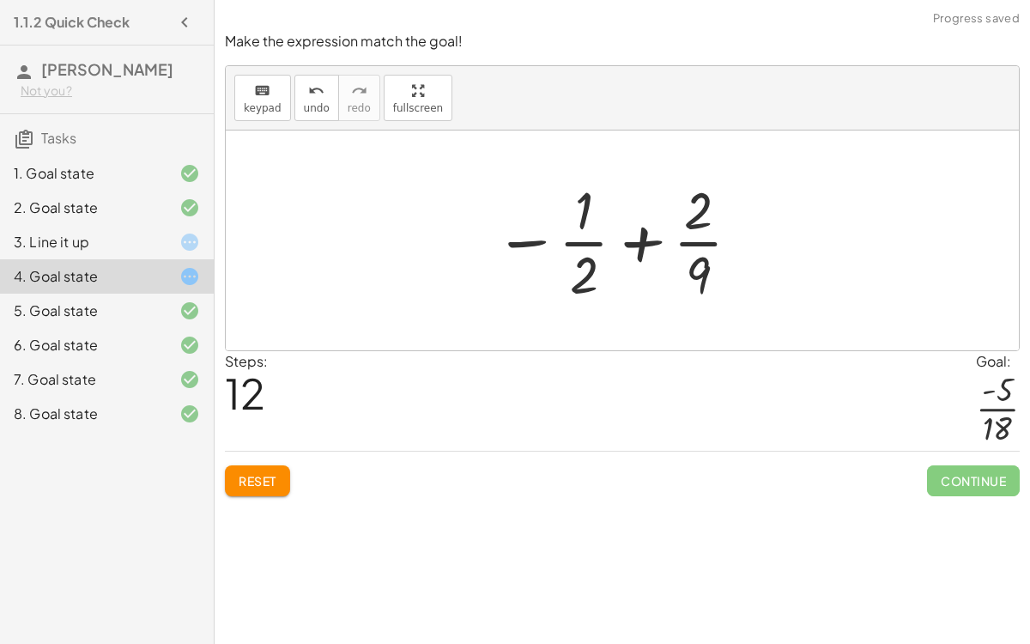
click at [638, 241] on div at bounding box center [618, 240] width 265 height 132
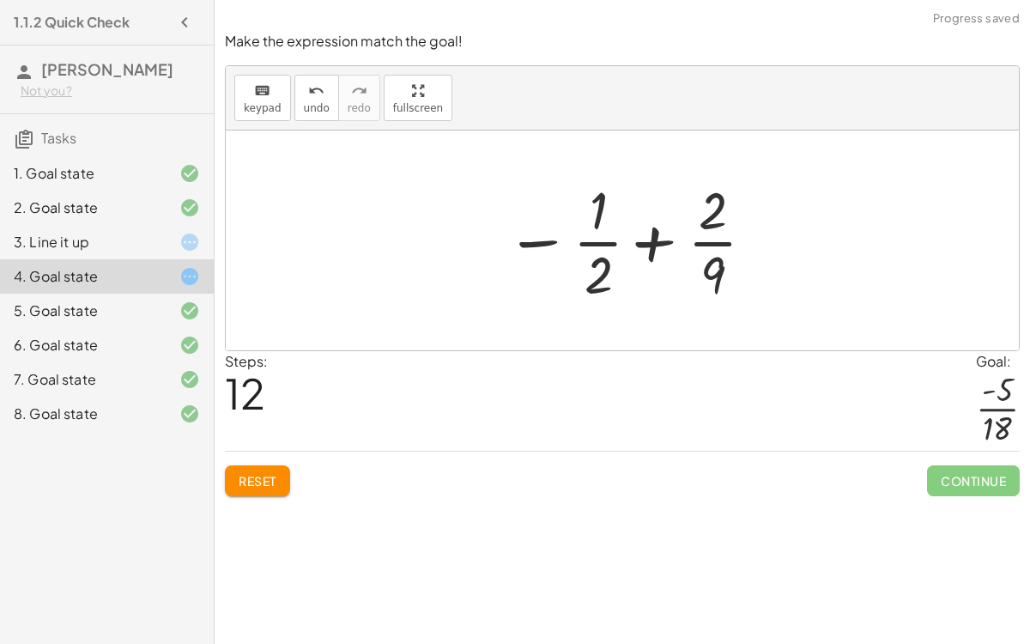
click at [650, 239] on div at bounding box center [629, 240] width 265 height 132
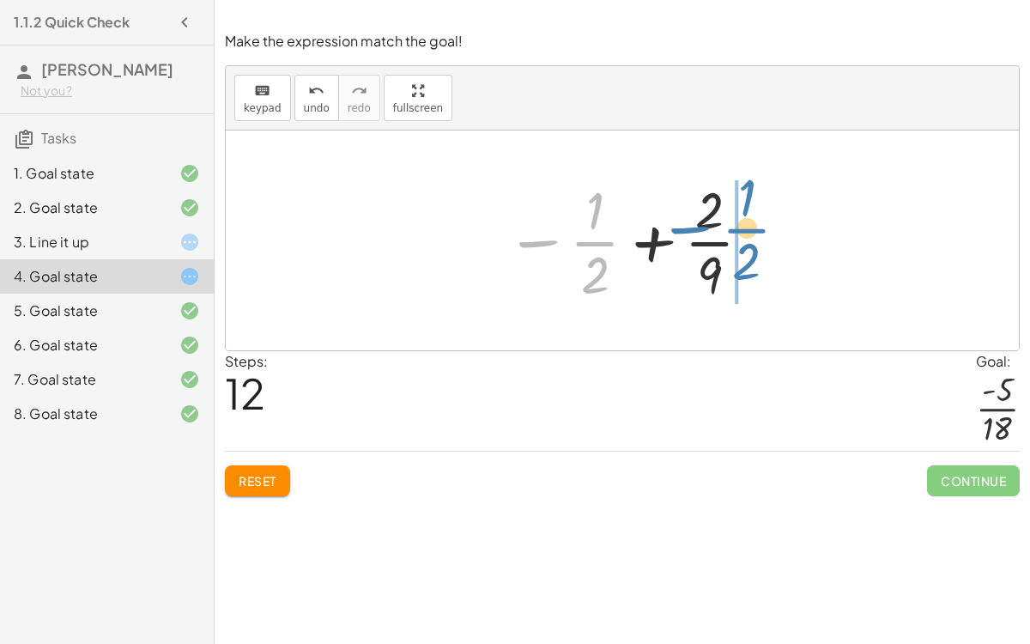
drag, startPoint x: 539, startPoint y: 239, endPoint x: 717, endPoint y: 228, distance: 178.0
click at [717, 228] on div at bounding box center [629, 240] width 265 height 132
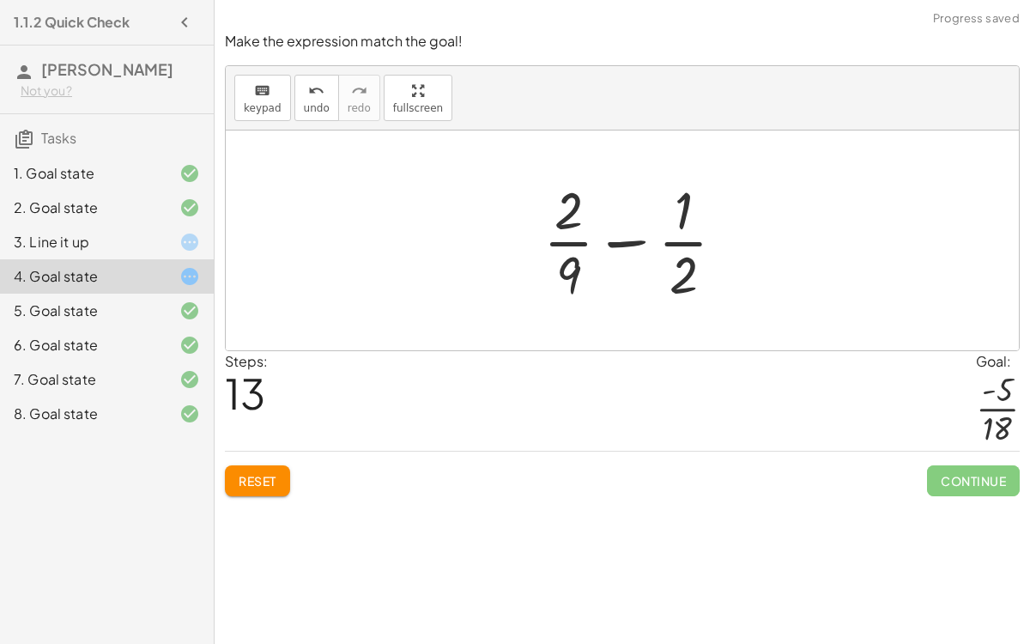
click at [631, 241] on div at bounding box center [641, 240] width 213 height 132
click at [676, 219] on div at bounding box center [629, 240] width 213 height 132
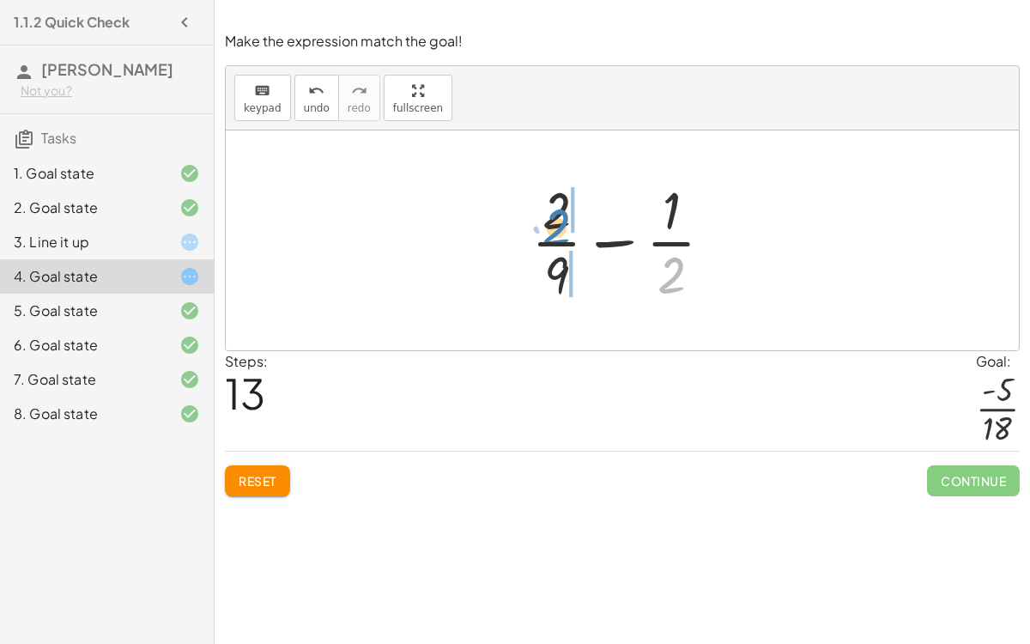
drag, startPoint x: 679, startPoint y: 260, endPoint x: 567, endPoint y: 210, distance: 122.2
click at [567, 210] on div at bounding box center [629, 240] width 213 height 132
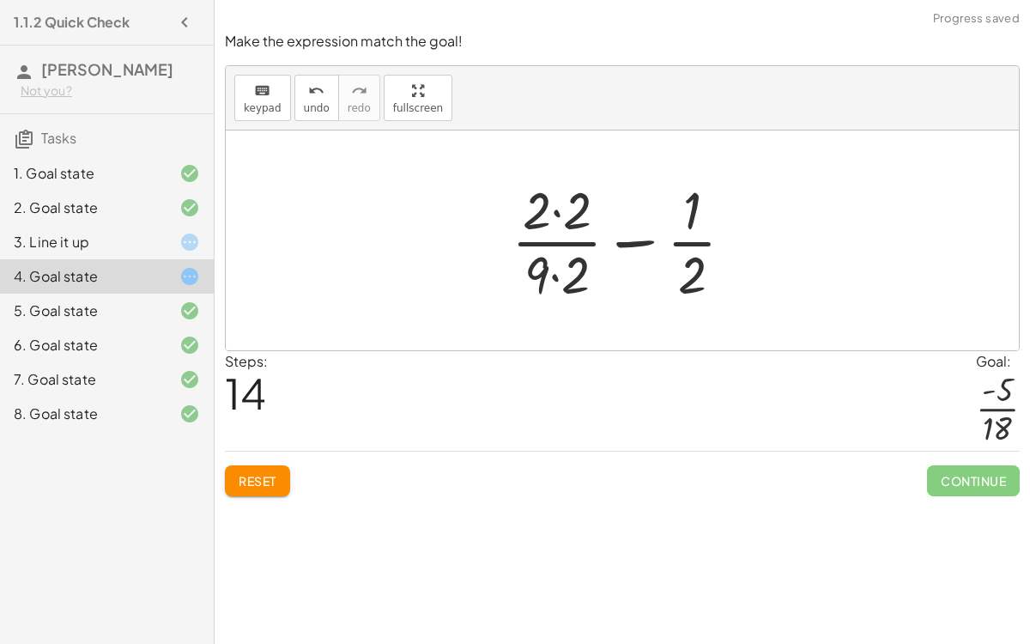
click at [544, 205] on div at bounding box center [629, 240] width 253 height 132
click at [554, 206] on div at bounding box center [629, 240] width 253 height 132
click at [561, 277] on div at bounding box center [629, 240] width 250 height 132
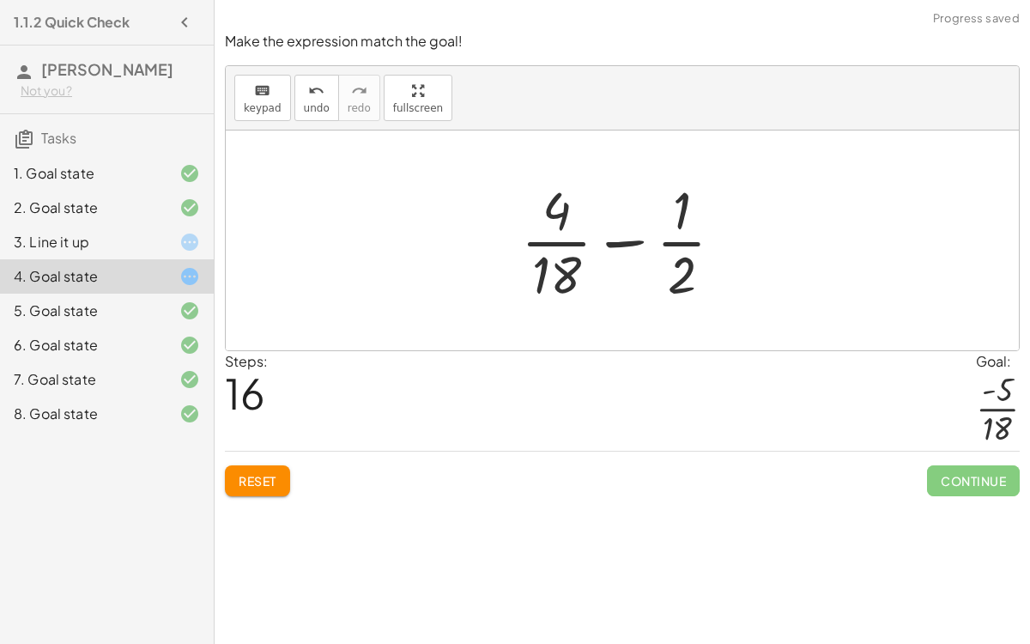
click at [609, 243] on div at bounding box center [628, 240] width 233 height 132
click at [622, 239] on div at bounding box center [628, 240] width 233 height 132
click at [262, 465] on button "Reset" at bounding box center [257, 480] width 65 height 31
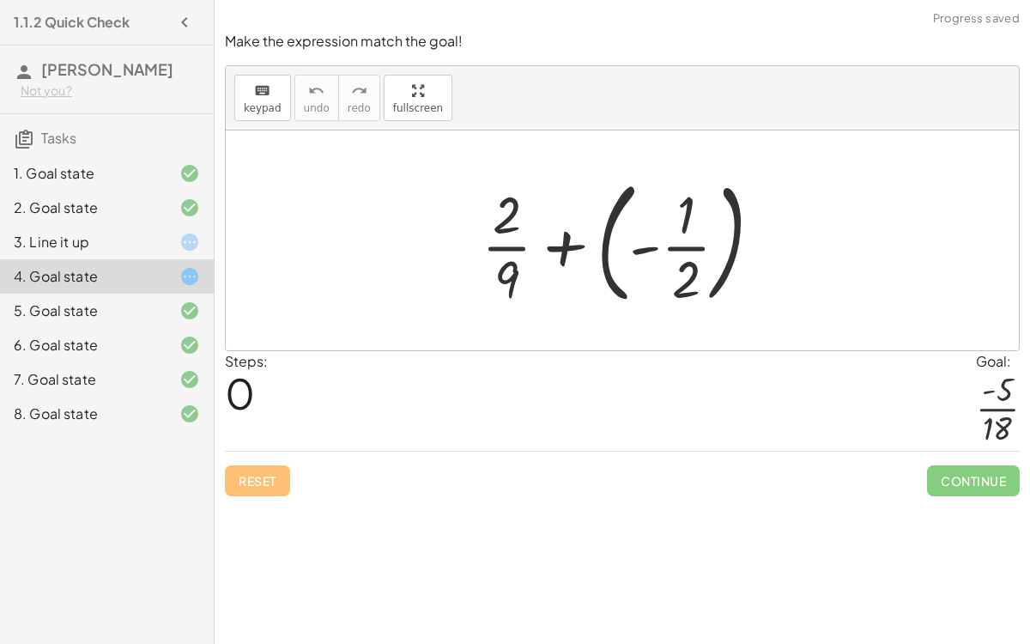
click at [260, 468] on div "Reset Continue" at bounding box center [622, 473] width 795 height 45
click at [696, 219] on div at bounding box center [629, 240] width 312 height 142
click at [656, 246] on div at bounding box center [629, 240] width 312 height 142
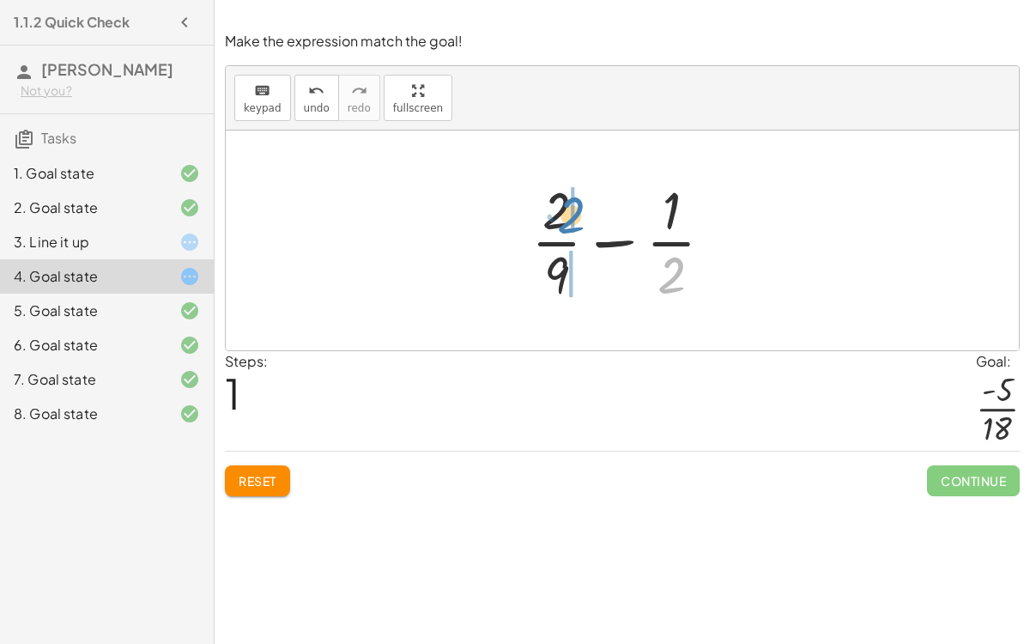
drag, startPoint x: 675, startPoint y: 266, endPoint x: 577, endPoint y: 207, distance: 114.4
click at [577, 207] on div at bounding box center [629, 240] width 213 height 132
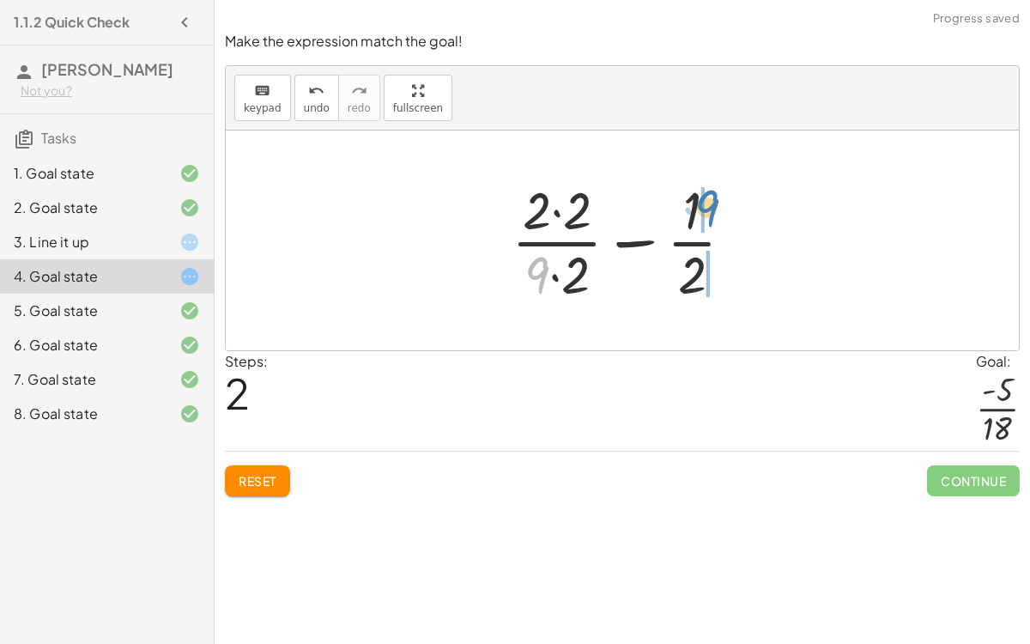
drag, startPoint x: 540, startPoint y: 266, endPoint x: 710, endPoint y: 199, distance: 182.6
click at [710, 199] on div at bounding box center [629, 240] width 253 height 132
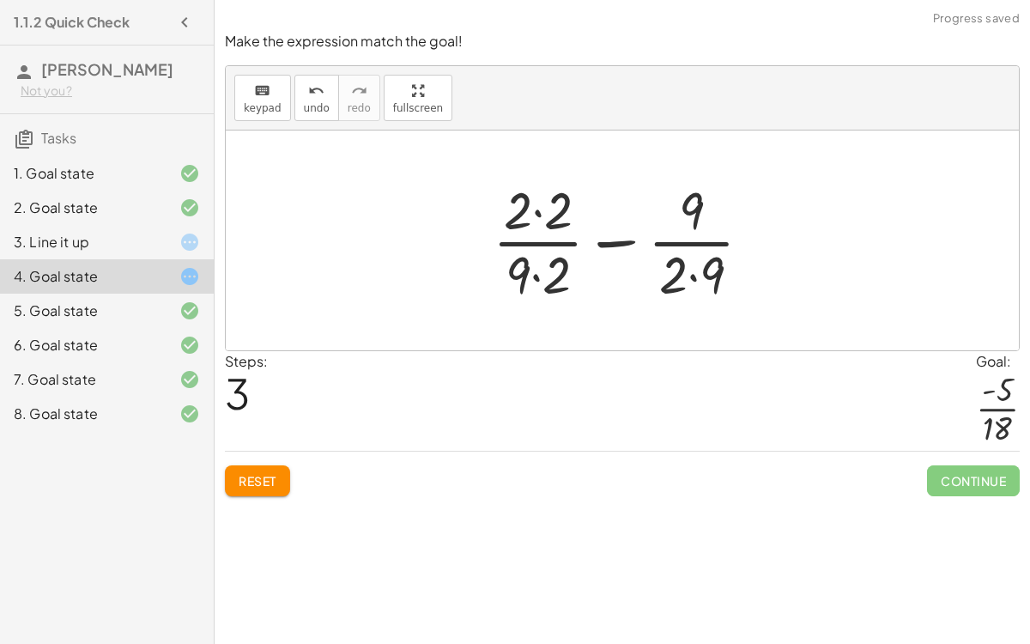
click at [538, 272] on div at bounding box center [629, 240] width 290 height 132
click at [699, 272] on div at bounding box center [629, 240] width 290 height 132
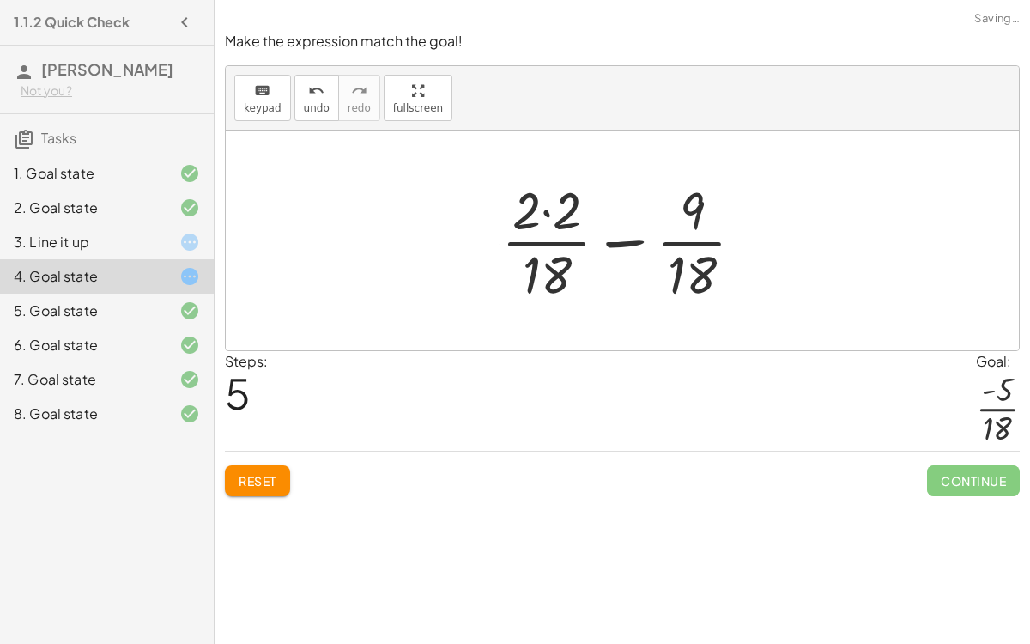
click at [695, 209] on div at bounding box center [630, 240] width 274 height 132
click at [548, 209] on div at bounding box center [630, 240] width 274 height 132
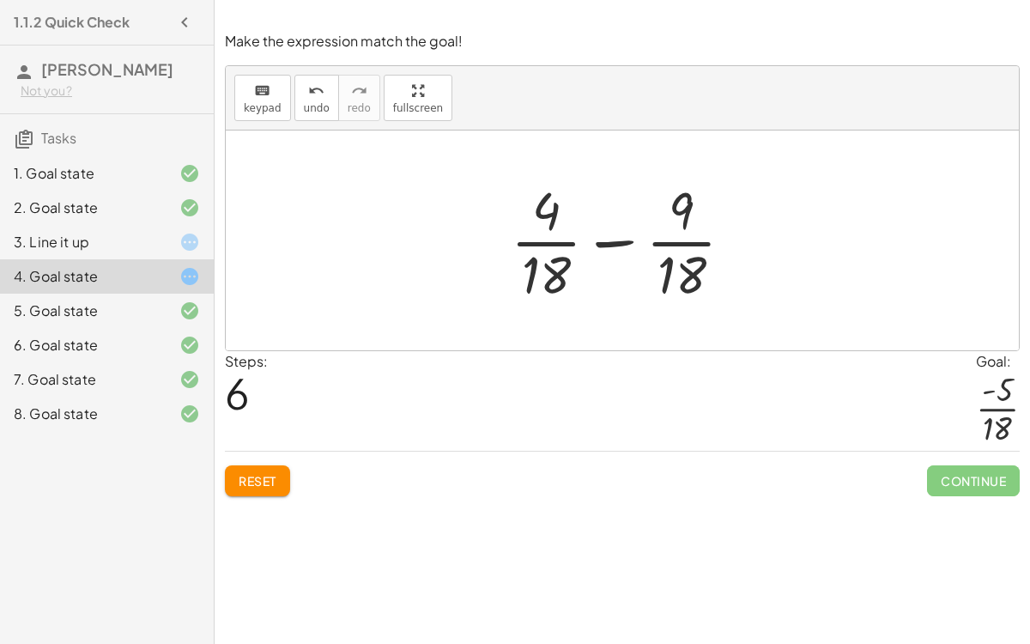
click at [606, 233] on div at bounding box center [628, 240] width 253 height 132
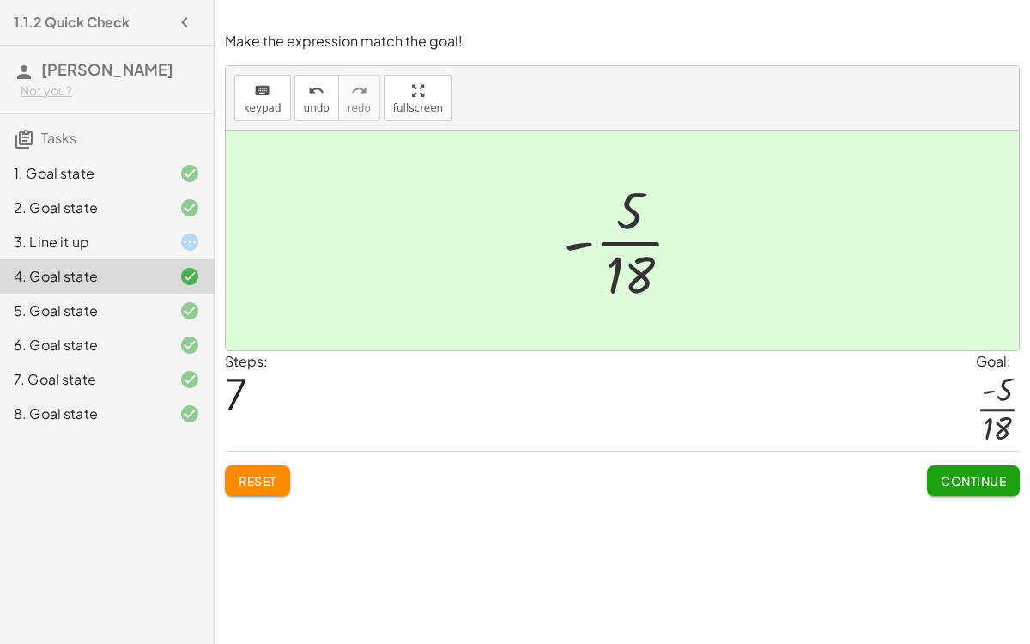
click at [157, 232] on div at bounding box center [176, 242] width 48 height 21
